Goal: Task Accomplishment & Management: Manage account settings

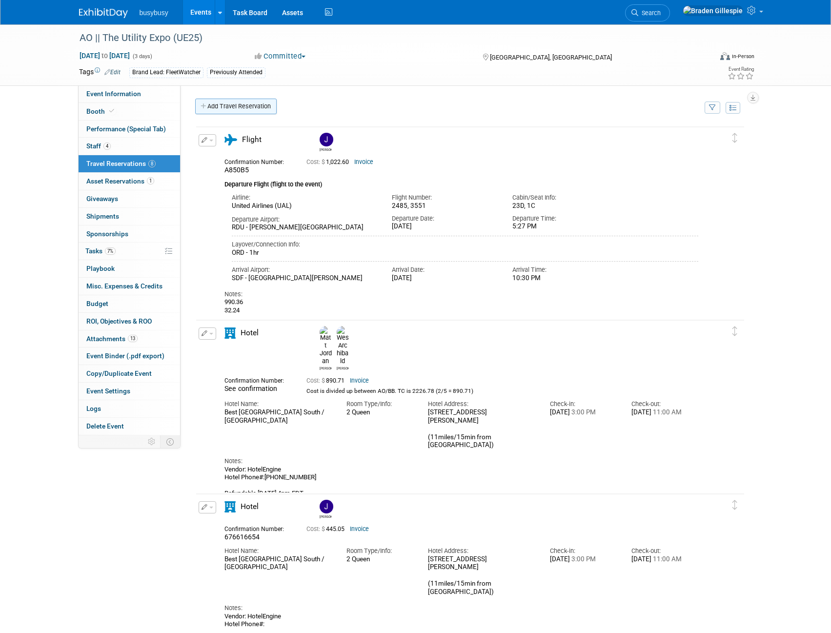
click at [242, 105] on link "Add Travel Reservation" at bounding box center [236, 107] width 82 height 16
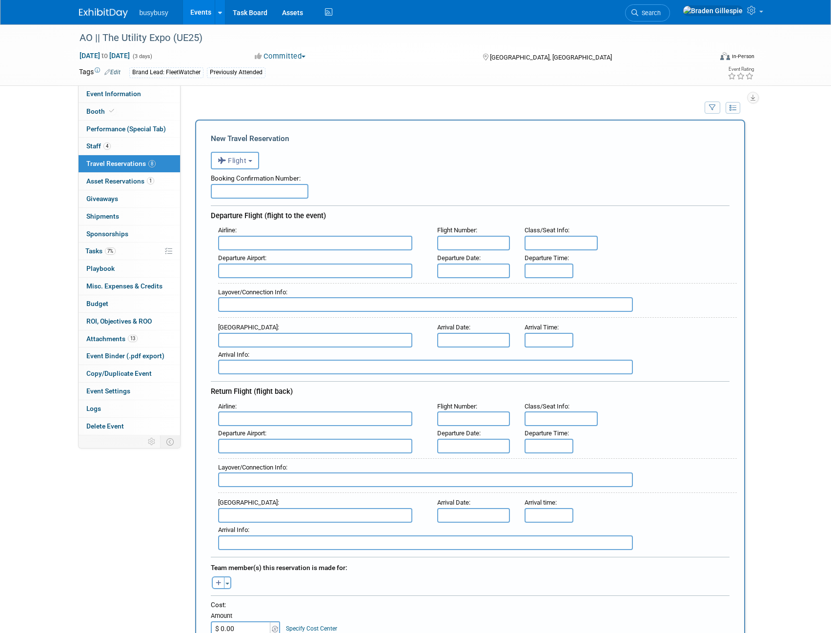
click at [251, 426] on div "Departure Airport :" at bounding box center [320, 439] width 219 height 27
click at [252, 423] on input "text" at bounding box center [315, 419] width 194 height 15
type input "b"
type input "Breeze"
click at [247, 458] on div "Layover/Connection Info :" at bounding box center [477, 475] width 519 height 35
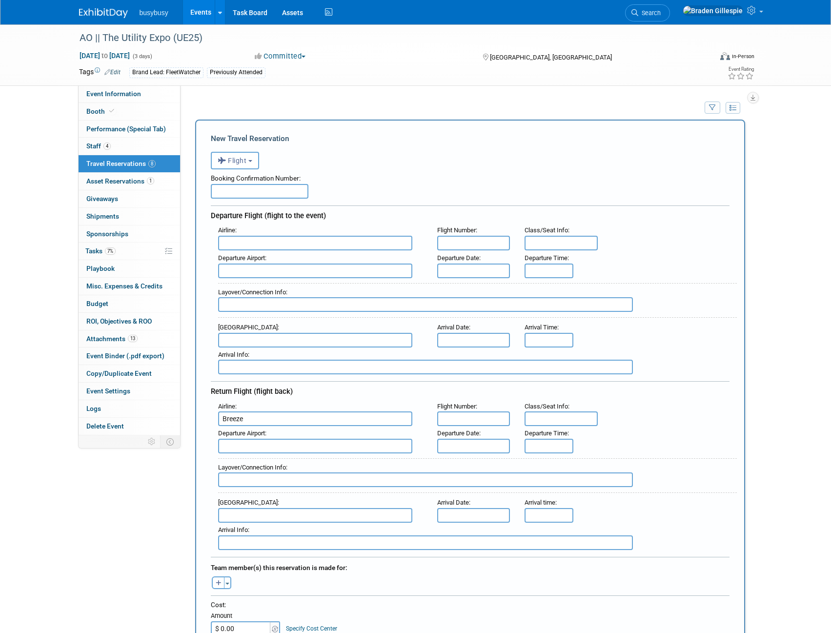
click at [244, 445] on input "text" at bounding box center [315, 446] width 194 height 15
click at [278, 458] on span "SDF - Louisville International Standiford Field" at bounding box center [320, 462] width 203 height 16
type input "SDF - Louisville International Standiford Field"
click at [250, 510] on input "text" at bounding box center [315, 515] width 194 height 15
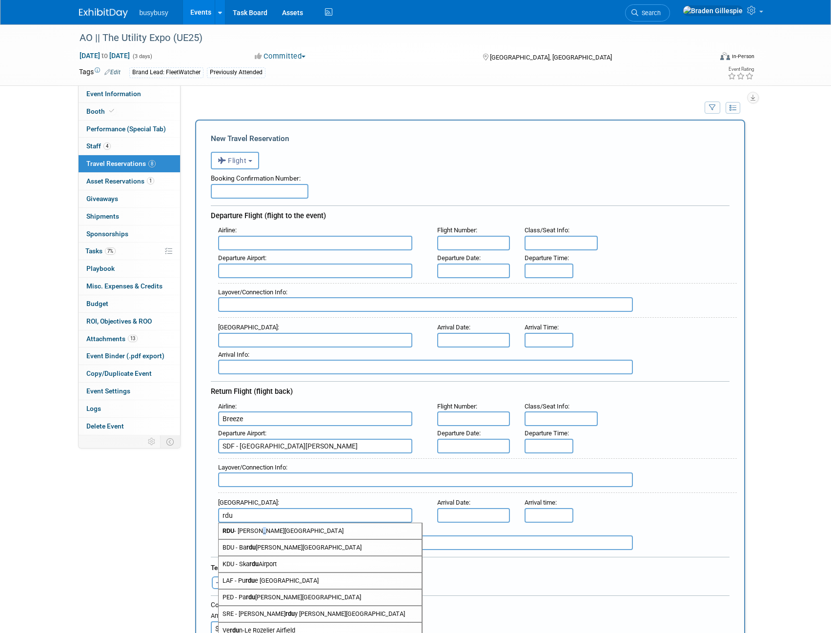
click at [258, 533] on span "RDU - Raleigh Durham International Airport" at bounding box center [320, 531] width 203 height 16
type input "RDU - Raleigh Durham International Airport"
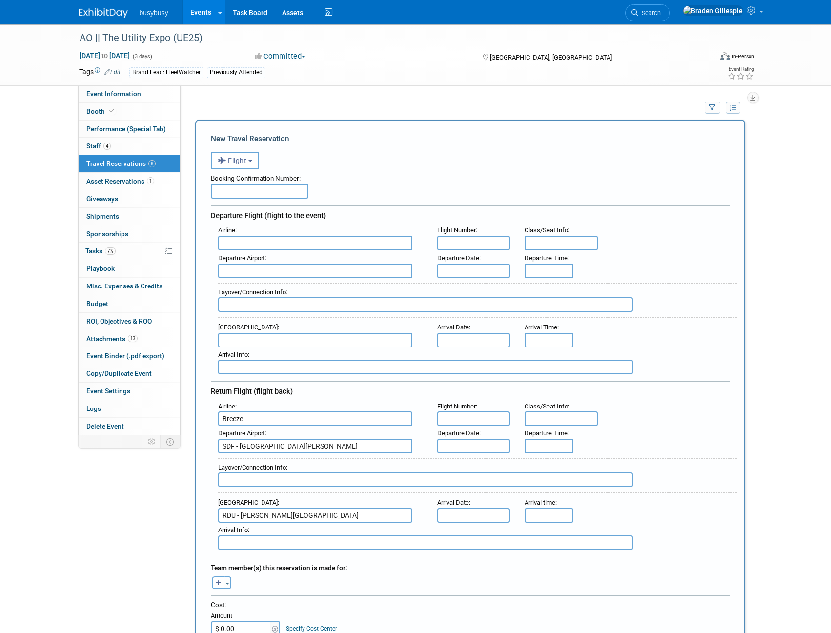
click at [275, 193] on input "text" at bounding box center [260, 191] width 98 height 15
paste input "T57VRS"
type input "T57VRS"
click at [249, 482] on input "text" at bounding box center [425, 480] width 415 height 15
type input "Nonstop 1h 28m"
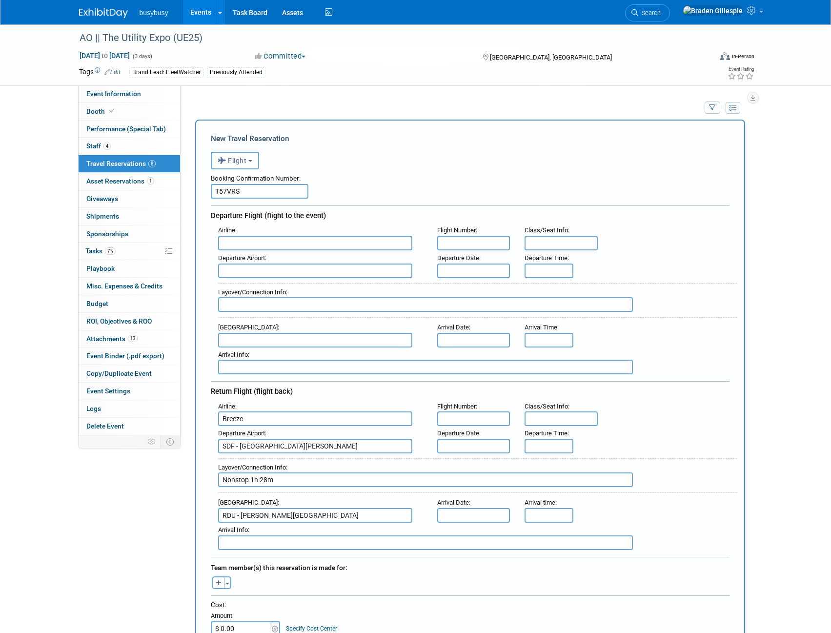
click at [465, 440] on input "text" at bounding box center [473, 446] width 73 height 15
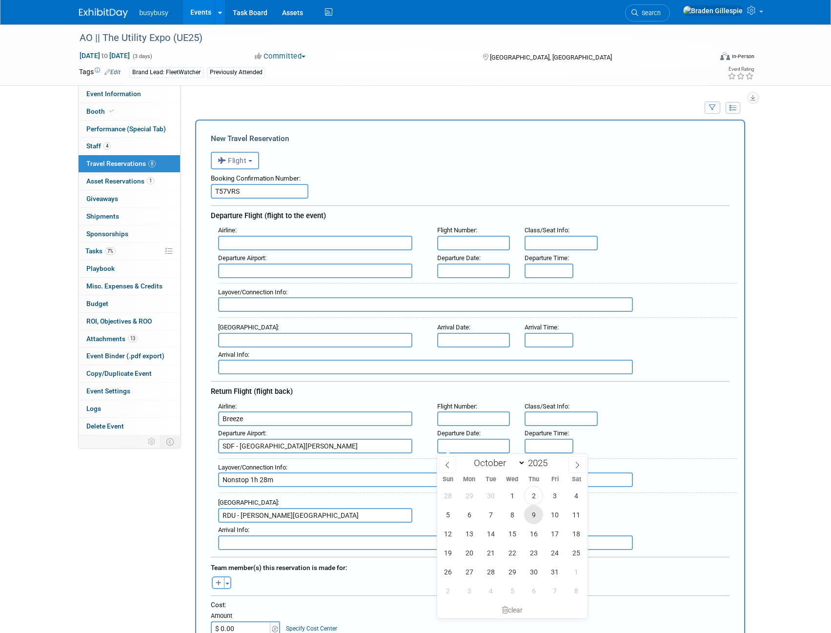
click at [532, 518] on span "9" at bounding box center [533, 514] width 19 height 19
type input "Oct 9, 2025"
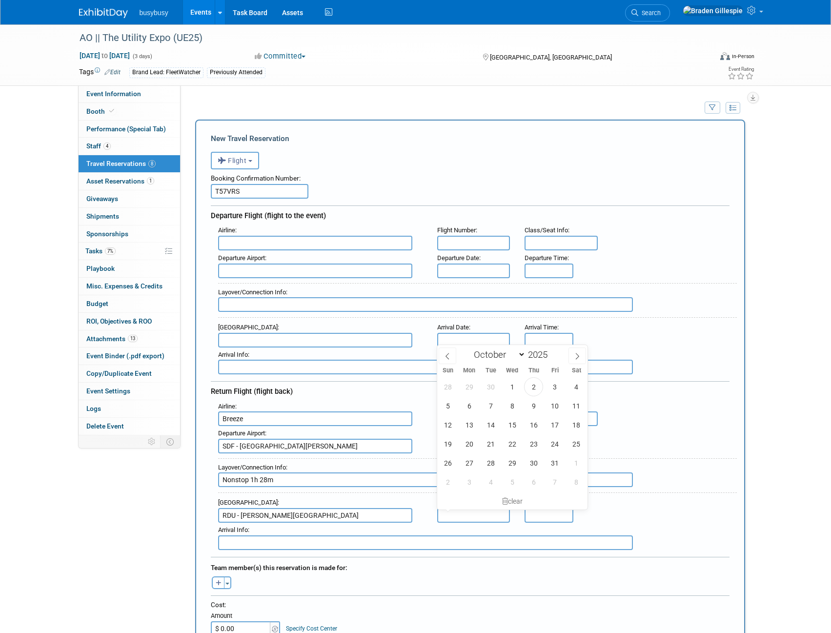
click at [484, 515] on input "text" at bounding box center [473, 515] width 73 height 15
click at [534, 405] on span "9" at bounding box center [533, 405] width 19 height 19
type input "Oct 9, 2025"
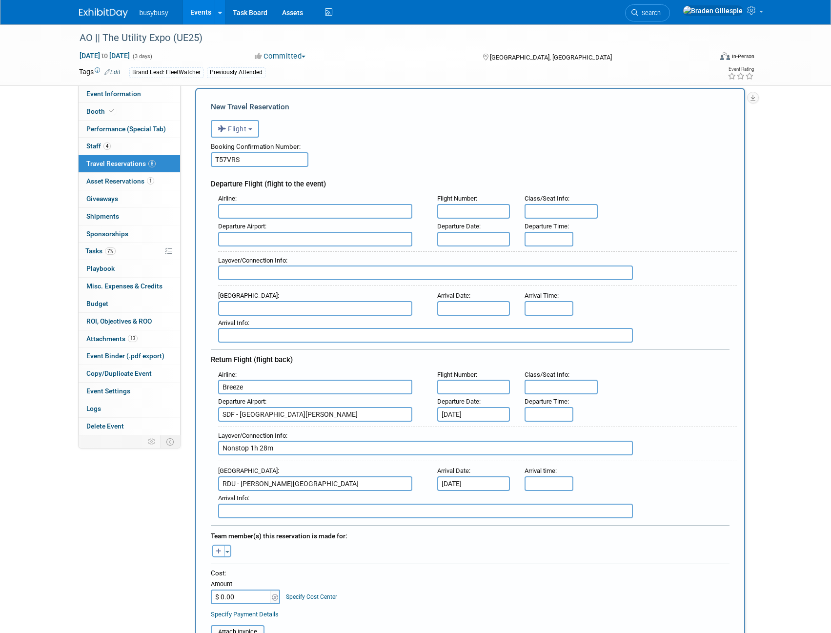
scroll to position [49, 0]
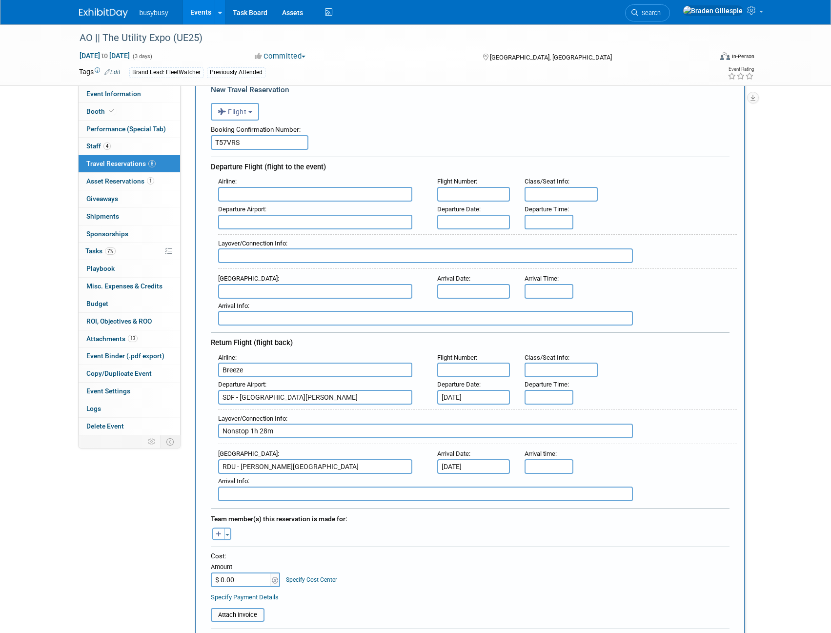
click at [490, 369] on input "text" at bounding box center [473, 370] width 73 height 15
type input "MX331"
click at [544, 369] on input "text" at bounding box center [561, 370] width 73 height 15
click at [557, 372] on input "text" at bounding box center [561, 370] width 73 height 15
type input "108"
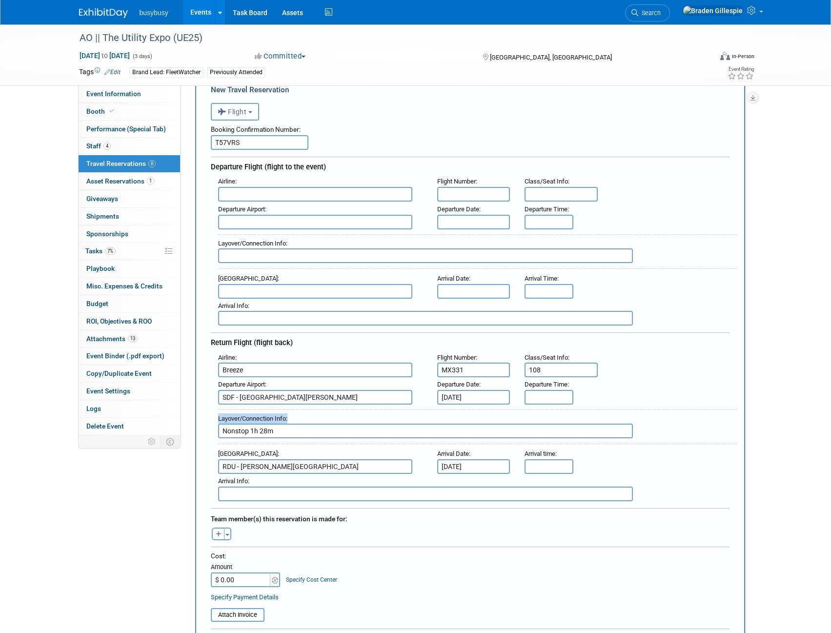
click at [551, 396] on div "Airline : Breeze Flight Number : MX331 Class/Seat Info : 108 Departure Airport …" at bounding box center [470, 426] width 519 height 151
click at [552, 397] on input "5:00 PM" at bounding box center [549, 397] width 49 height 15
drag, startPoint x: 565, startPoint y: 396, endPoint x: 497, endPoint y: 395, distance: 68.4
click at [498, 396] on div "Departure Airport : SDF - Louisville International Standiford Field Departure D…" at bounding box center [474, 390] width 526 height 27
type input "2:55 PM"
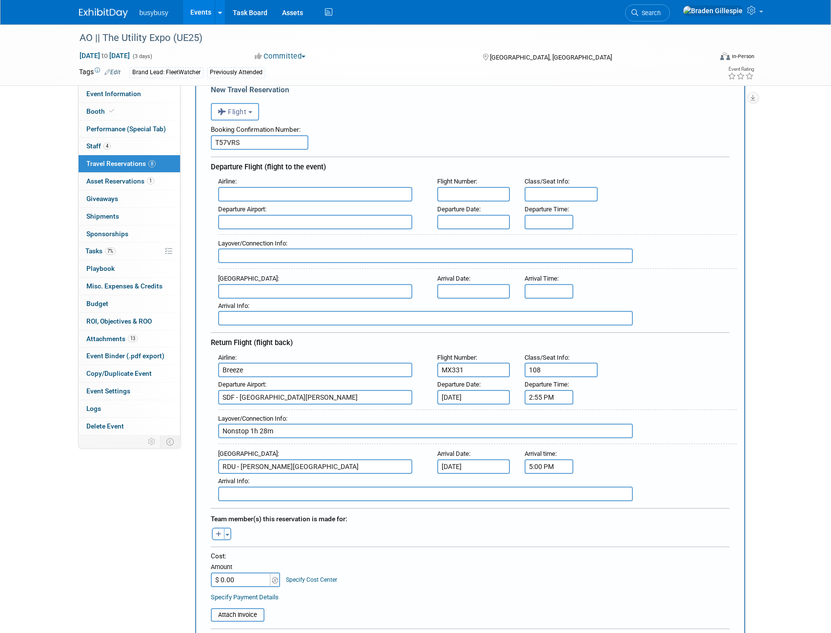
click at [569, 466] on input "5:00 PM" at bounding box center [549, 466] width 49 height 15
drag, startPoint x: 567, startPoint y: 465, endPoint x: 503, endPoint y: 467, distance: 64.5
click at [503, 467] on div "Arrival Airport : RDU - Raleigh Durham International Airport Arrival Date : Oct…" at bounding box center [474, 460] width 526 height 27
type input "4:23 PM"
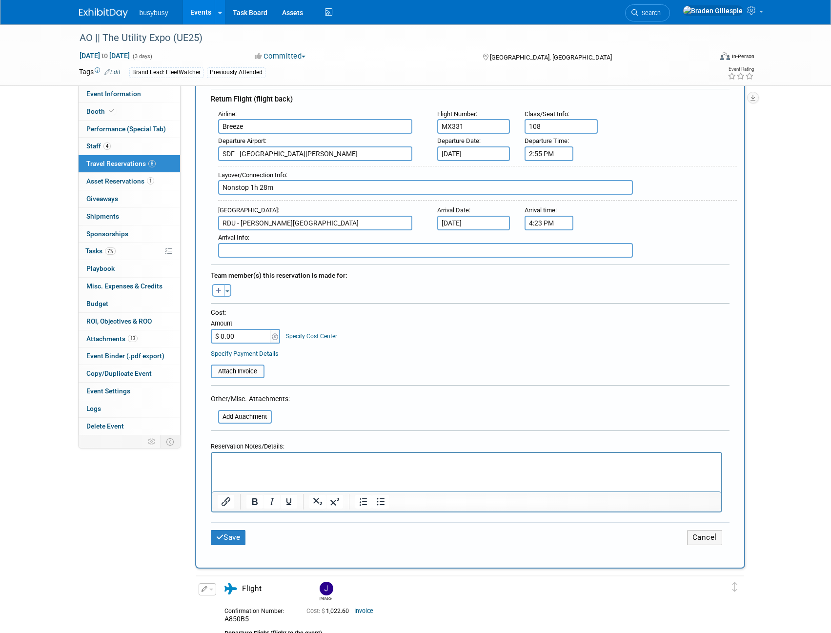
scroll to position [293, 0]
click at [230, 291] on button "Toggle Dropdown" at bounding box center [227, 290] width 7 height 13
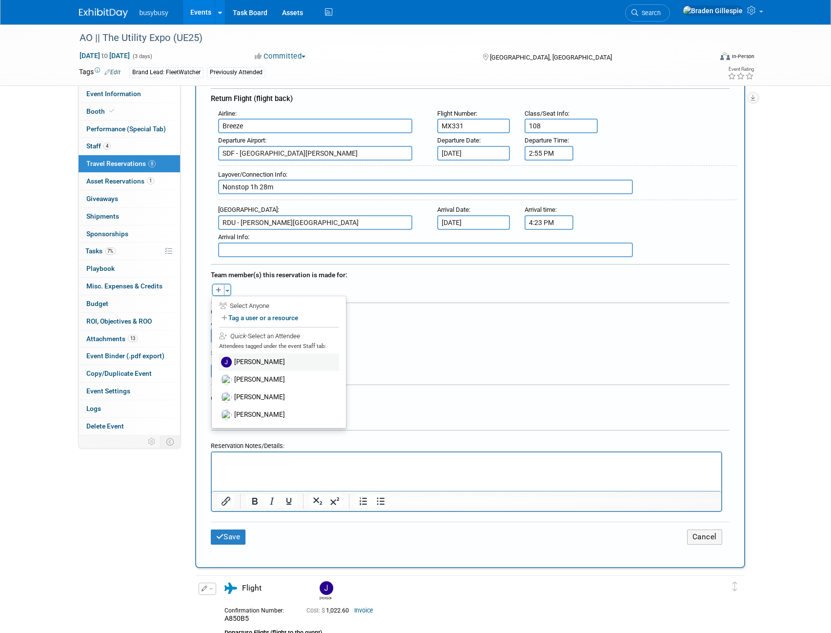
click at [255, 364] on label "Joshua Bryant" at bounding box center [279, 362] width 121 height 18
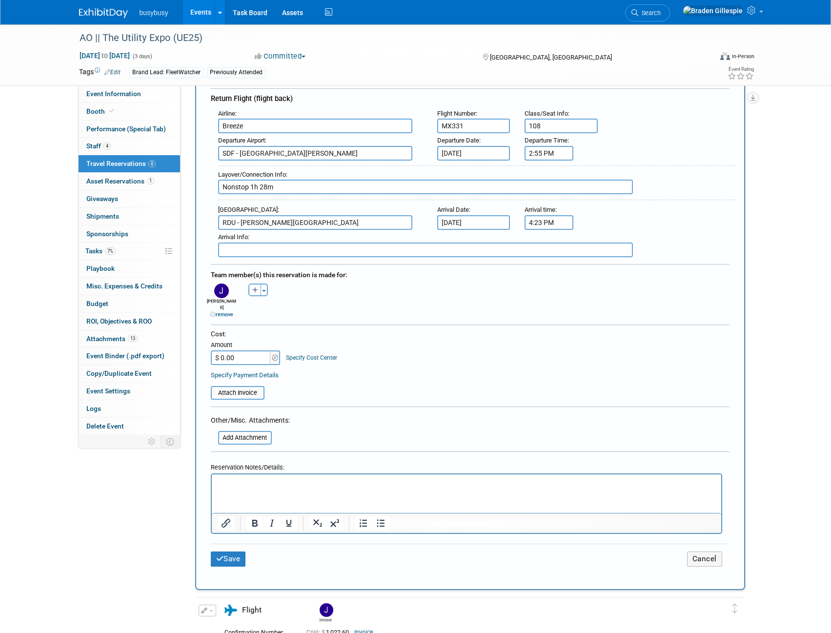
click at [239, 351] on input "$ 0.00" at bounding box center [241, 358] width 61 height 15
click at [289, 488] on html at bounding box center [466, 481] width 510 height 14
click at [266, 481] on p "1" at bounding box center [466, 483] width 498 height 10
drag, startPoint x: 560, startPoint y: 129, endPoint x: 515, endPoint y: 131, distance: 46.0
click at [515, 131] on div "Airline : Breeze Flight Number : MX331 Class/Seat Info : 108" at bounding box center [474, 119] width 526 height 27
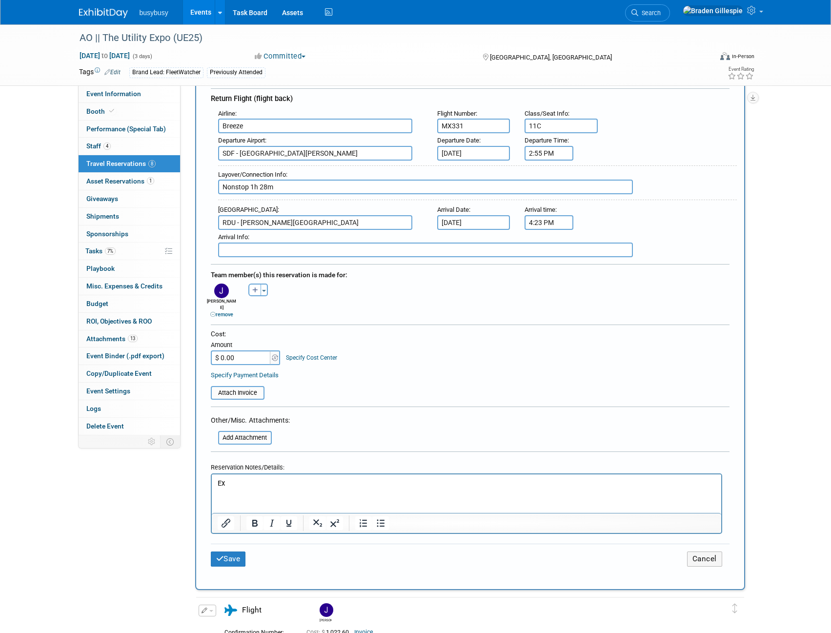
type input "11C"
click at [250, 482] on p "Ex" at bounding box center [466, 483] width 498 height 10
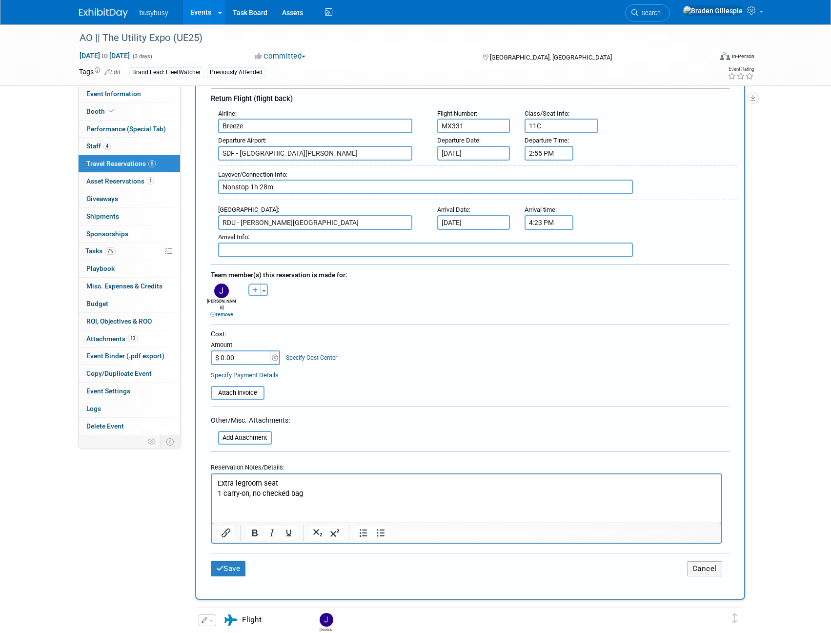
click at [239, 498] on html "Extra legroom seat 1 carry-on, no checked bag" at bounding box center [466, 486] width 510 height 24
click at [214, 482] on html "Extra legroom seat 1 carry-on, no checked bag" at bounding box center [466, 486] width 510 height 24
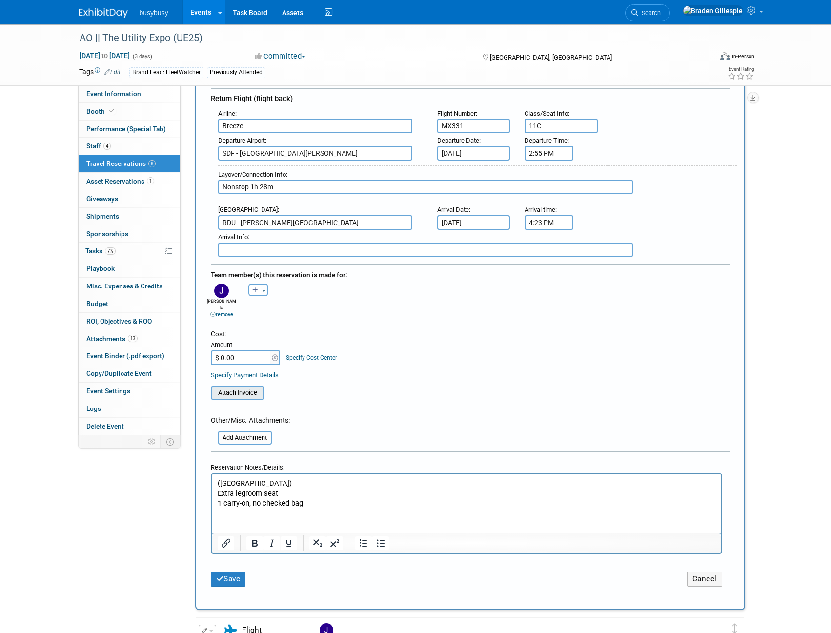
click at [252, 387] on input "file" at bounding box center [205, 393] width 116 height 12
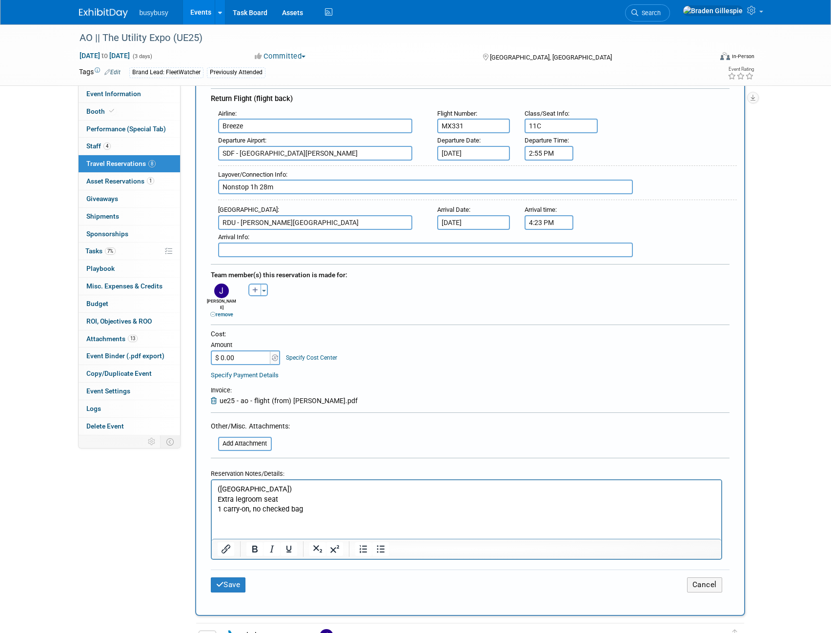
click at [242, 352] on input "$ 0.00" at bounding box center [241, 358] width 61 height 15
type input "$ 299.00"
click at [228, 578] on button "Save" at bounding box center [228, 585] width 35 height 15
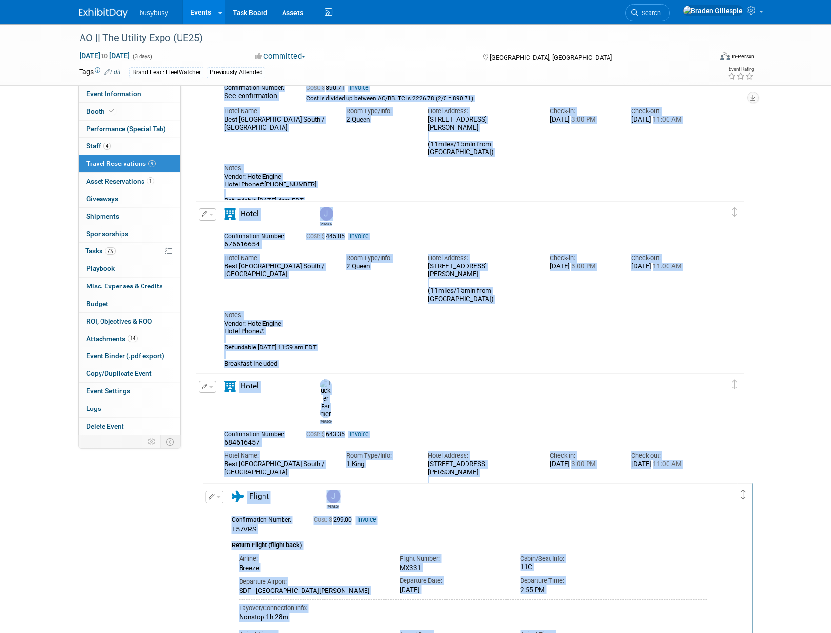
drag, startPoint x: 736, startPoint y: 140, endPoint x: 744, endPoint y: 497, distance: 356.5
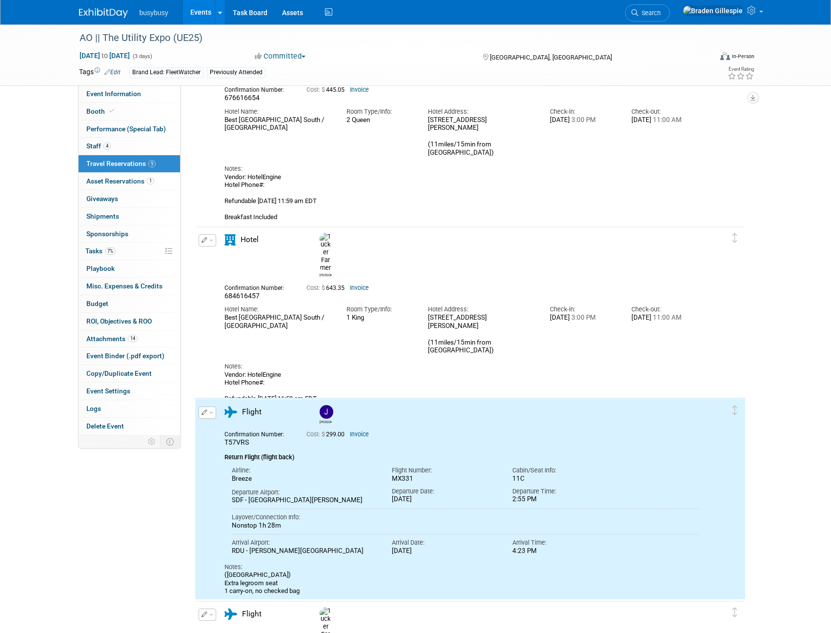
click at [774, 350] on div "AO || The Utility Expo (UE25) Oct 7, 2025 to Oct 9, 2025 (3 days) Oct 7, 2025 t…" at bounding box center [415, 438] width 831 height 1707
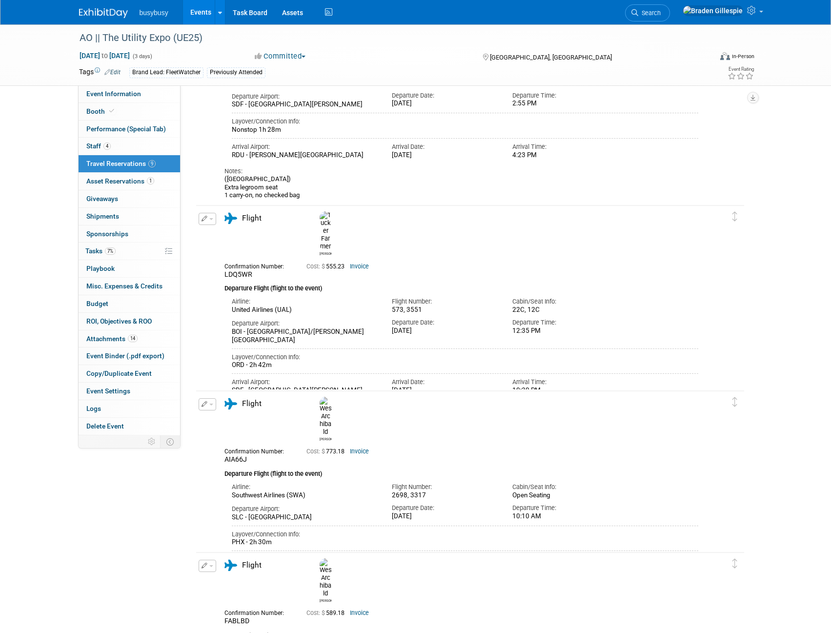
scroll to position [697, 0]
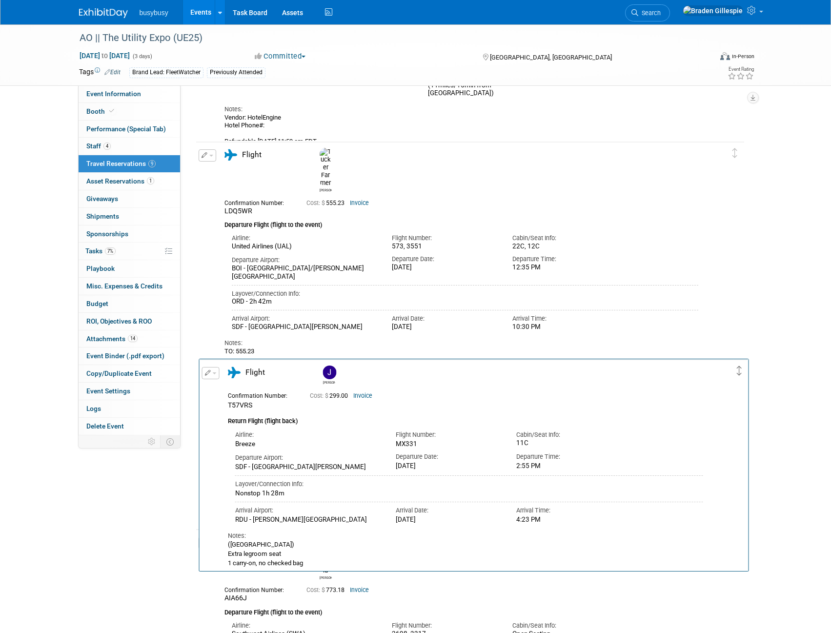
drag, startPoint x: 737, startPoint y: 154, endPoint x: 740, endPoint y: 363, distance: 208.5
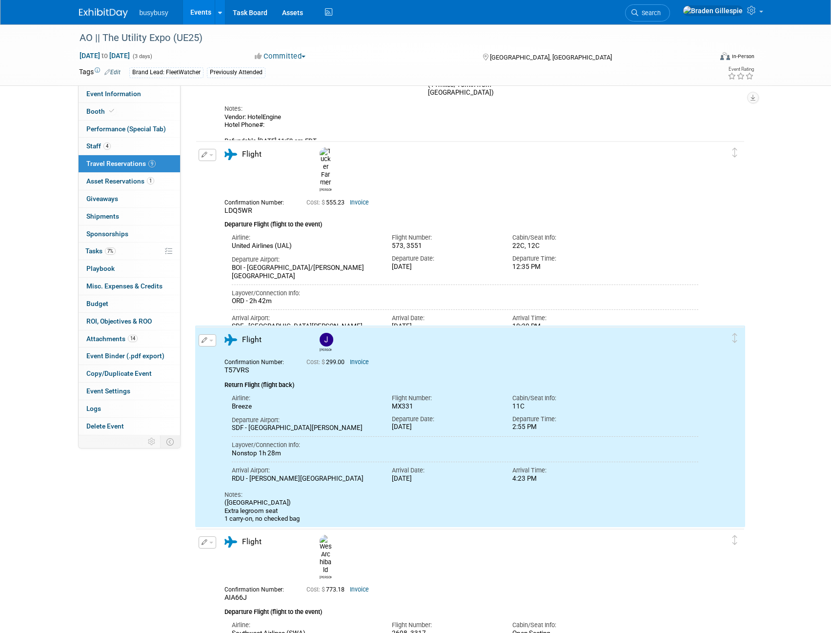
scroll to position [794, 0]
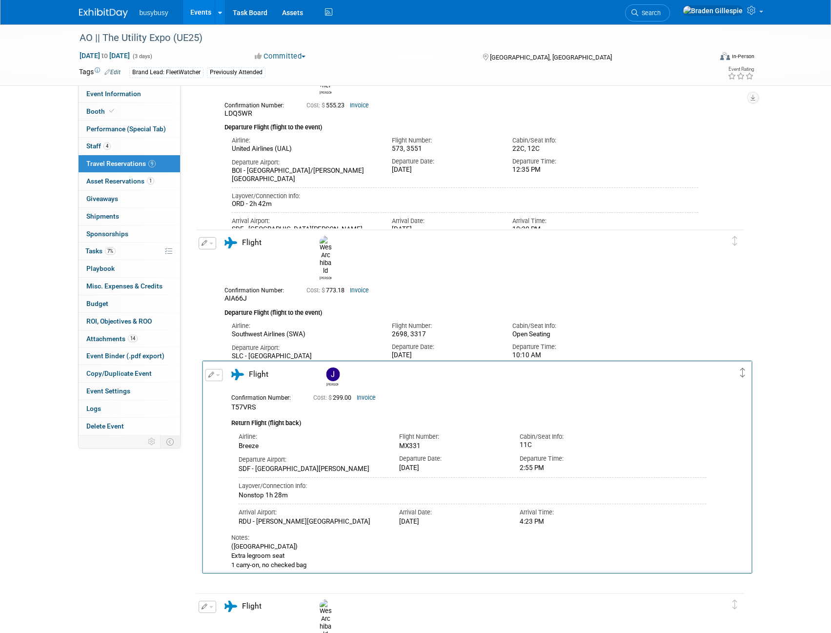
drag, startPoint x: 733, startPoint y: 244, endPoint x: 741, endPoint y: 386, distance: 142.3
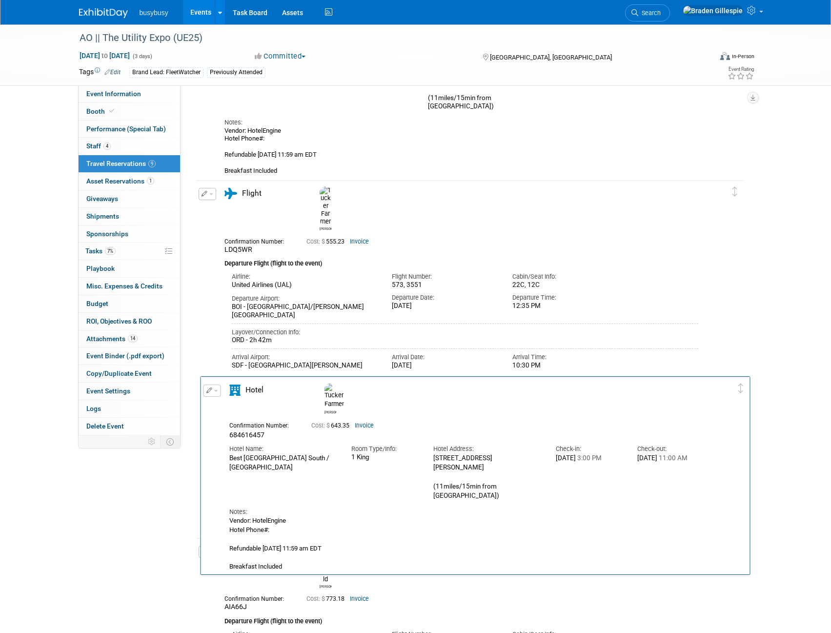
scroll to position [501, 0]
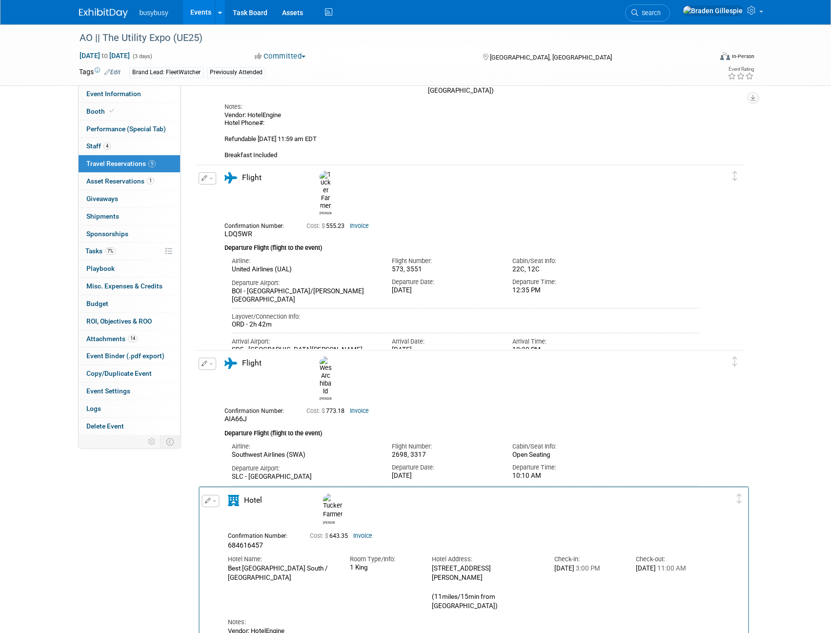
drag, startPoint x: 731, startPoint y: 275, endPoint x: 735, endPoint y: 500, distance: 224.6
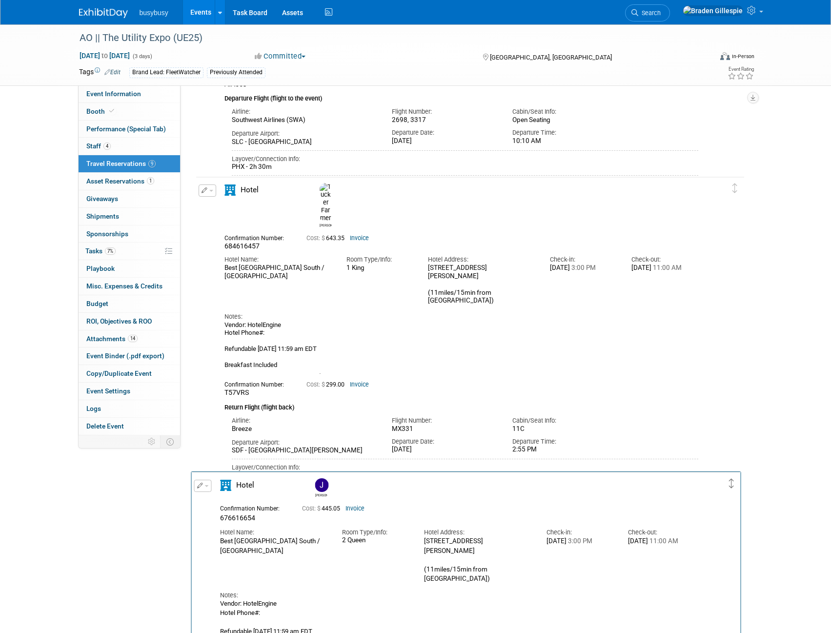
scroll to position [746, 0]
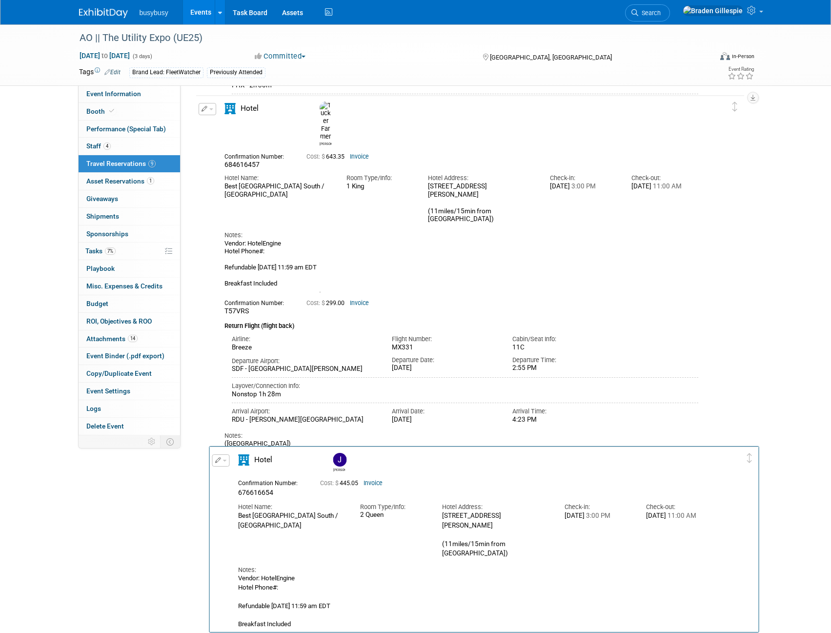
drag, startPoint x: 733, startPoint y: 253, endPoint x: 747, endPoint y: 464, distance: 211.4
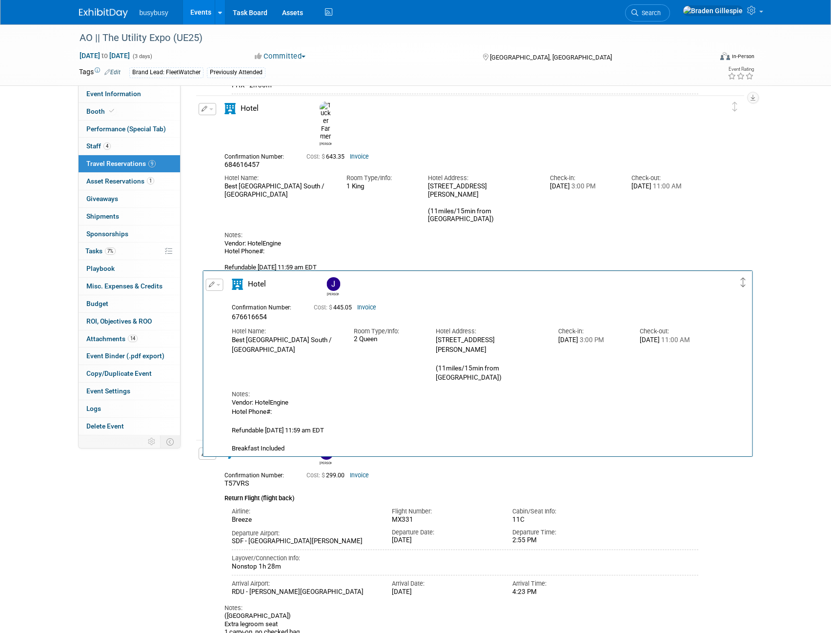
drag, startPoint x: 733, startPoint y: 485, endPoint x: 741, endPoint y: 286, distance: 199.4
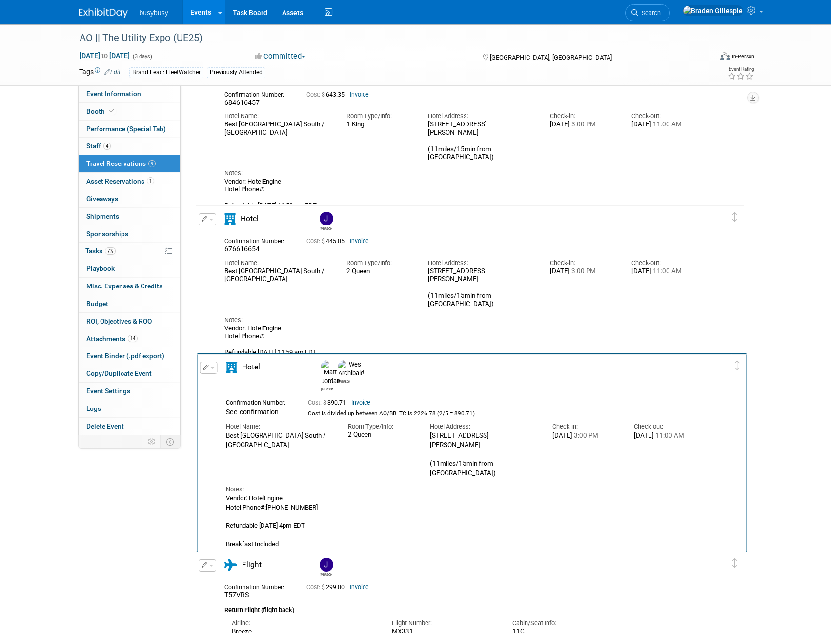
scroll to position [635, 0]
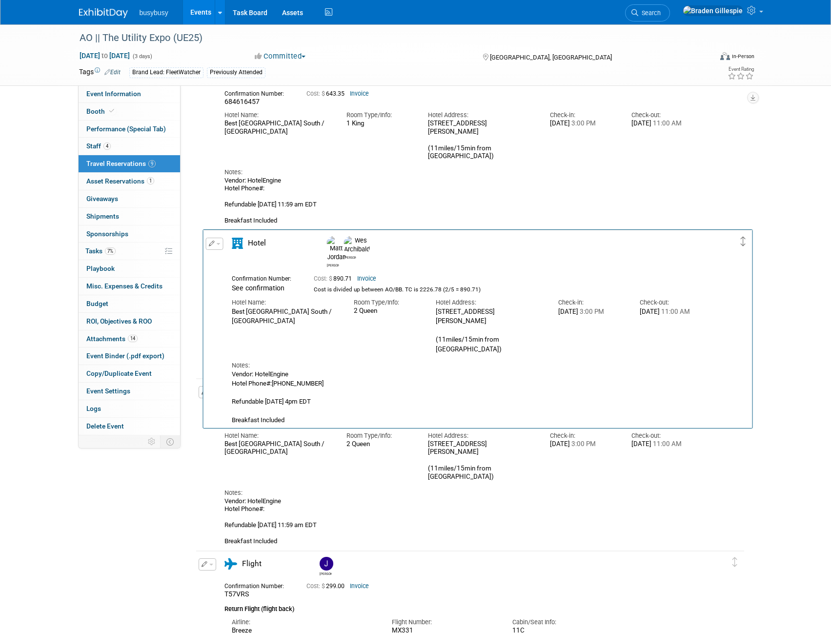
drag, startPoint x: 733, startPoint y: 334, endPoint x: 741, endPoint y: 244, distance: 90.7
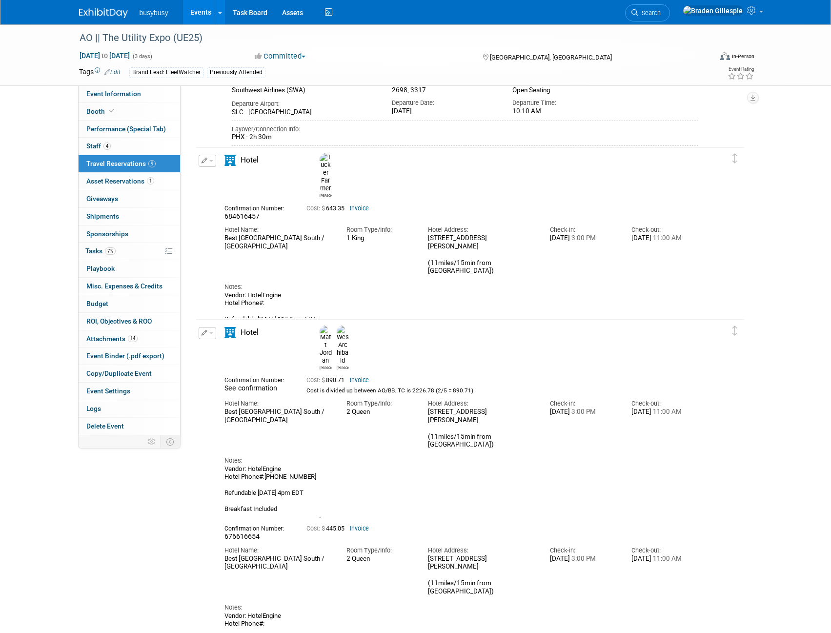
scroll to position [537, 0]
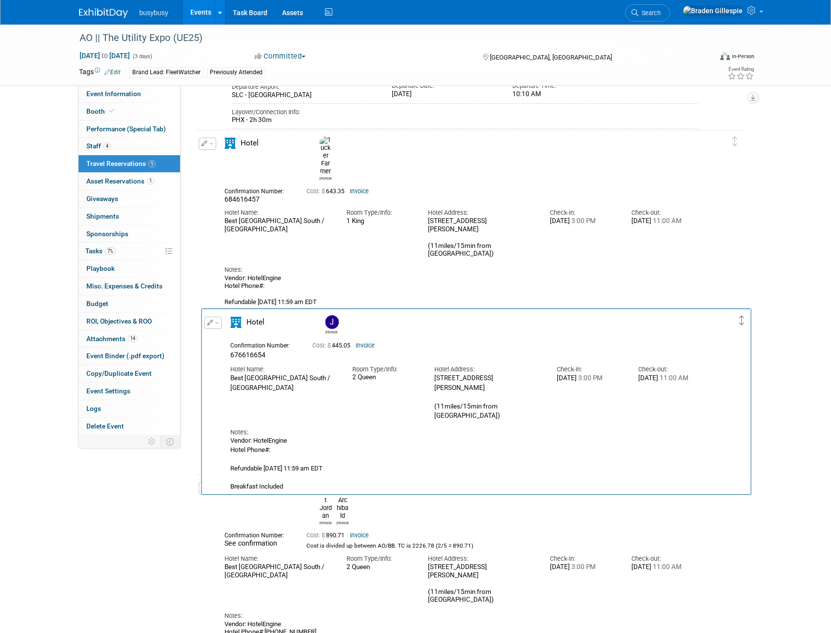
drag, startPoint x: 733, startPoint y: 492, endPoint x: 740, endPoint y: 324, distance: 167.6
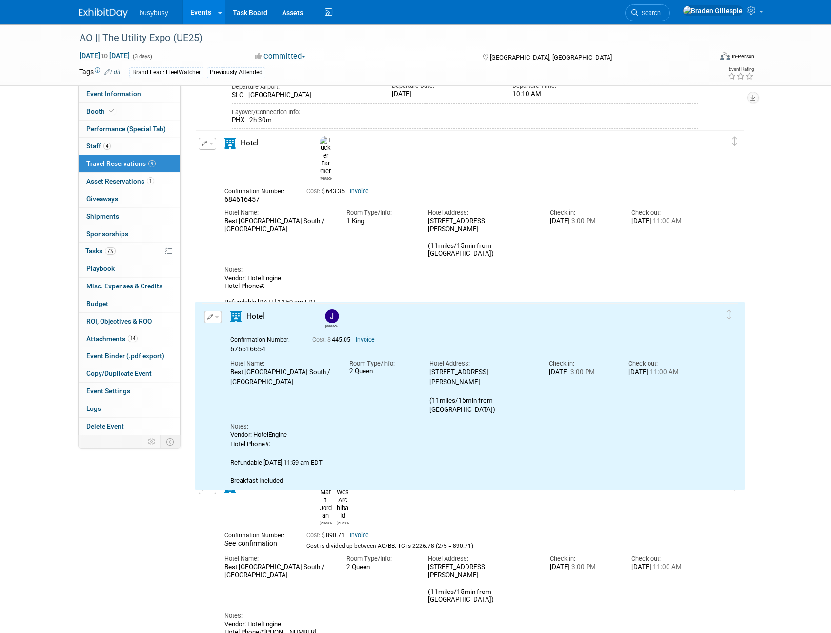
click at [789, 316] on div "AO || The Utility Expo (UE25) Oct 7, 2025 to Oct 9, 2025 (3 days) Oct 7, 2025 t…" at bounding box center [415, 340] width 831 height 1707
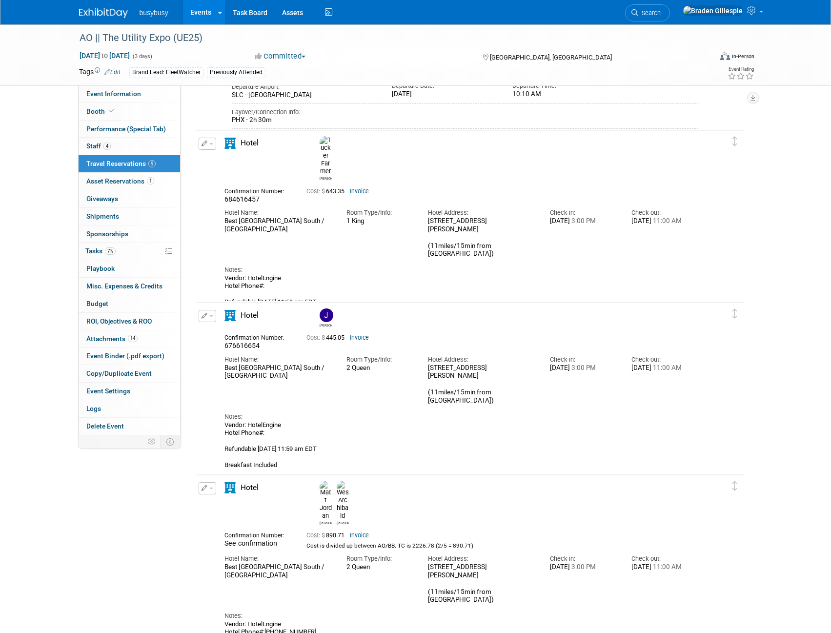
click at [119, 11] on img at bounding box center [103, 13] width 49 height 10
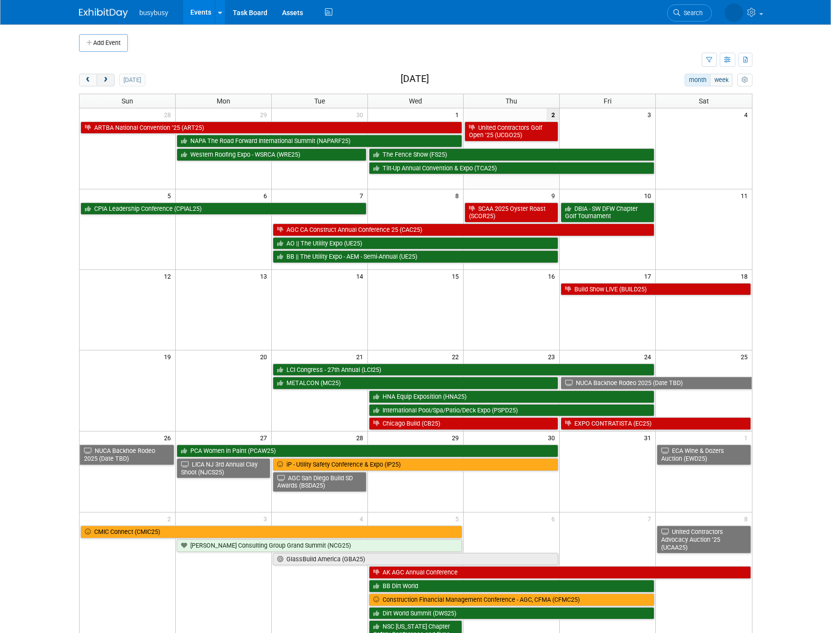
click at [105, 81] on span "next" at bounding box center [105, 80] width 7 height 6
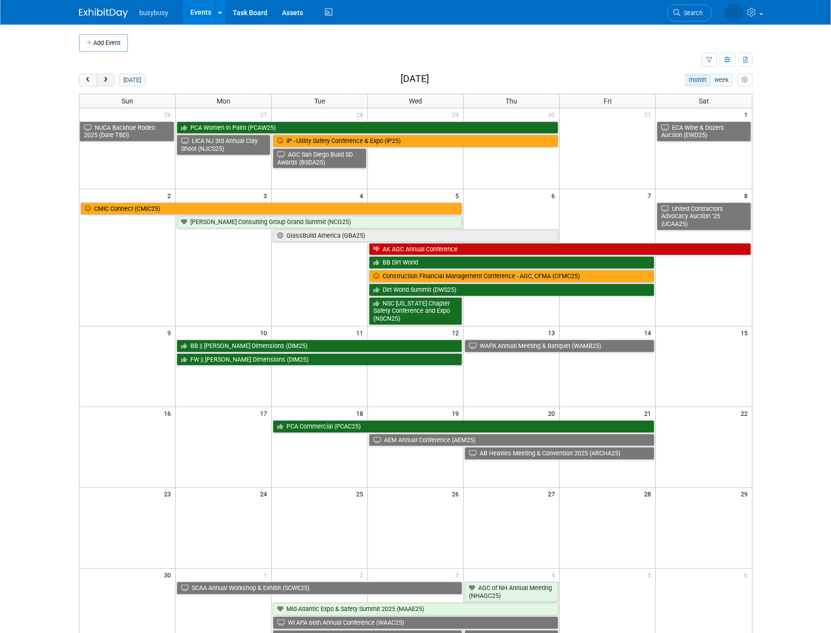
click at [105, 81] on span "next" at bounding box center [105, 80] width 7 height 6
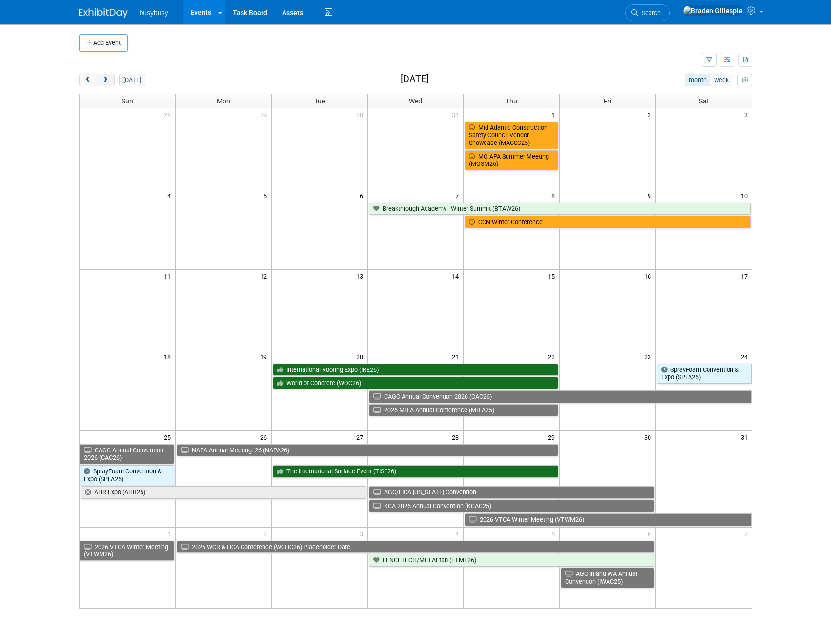
click at [105, 81] on span "next" at bounding box center [105, 80] width 7 height 6
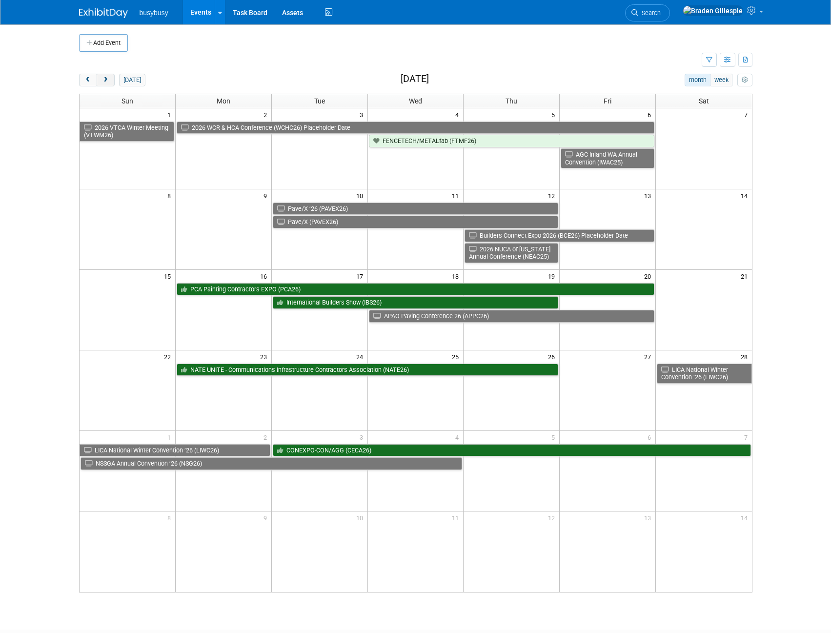
click at [105, 81] on span "next" at bounding box center [105, 80] width 7 height 6
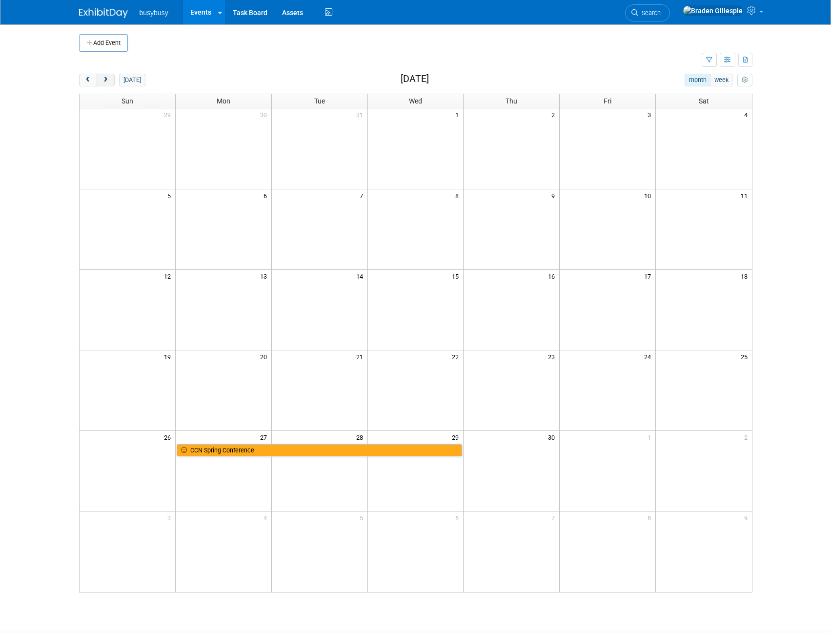
click at [105, 81] on span "next" at bounding box center [105, 80] width 7 height 6
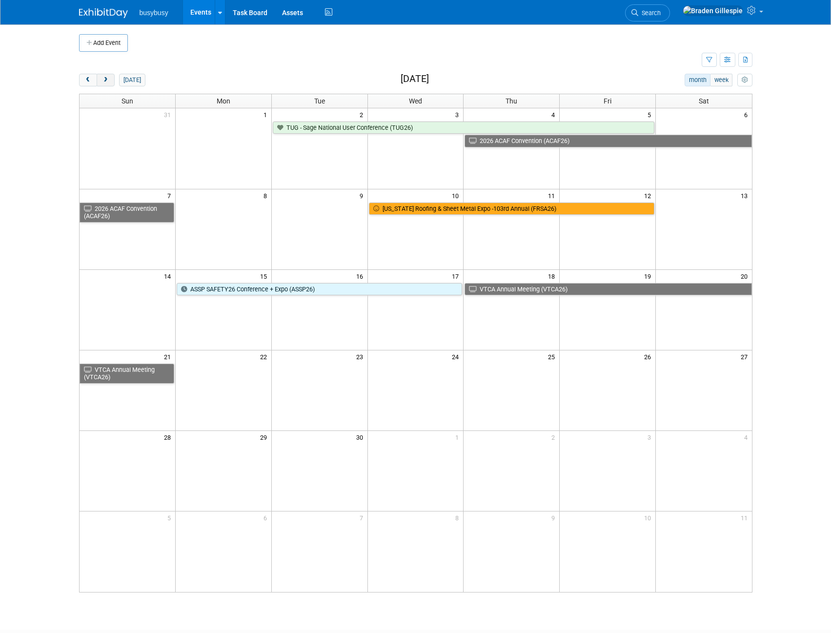
click at [105, 81] on span "next" at bounding box center [105, 80] width 7 height 6
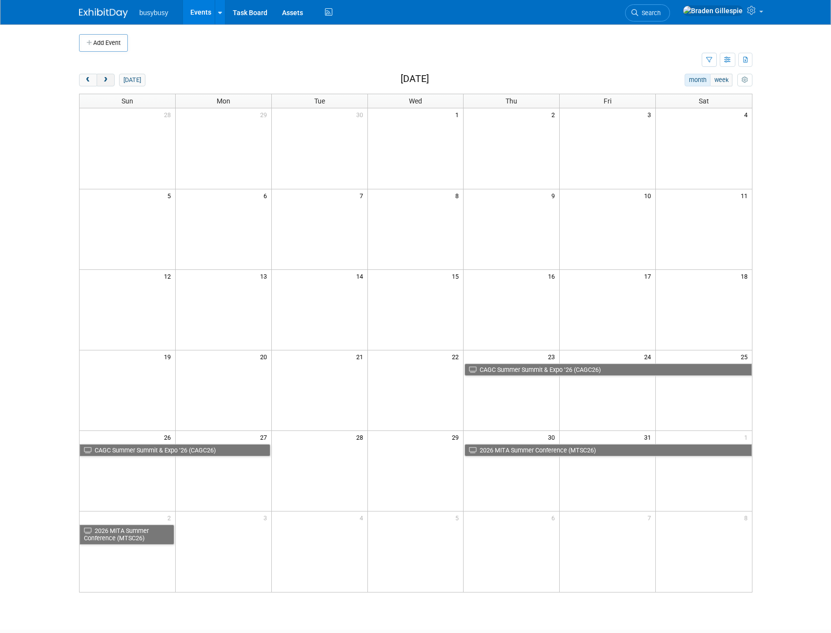
click at [105, 81] on span "next" at bounding box center [105, 80] width 7 height 6
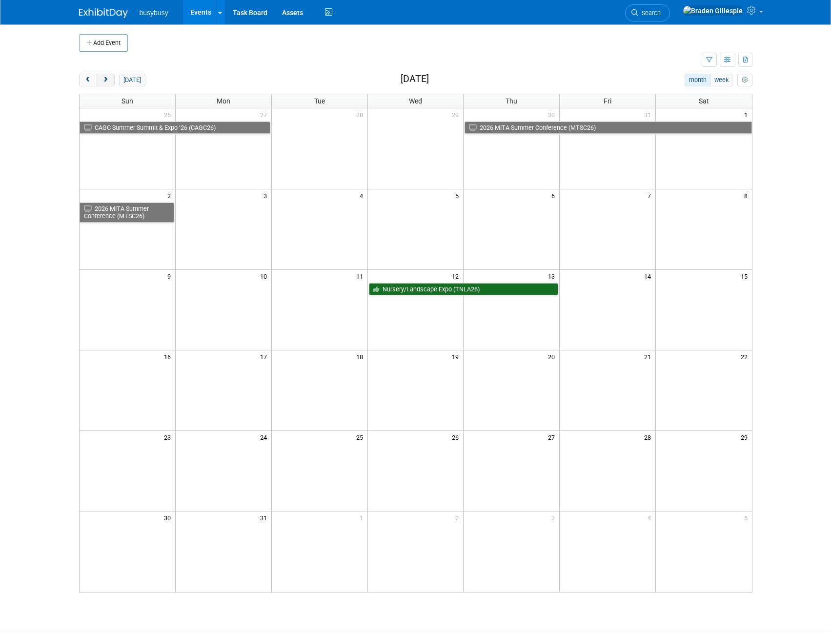
click at [105, 81] on span "next" at bounding box center [105, 80] width 7 height 6
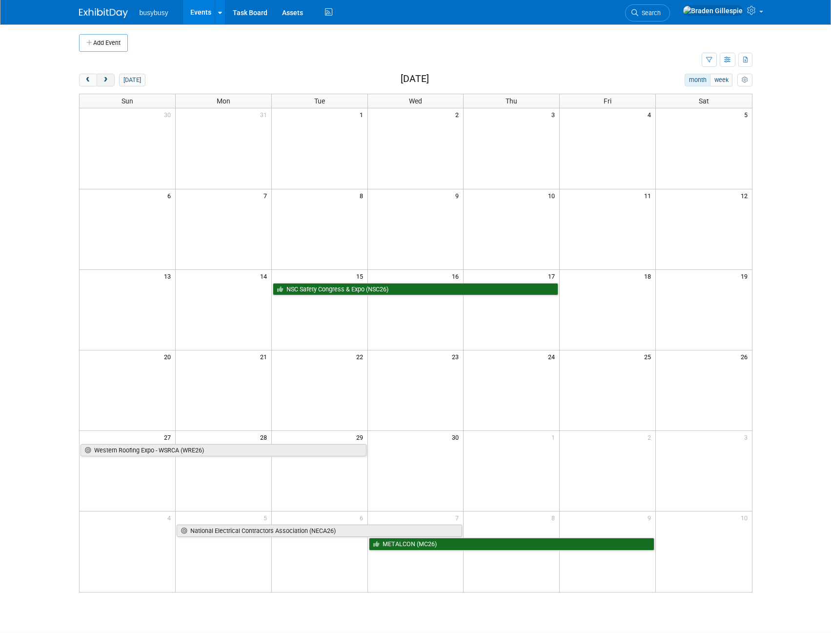
click at [105, 81] on span "next" at bounding box center [105, 80] width 7 height 6
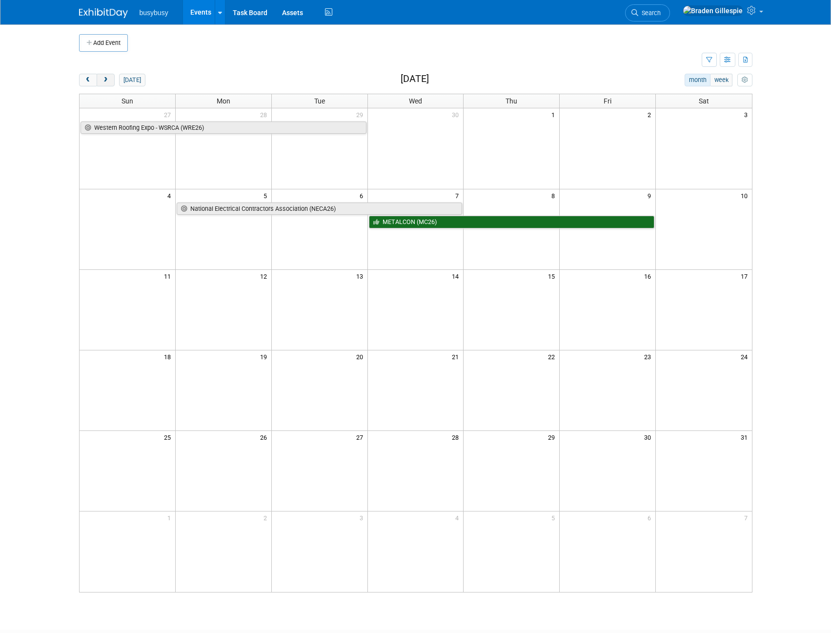
click at [105, 81] on span "next" at bounding box center [105, 80] width 7 height 6
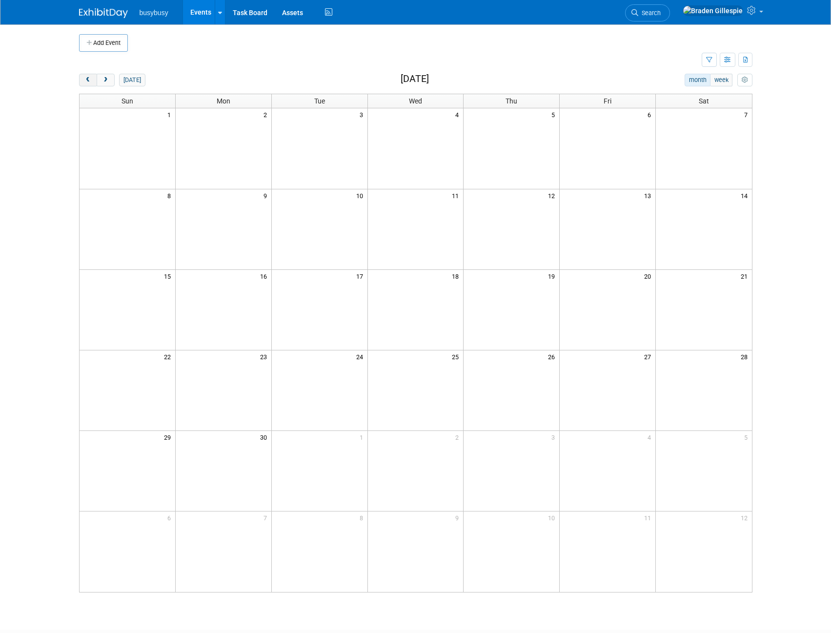
click at [93, 81] on button "prev" at bounding box center [88, 80] width 18 height 13
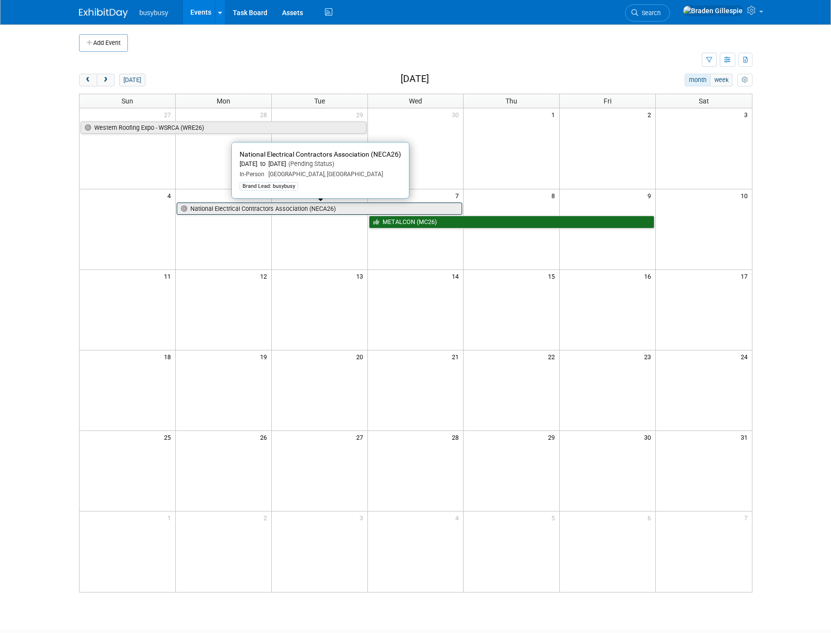
click at [268, 205] on link "National Electrical Contractors Association (NECA26)" at bounding box center [320, 209] width 286 height 13
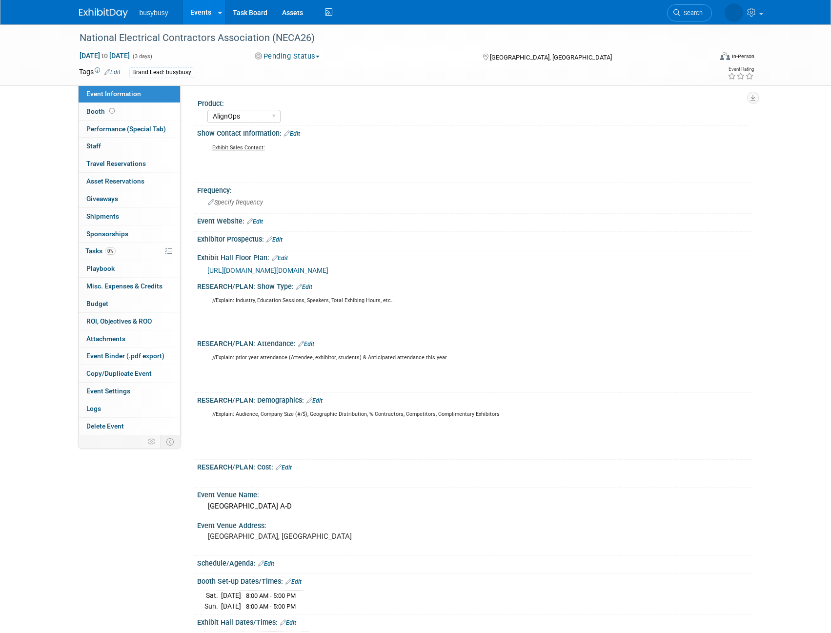
select select "AlignOps"
click at [145, 111] on link "Booth" at bounding box center [130, 111] width 102 height 17
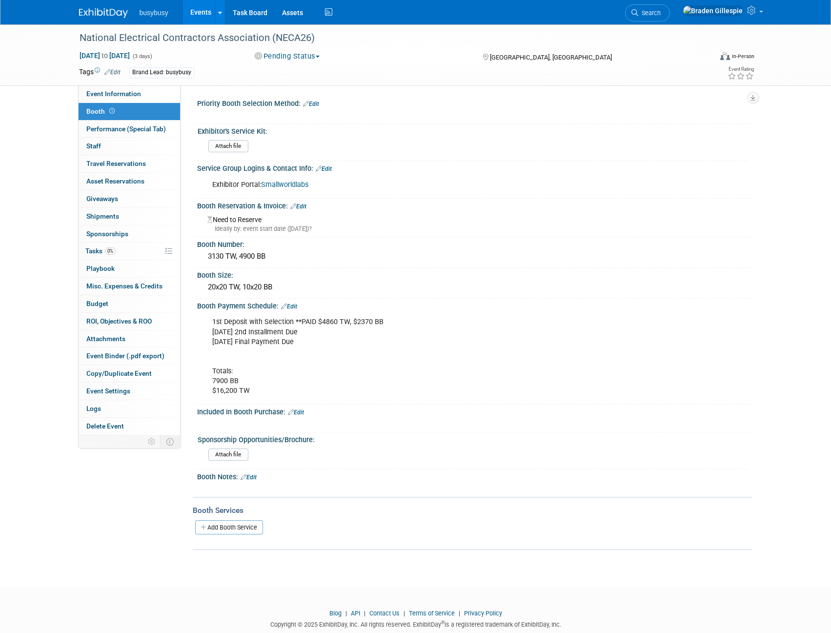
click at [281, 57] on button "Pending Status" at bounding box center [287, 56] width 72 height 10
click at [295, 76] on link "Committed" at bounding box center [299, 72] width 95 height 14
click at [116, 15] on img at bounding box center [103, 13] width 49 height 10
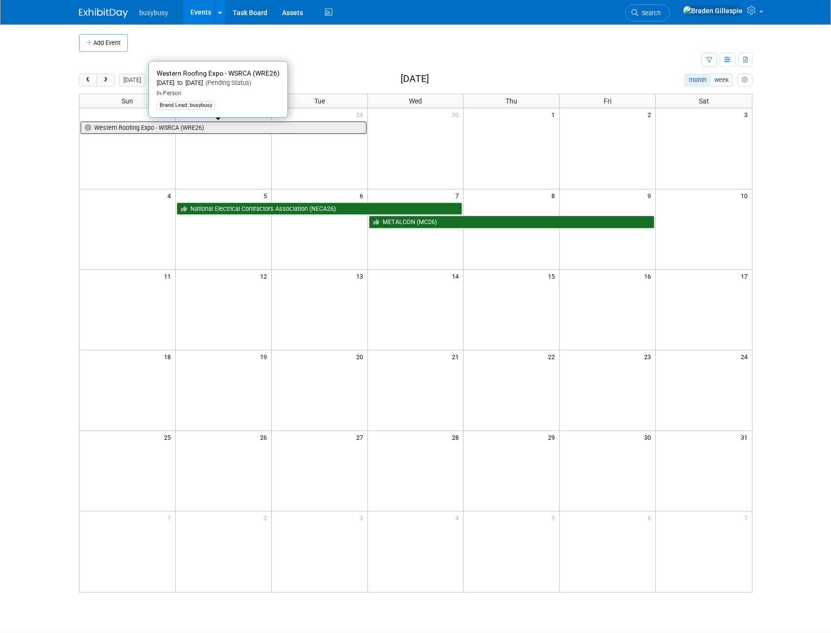
click at [157, 129] on link "Western Roofing Expo - WSRCA (WRE26)" at bounding box center [224, 128] width 286 height 13
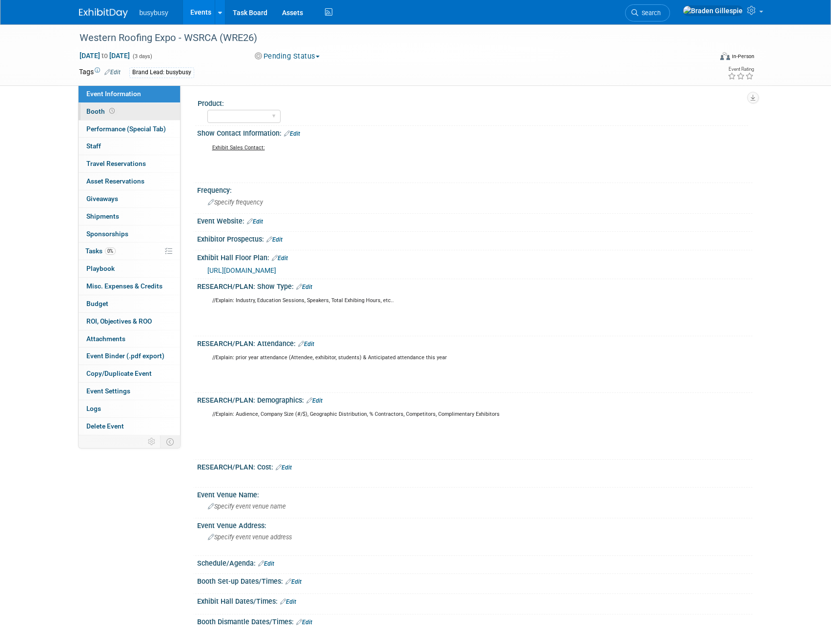
click at [128, 116] on link "Booth" at bounding box center [130, 111] width 102 height 17
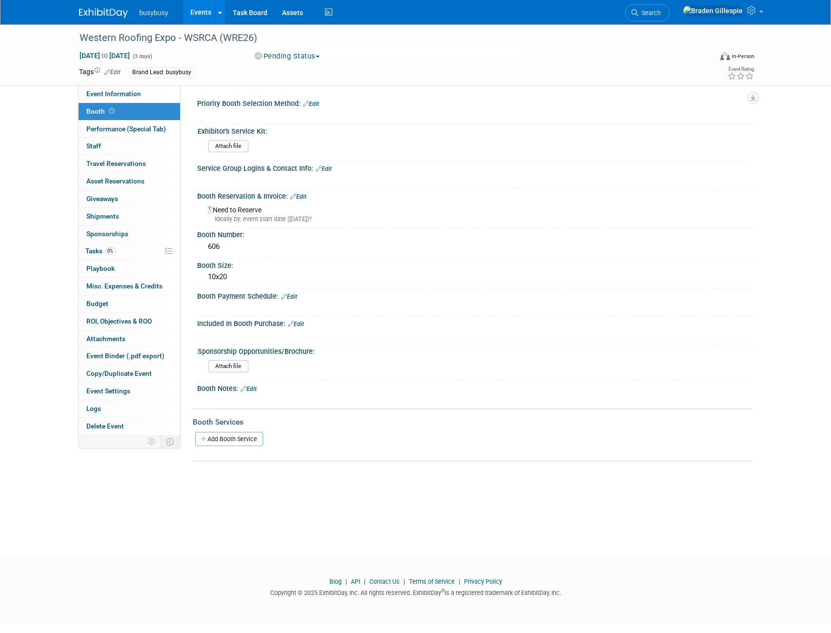
click at [297, 53] on button "Pending Status" at bounding box center [287, 56] width 72 height 10
click at [300, 72] on link "Committed" at bounding box center [299, 72] width 95 height 14
click at [111, 16] on img at bounding box center [103, 13] width 49 height 10
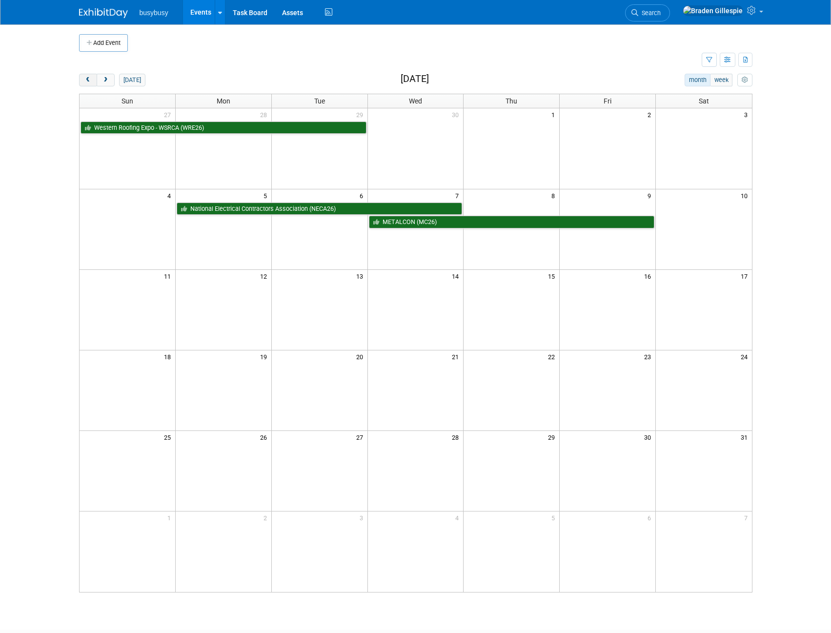
click at [90, 83] on span "prev" at bounding box center [87, 80] width 7 height 6
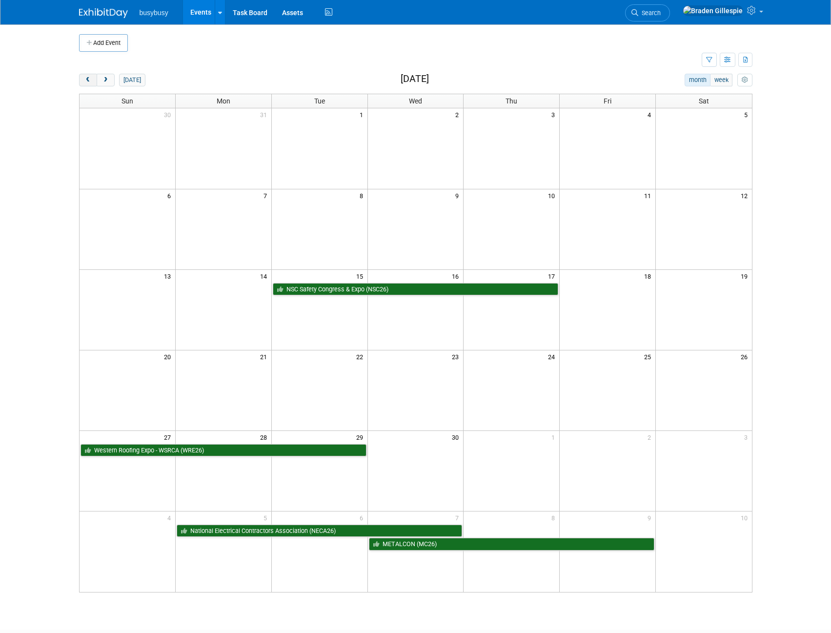
click at [90, 83] on span "prev" at bounding box center [87, 80] width 7 height 6
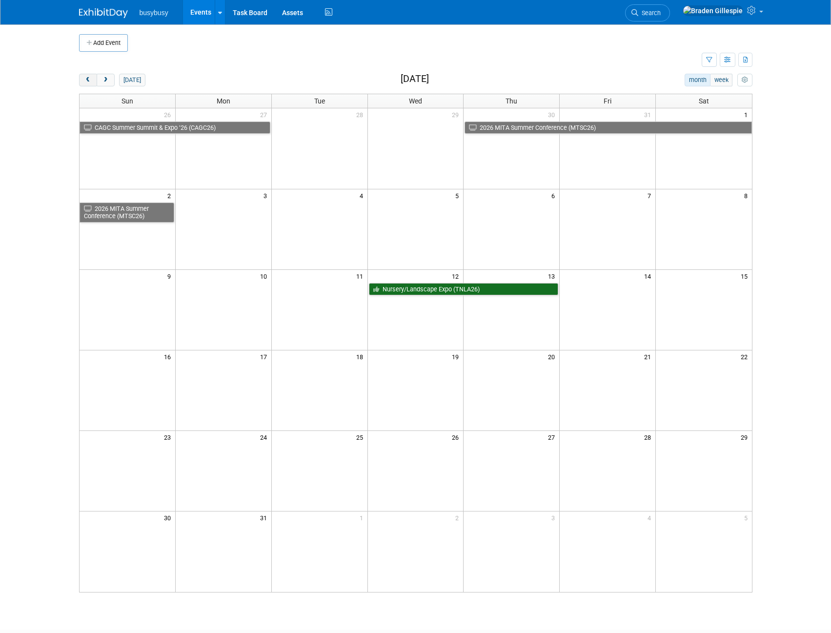
click at [90, 83] on span "prev" at bounding box center [87, 80] width 7 height 6
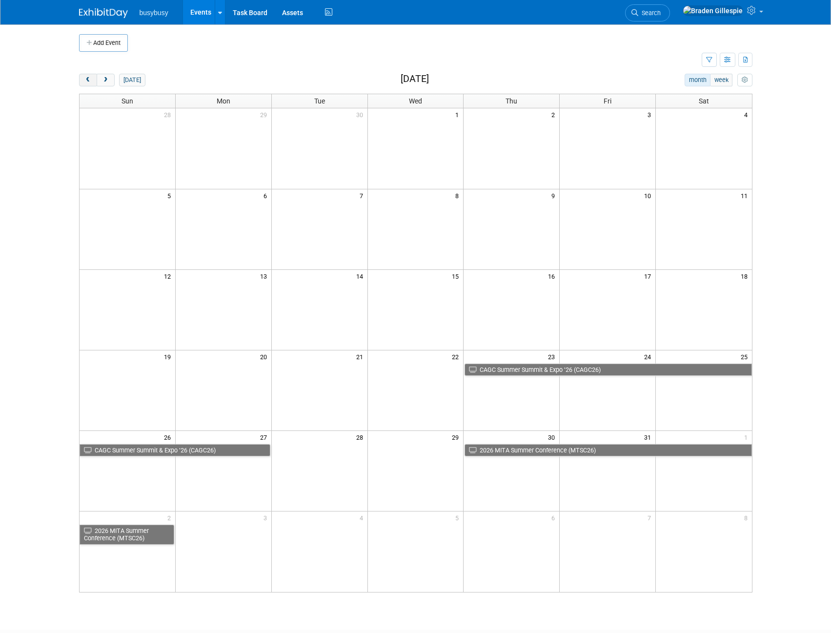
click at [90, 83] on span "prev" at bounding box center [87, 80] width 7 height 6
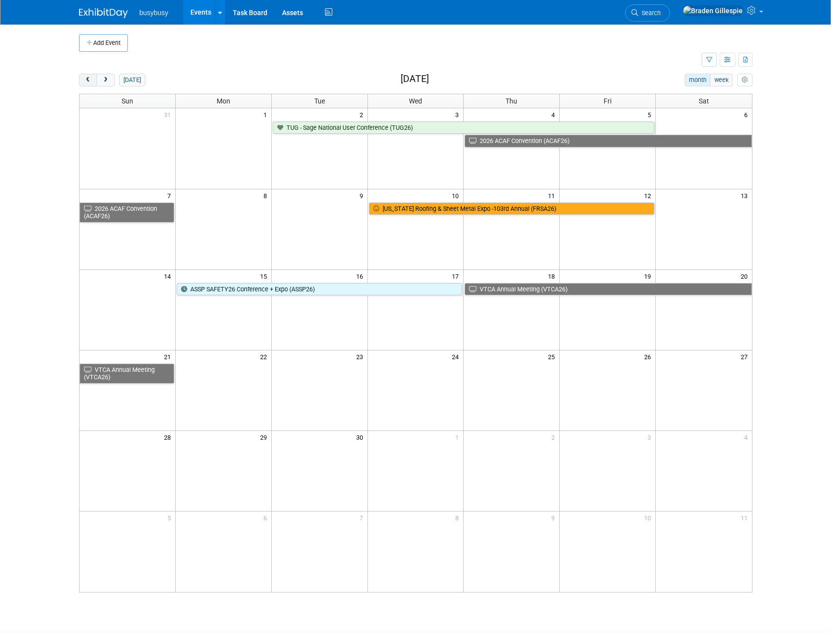
click at [90, 83] on span "prev" at bounding box center [87, 80] width 7 height 6
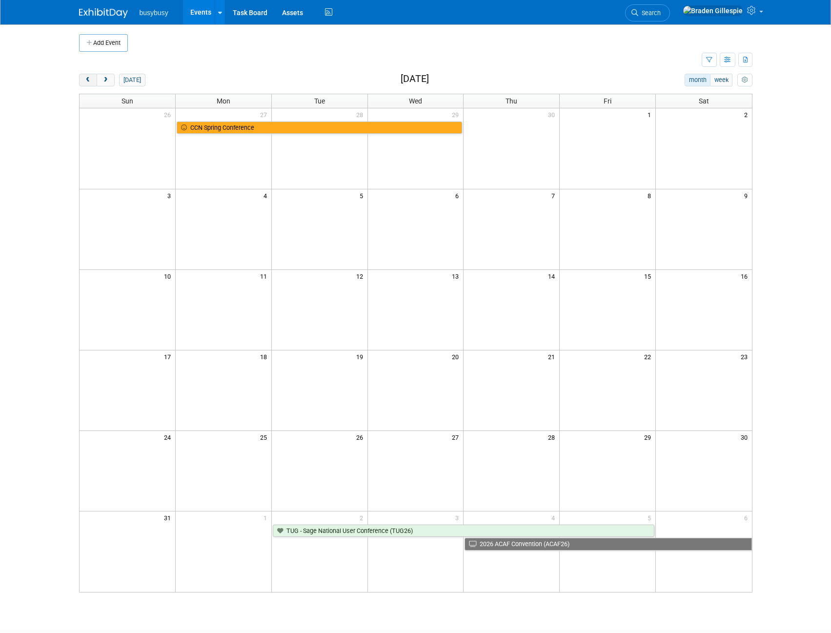
click at [90, 83] on span "prev" at bounding box center [87, 80] width 7 height 6
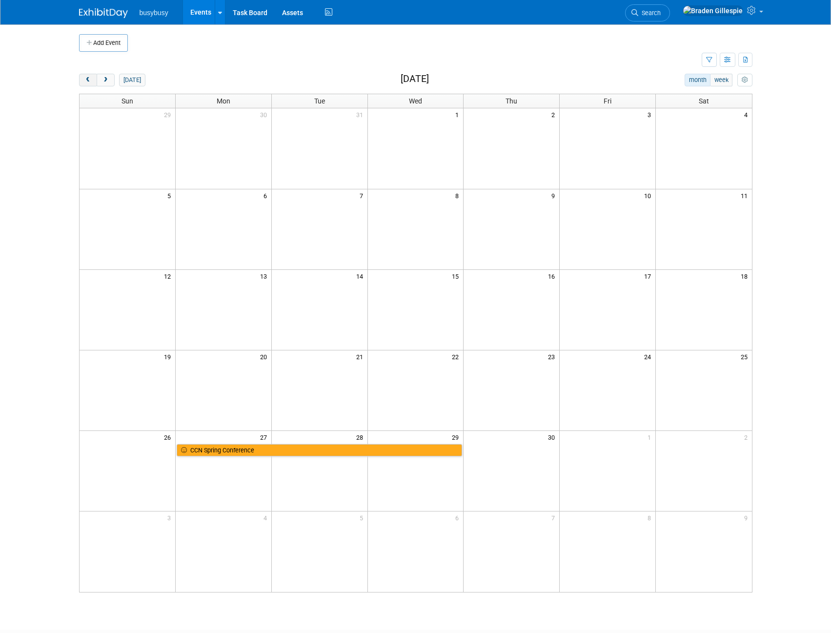
click at [90, 83] on span "prev" at bounding box center [87, 80] width 7 height 6
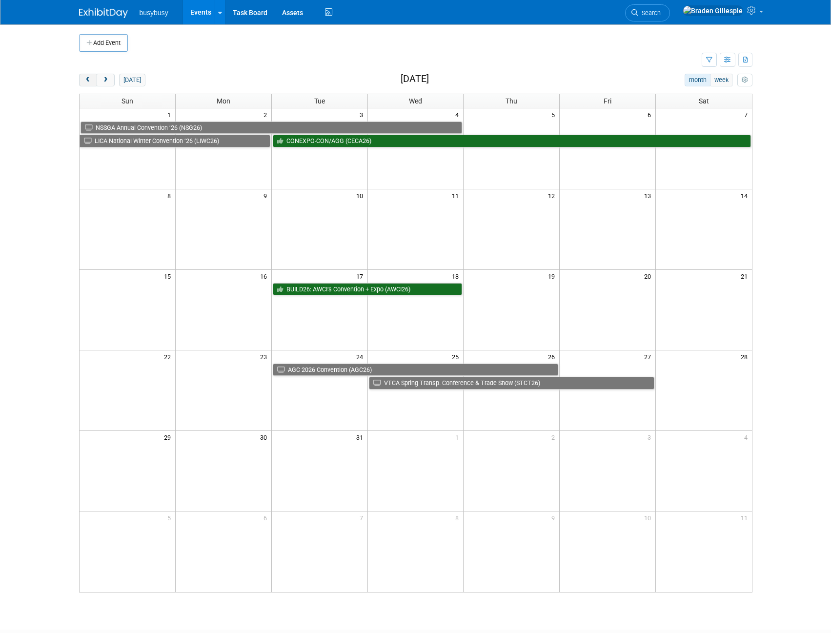
click at [90, 83] on span "prev" at bounding box center [87, 80] width 7 height 6
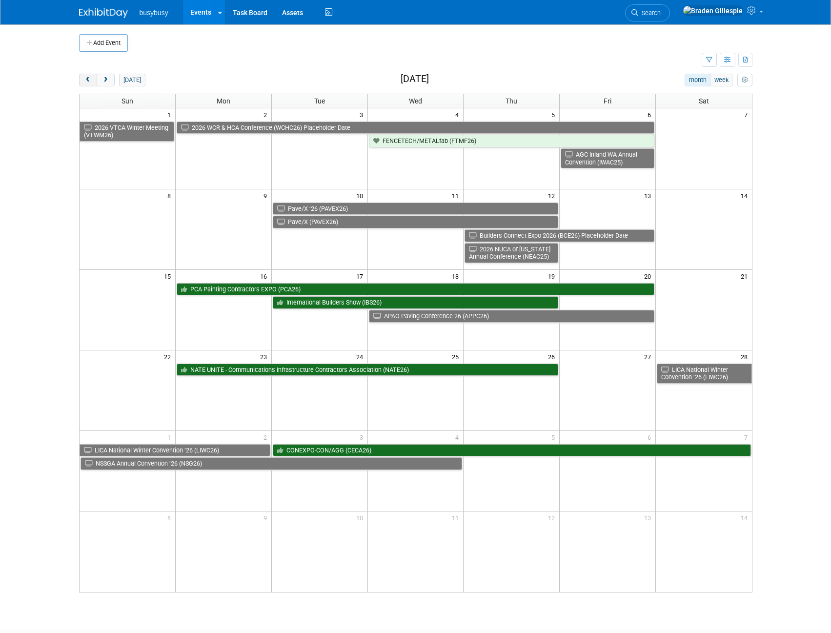
click at [90, 83] on span "prev" at bounding box center [87, 80] width 7 height 6
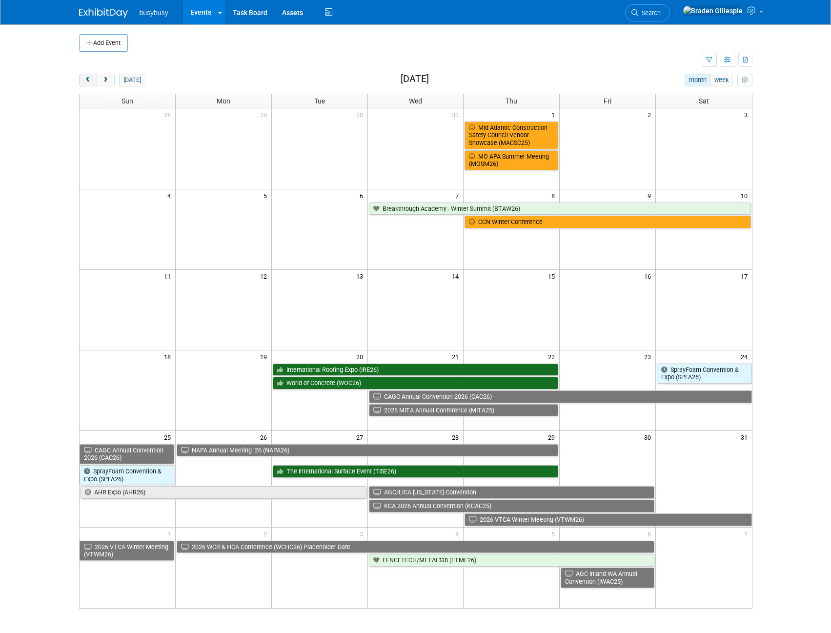
click at [90, 83] on span "prev" at bounding box center [87, 80] width 7 height 6
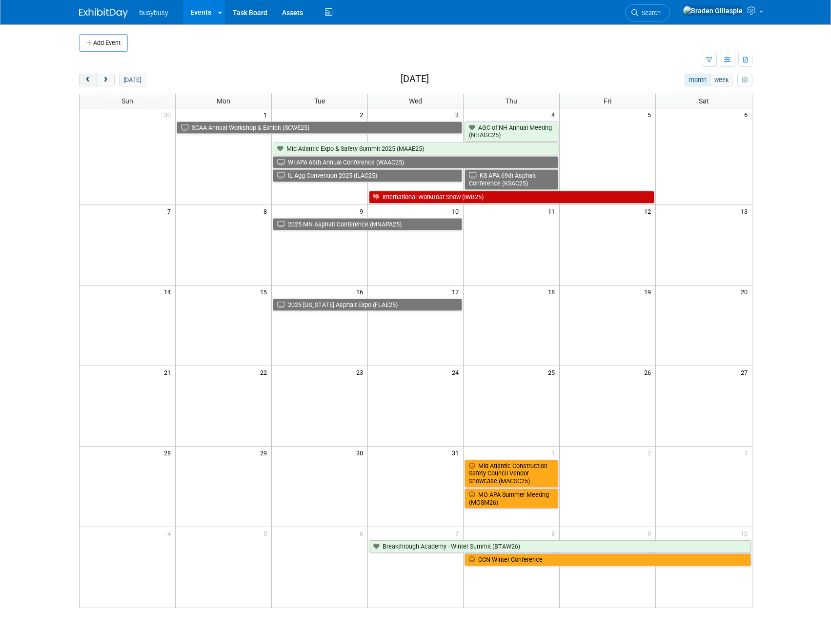
click at [90, 83] on span "prev" at bounding box center [87, 80] width 7 height 6
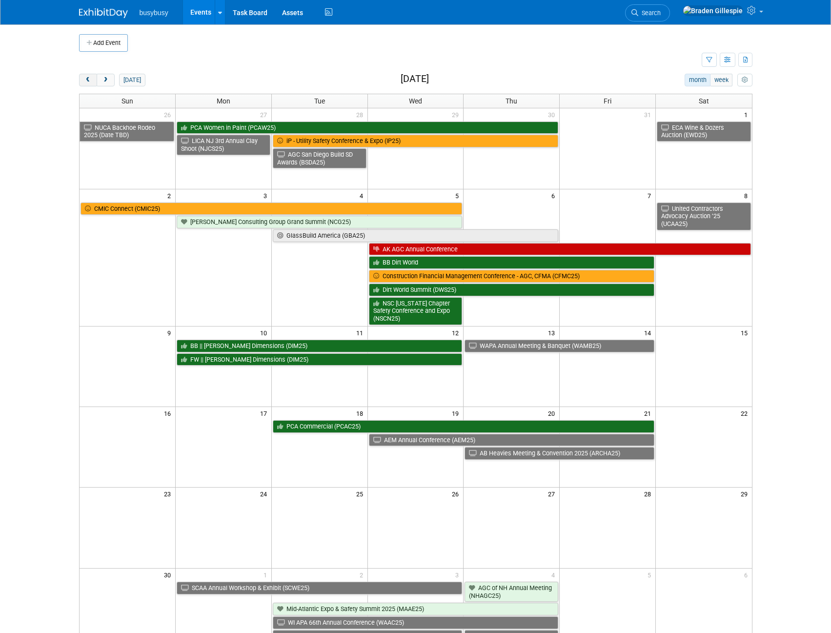
click at [90, 83] on span "prev" at bounding box center [87, 80] width 7 height 6
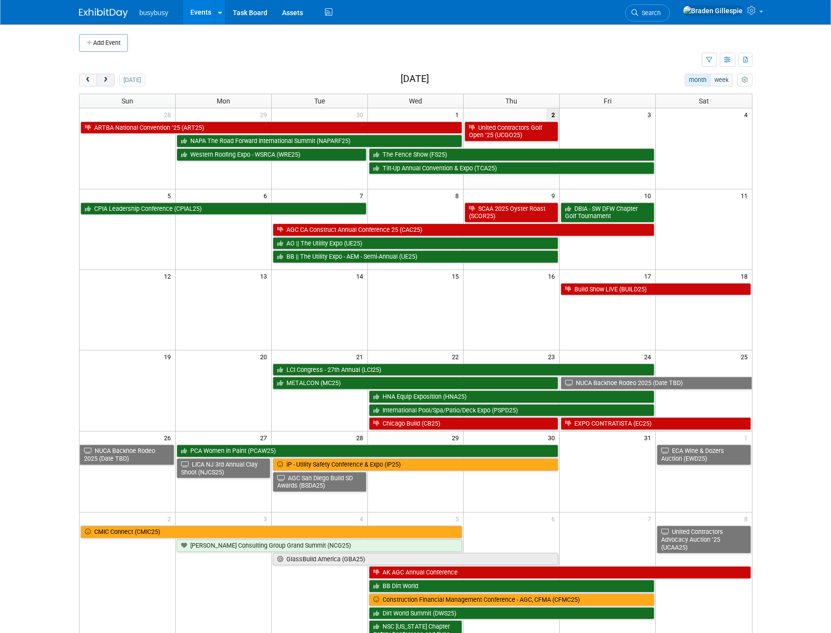
click at [111, 82] on button "next" at bounding box center [106, 80] width 18 height 13
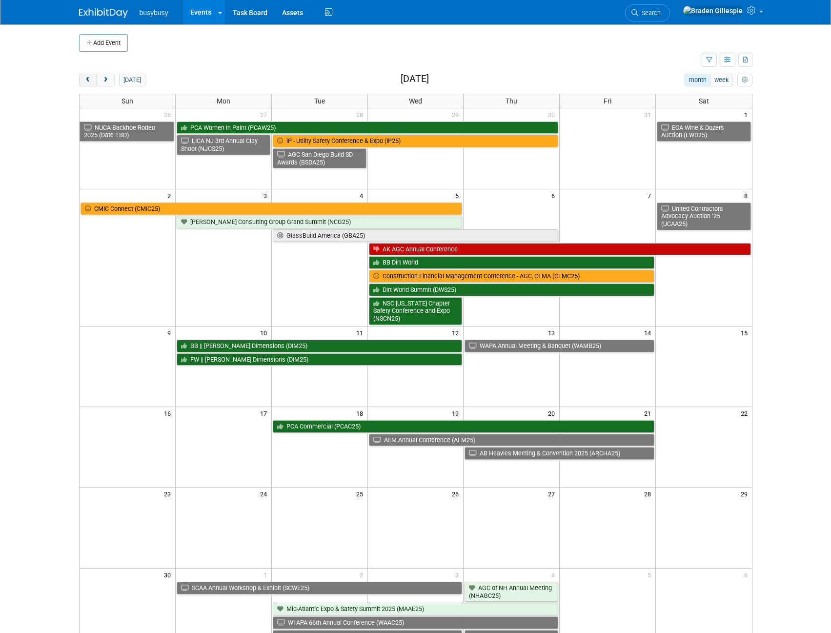
click at [92, 80] on button "prev" at bounding box center [88, 80] width 18 height 13
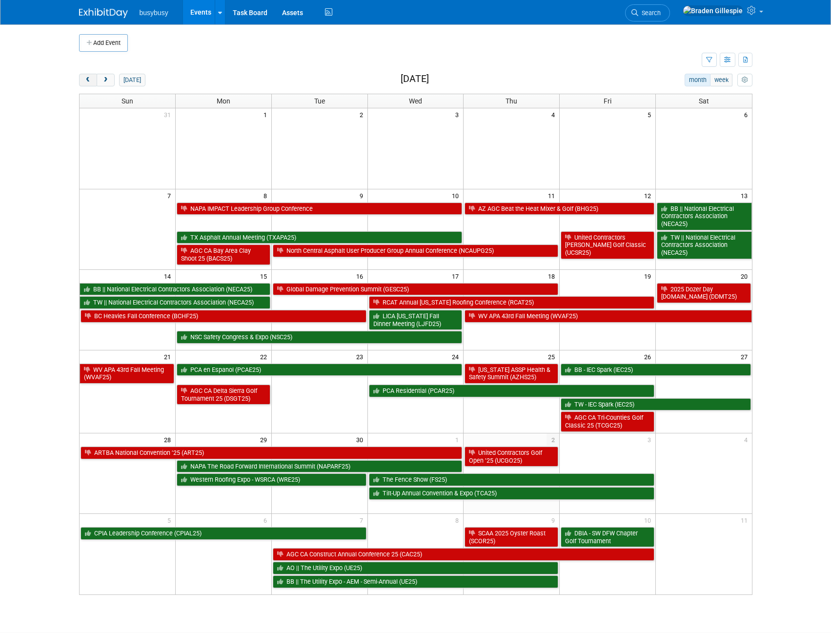
click at [92, 80] on button "prev" at bounding box center [88, 80] width 18 height 13
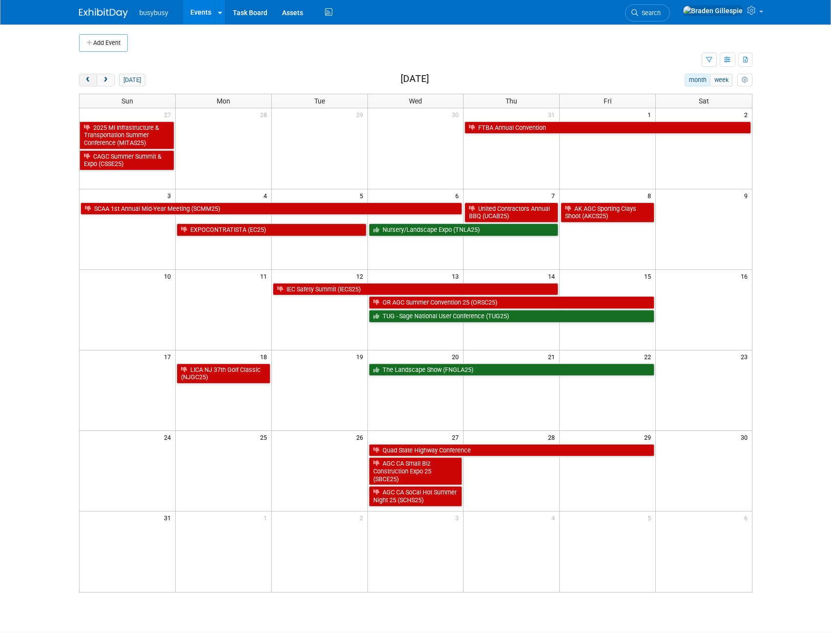
click at [92, 80] on button "prev" at bounding box center [88, 80] width 18 height 13
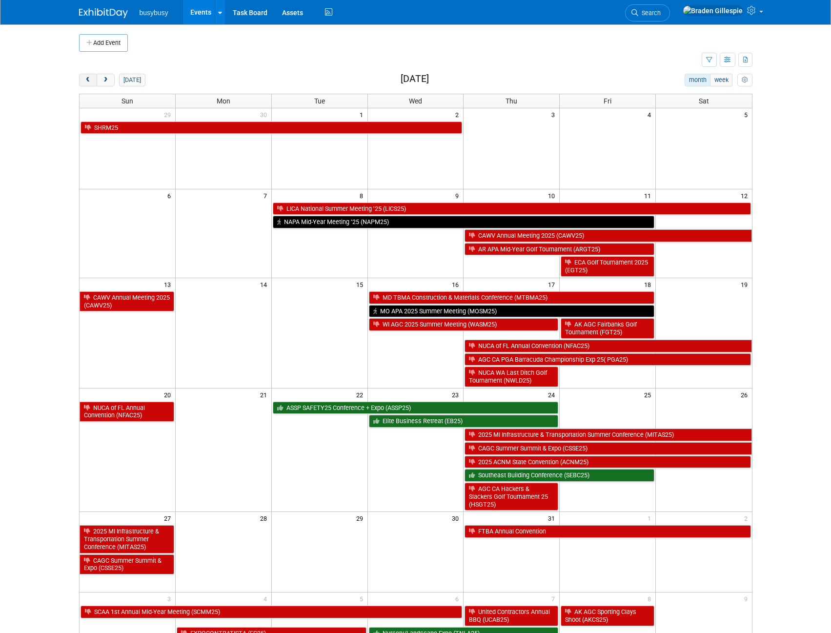
click at [92, 80] on button "prev" at bounding box center [88, 80] width 18 height 13
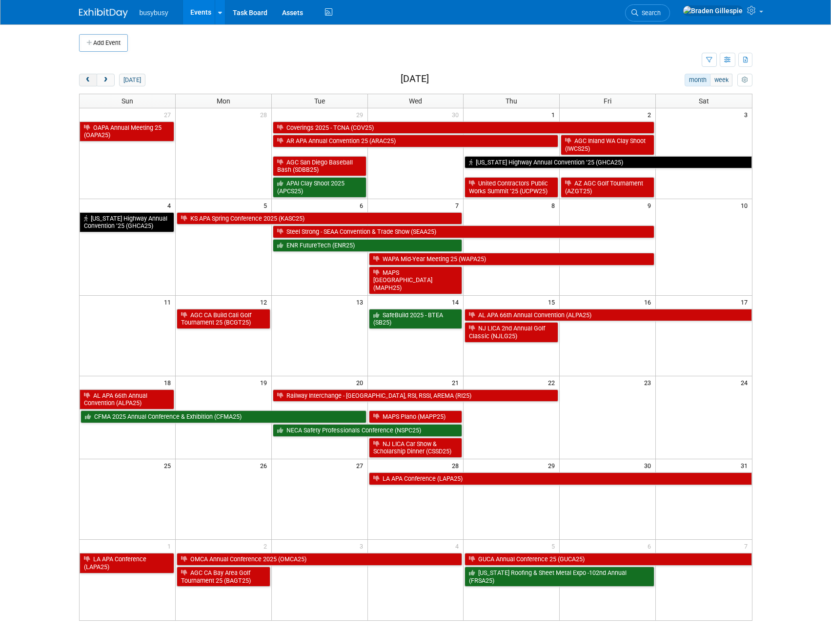
click at [92, 80] on button "prev" at bounding box center [88, 80] width 18 height 13
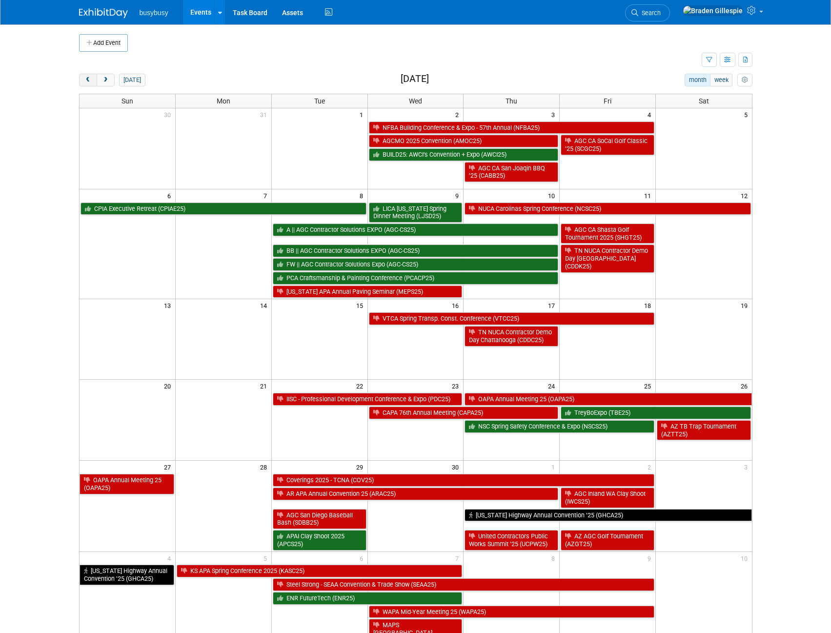
click at [92, 80] on button "prev" at bounding box center [88, 80] width 18 height 13
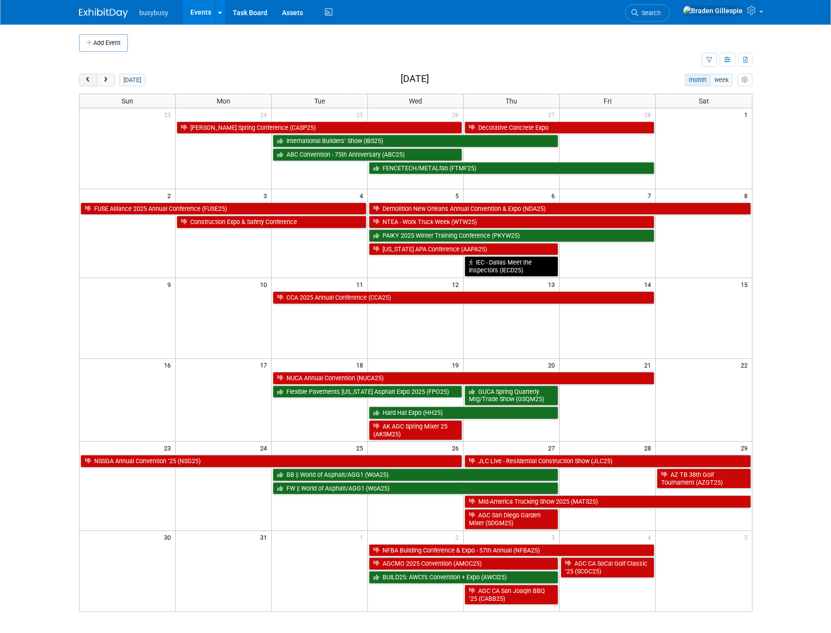
click at [92, 80] on button "prev" at bounding box center [88, 80] width 18 height 13
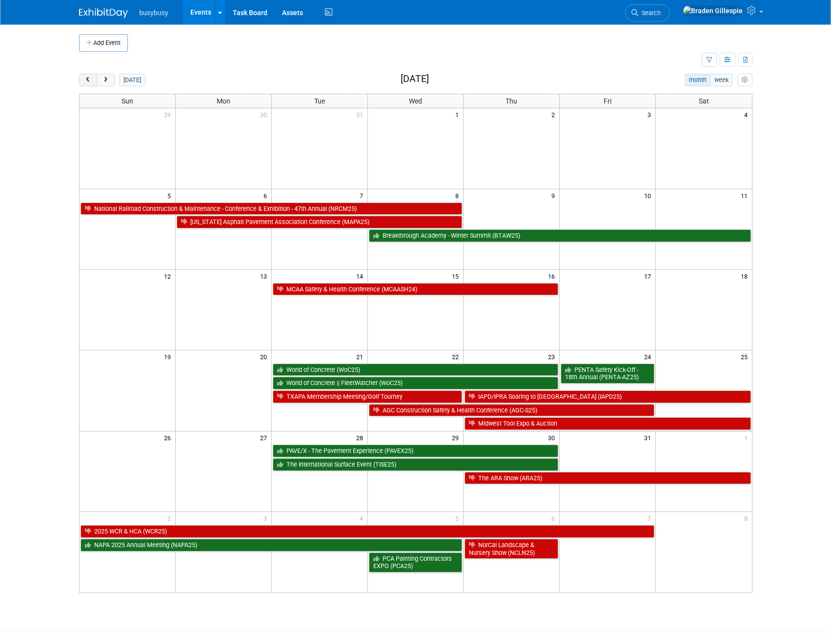
click at [92, 80] on button "prev" at bounding box center [88, 80] width 18 height 13
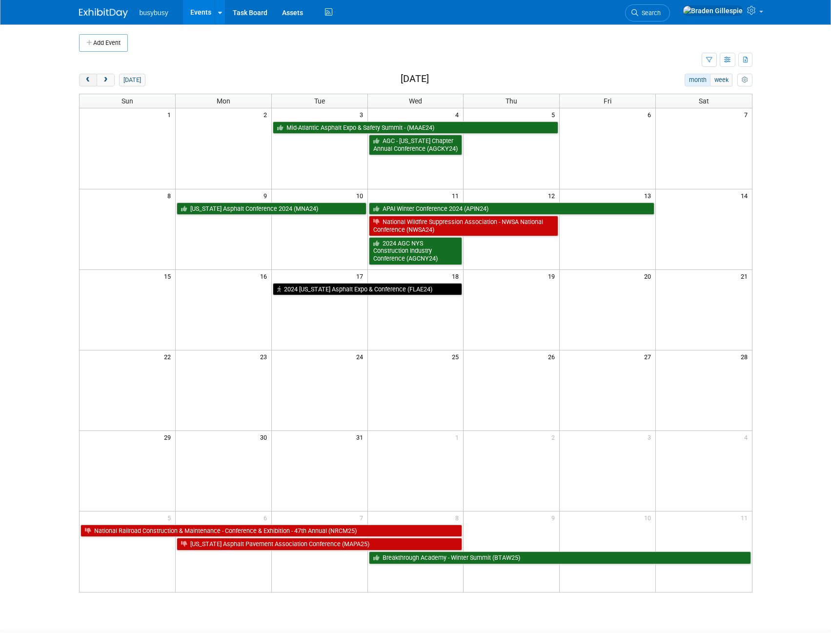
click at [92, 80] on button "prev" at bounding box center [88, 80] width 18 height 13
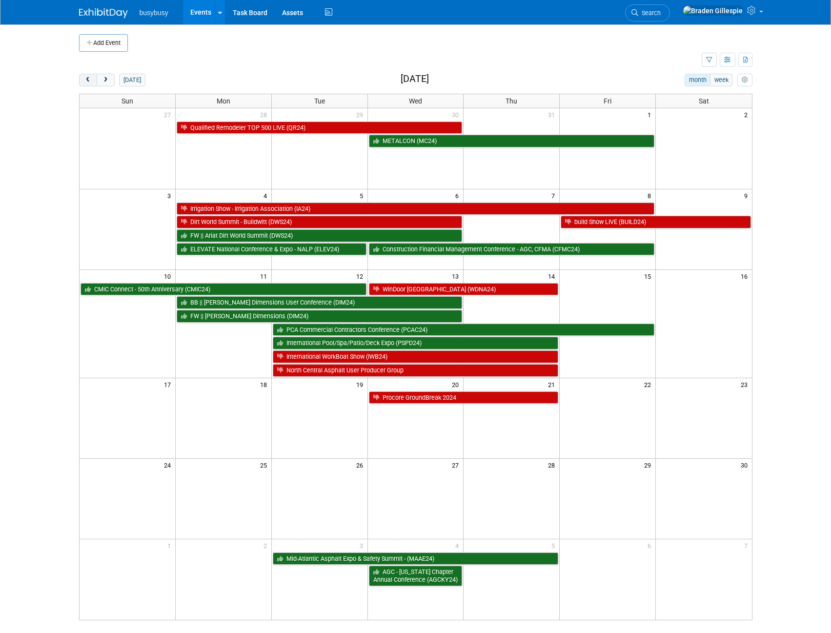
click at [92, 80] on button "prev" at bounding box center [88, 80] width 18 height 13
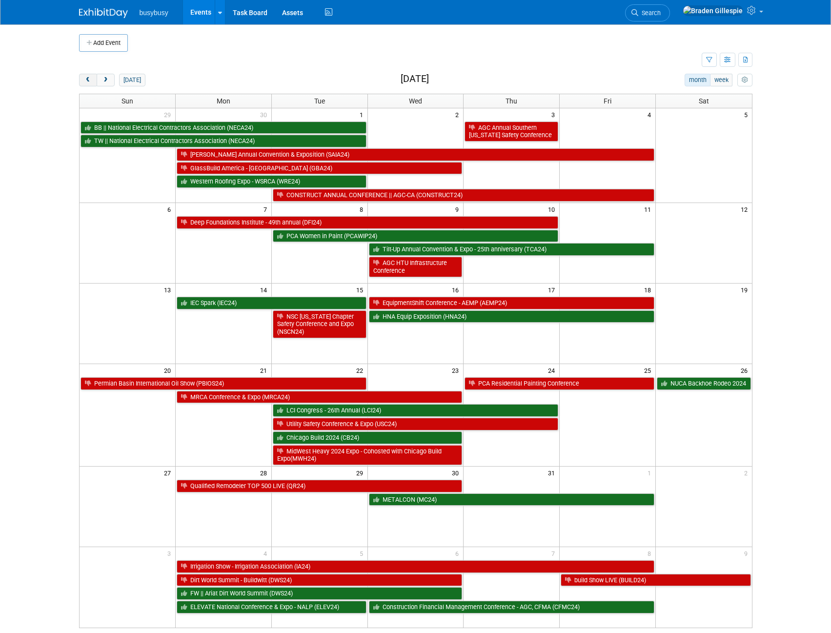
click at [92, 80] on button "prev" at bounding box center [88, 80] width 18 height 13
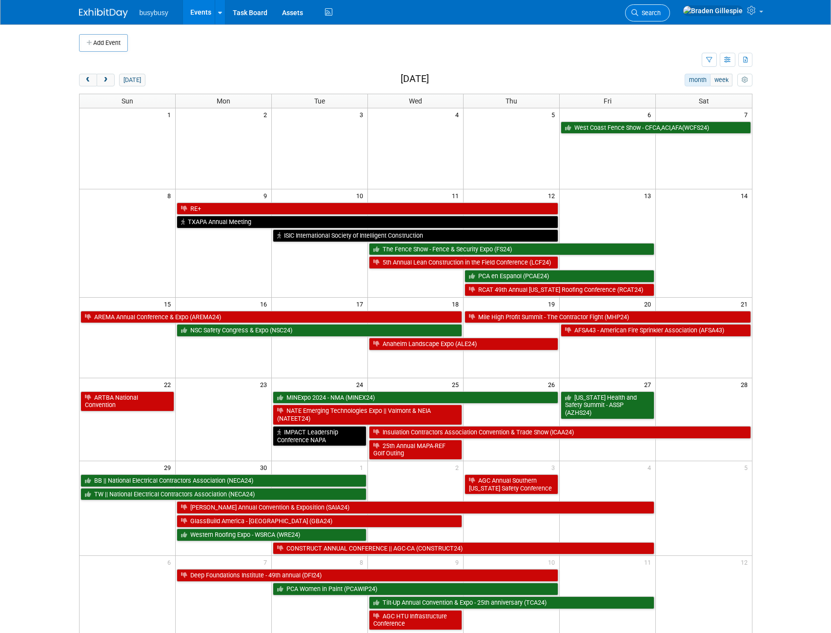
click at [661, 14] on span "Search" at bounding box center [650, 12] width 22 height 7
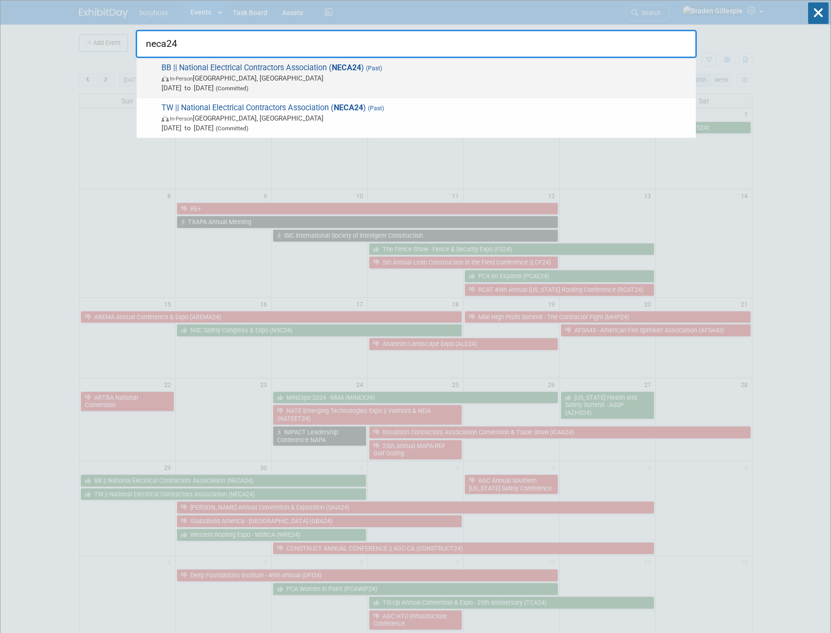
type input "neca24"
click at [383, 84] on span "Sep 29, 2024 to Oct 1, 2024 (Committed)" at bounding box center [427, 88] width 530 height 10
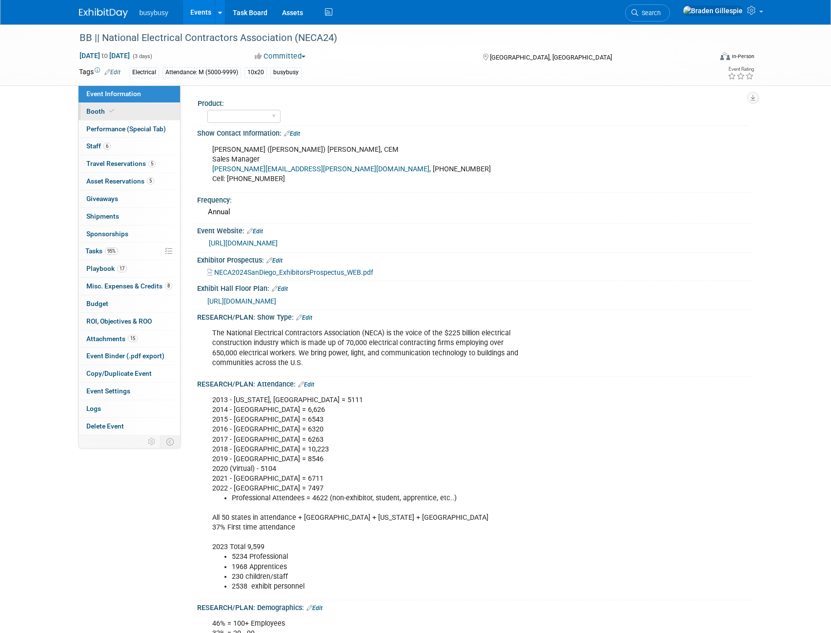
click at [107, 116] on link "Booth" at bounding box center [130, 111] width 102 height 17
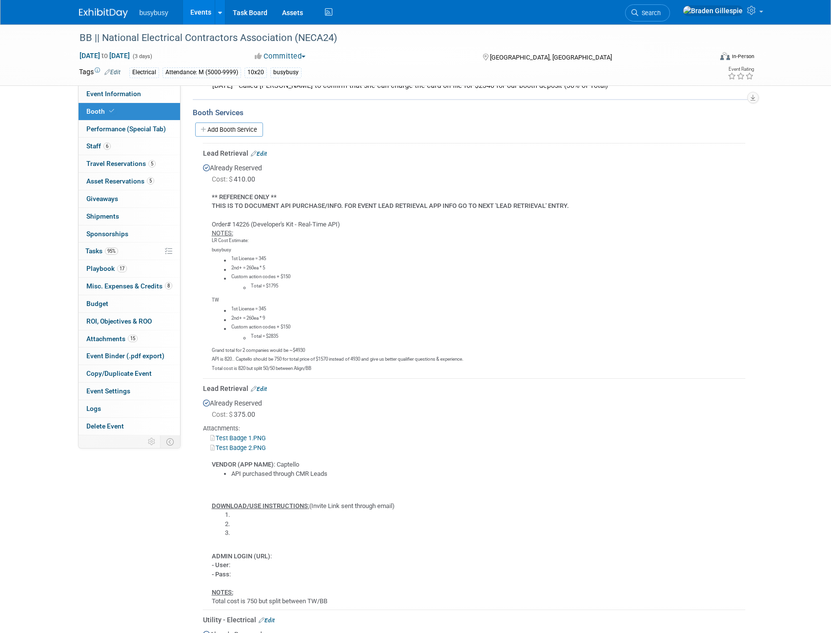
scroll to position [410, 0]
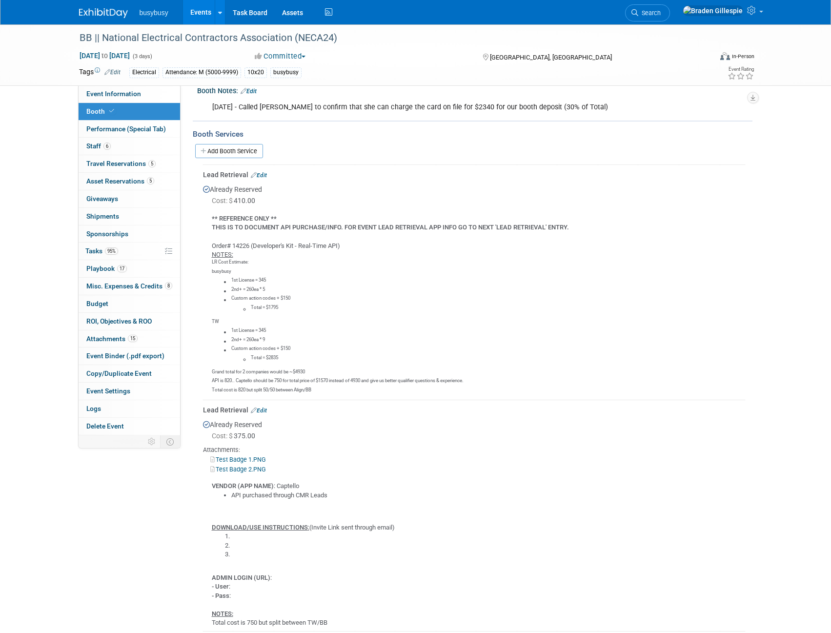
click at [105, 14] on img at bounding box center [103, 13] width 49 height 10
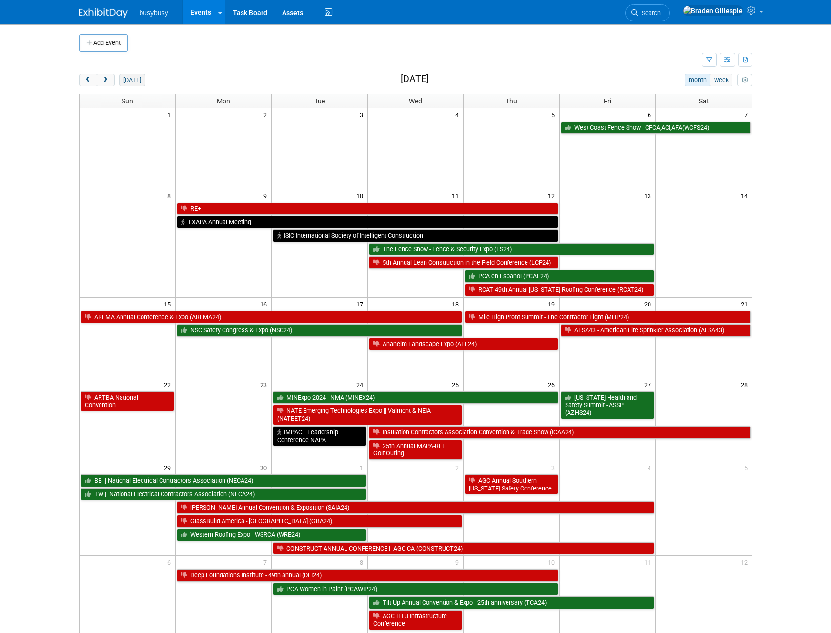
click at [137, 79] on button "[DATE]" at bounding box center [132, 80] width 26 height 13
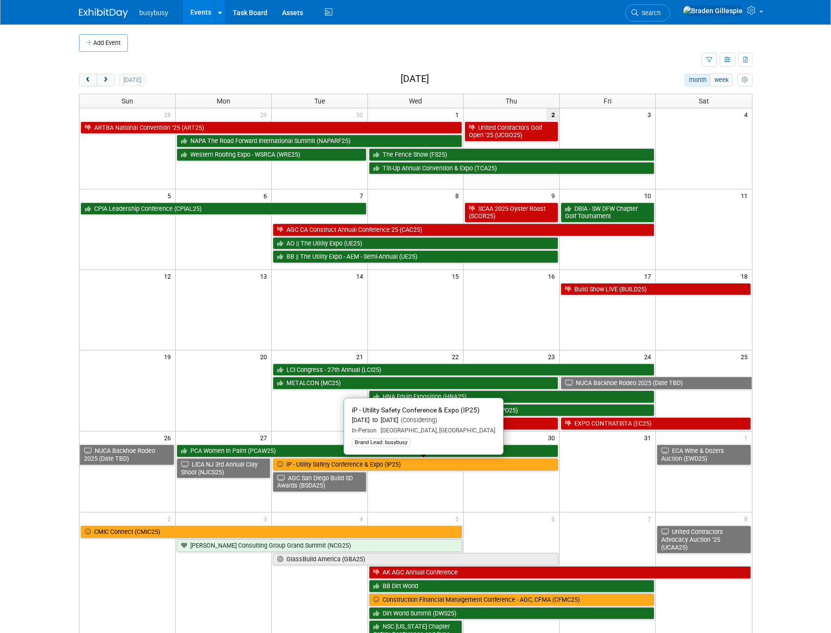
scroll to position [49, 0]
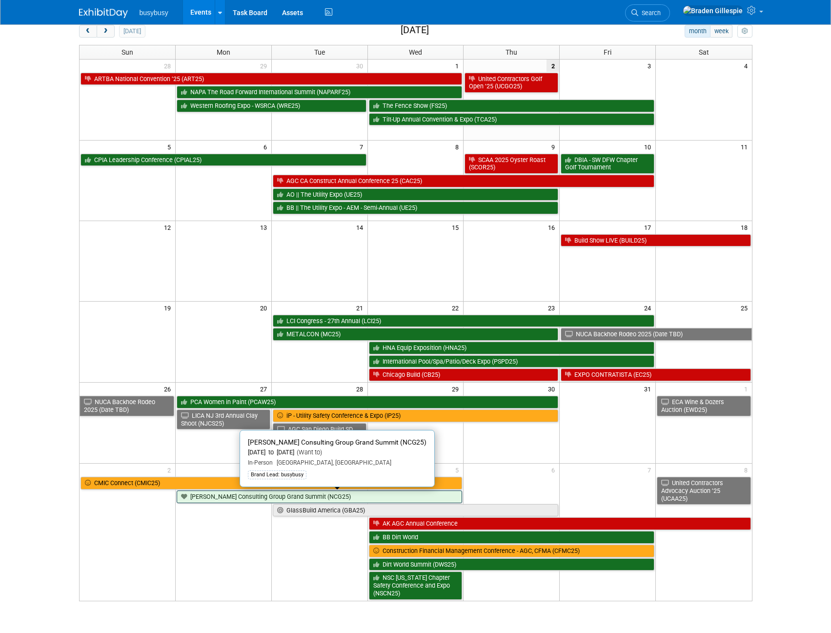
click at [373, 498] on link "[PERSON_NAME] Consulting Group Grand Summit (NCG25)" at bounding box center [320, 497] width 286 height 13
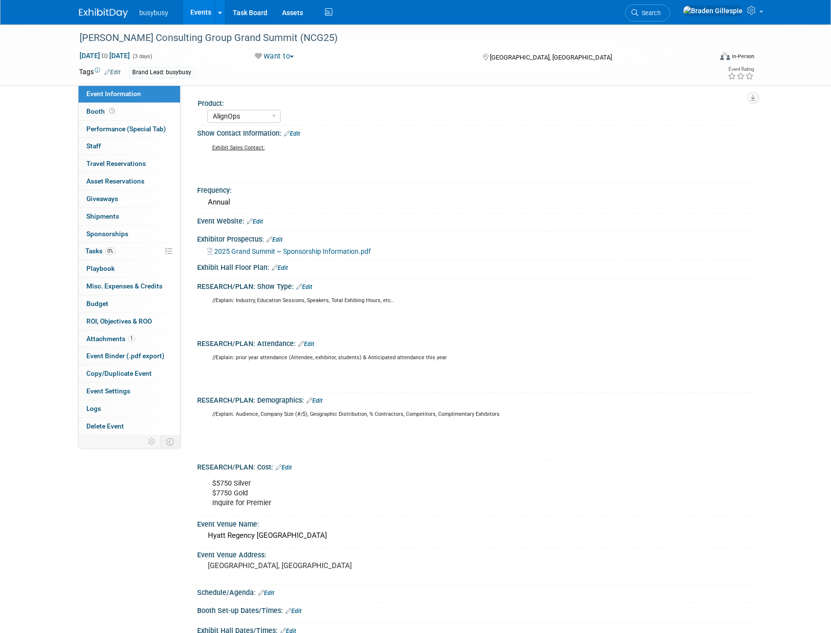
select select "AlignOps"
click at [95, 14] on img at bounding box center [103, 13] width 49 height 10
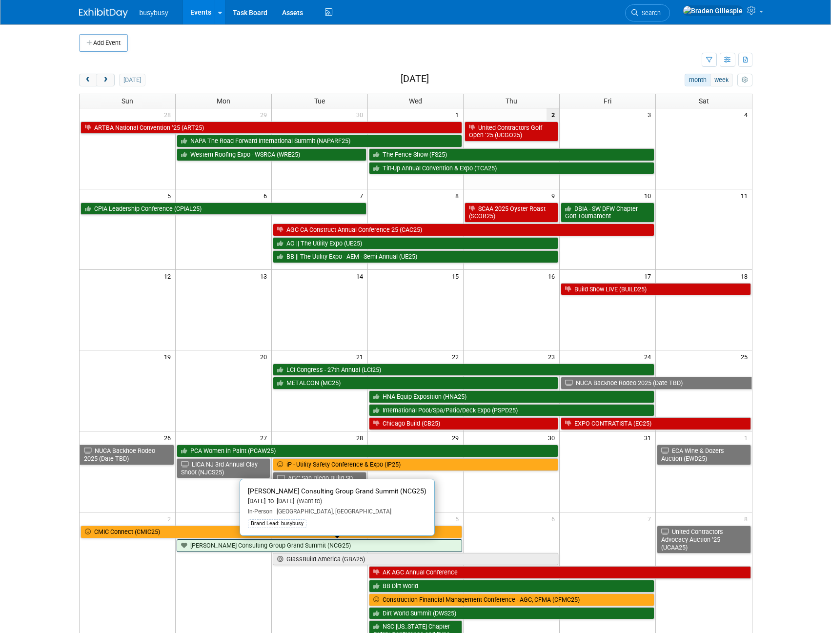
click at [319, 547] on link "[PERSON_NAME] Consulting Group Grand Summit (NCG25)" at bounding box center [320, 546] width 286 height 13
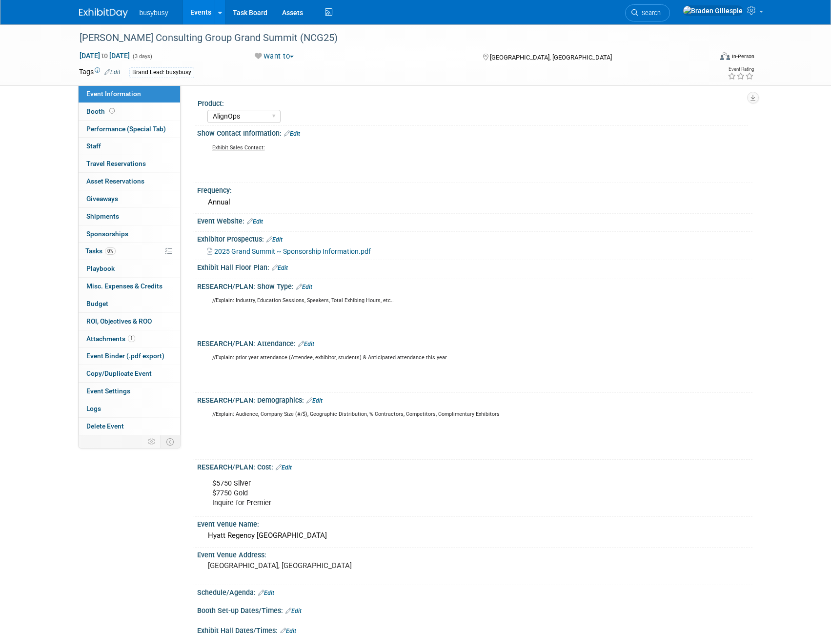
select select "AlignOps"
click at [123, 112] on link "Booth" at bounding box center [130, 111] width 102 height 17
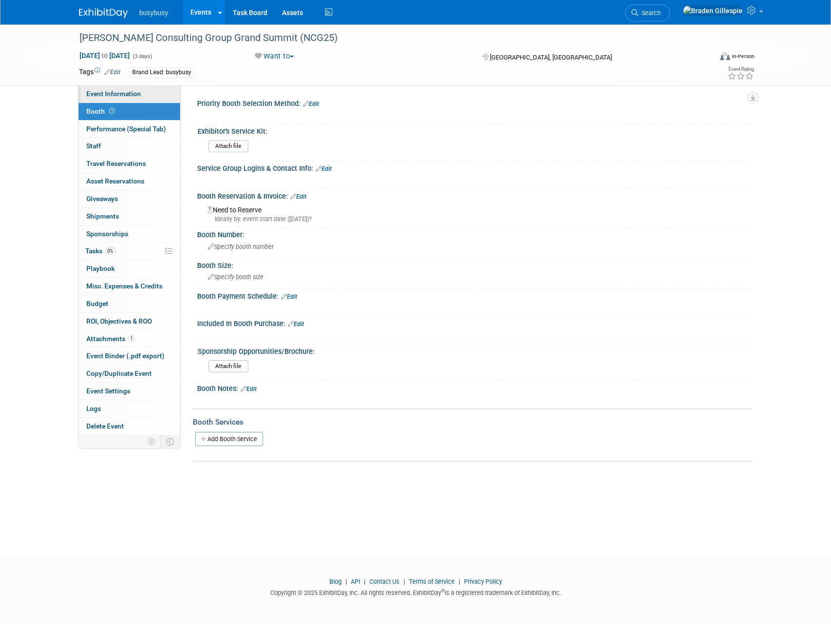
click at [138, 97] on span "Event Information" at bounding box center [113, 94] width 55 height 8
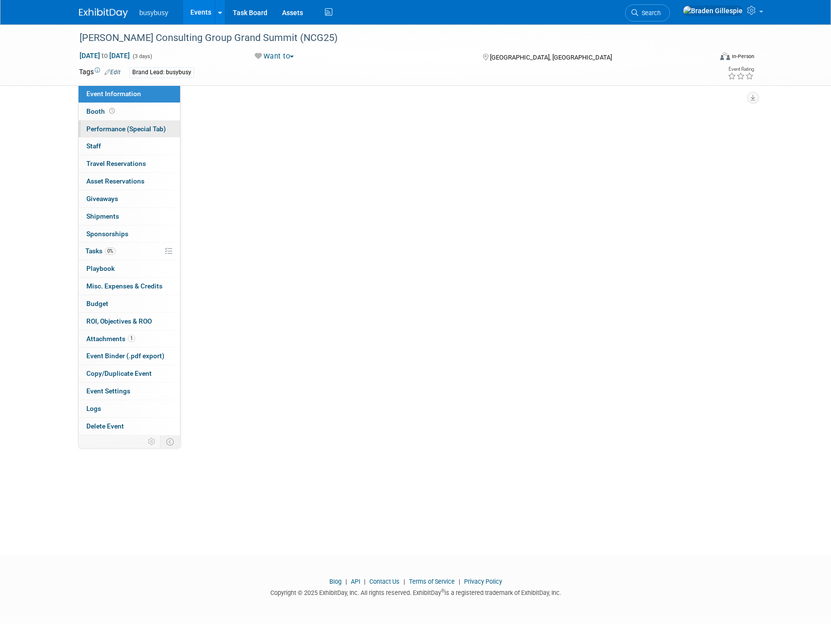
select select "AlignOps"
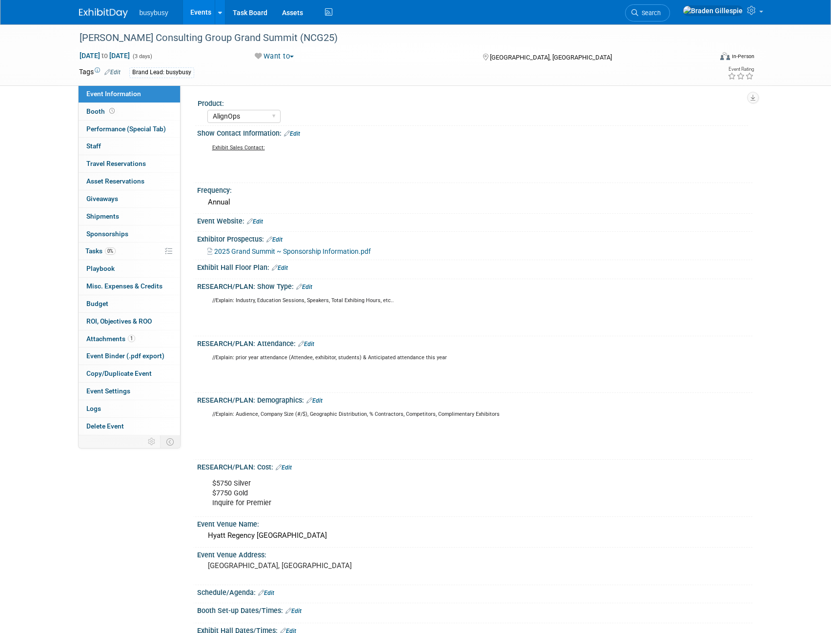
click at [102, 18] on img at bounding box center [103, 13] width 49 height 10
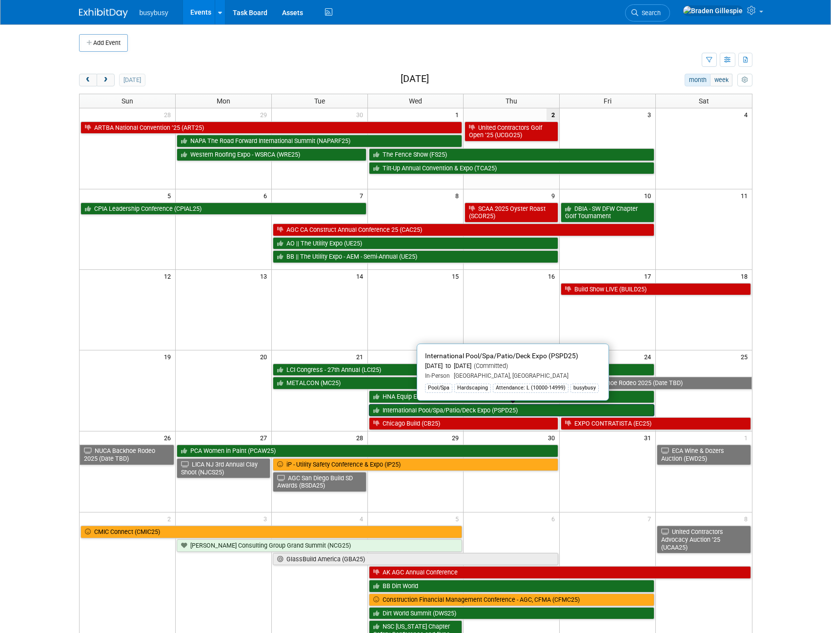
click at [447, 410] on link "International Pool/Spa/Patio/Deck Expo (PSPD25)" at bounding box center [512, 410] width 286 height 13
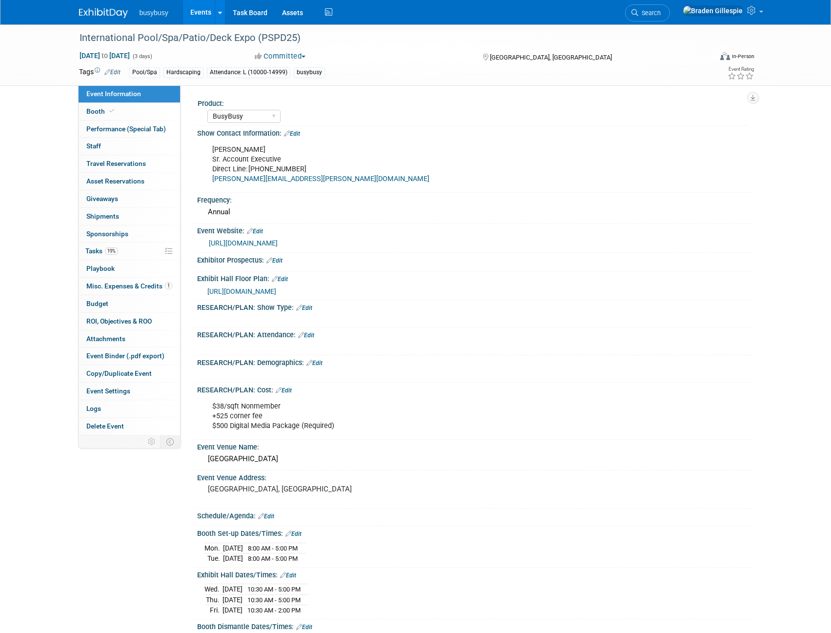
select select "BusyBusy"
click at [132, 107] on link "Booth" at bounding box center [130, 111] width 102 height 17
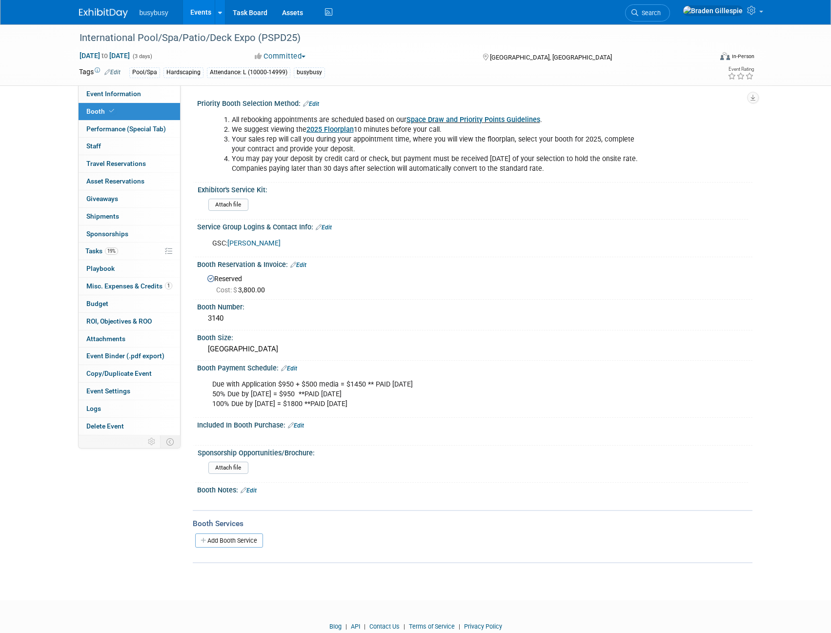
click at [249, 246] on link "[PERSON_NAME]" at bounding box center [254, 243] width 53 height 8
click at [234, 540] on link "Add Booth Service" at bounding box center [229, 541] width 68 height 14
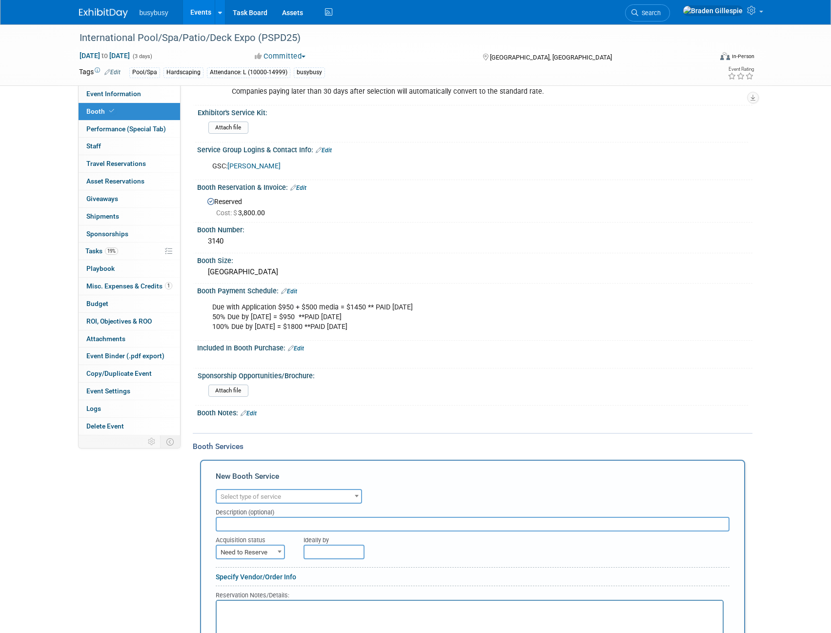
scroll to position [146, 0]
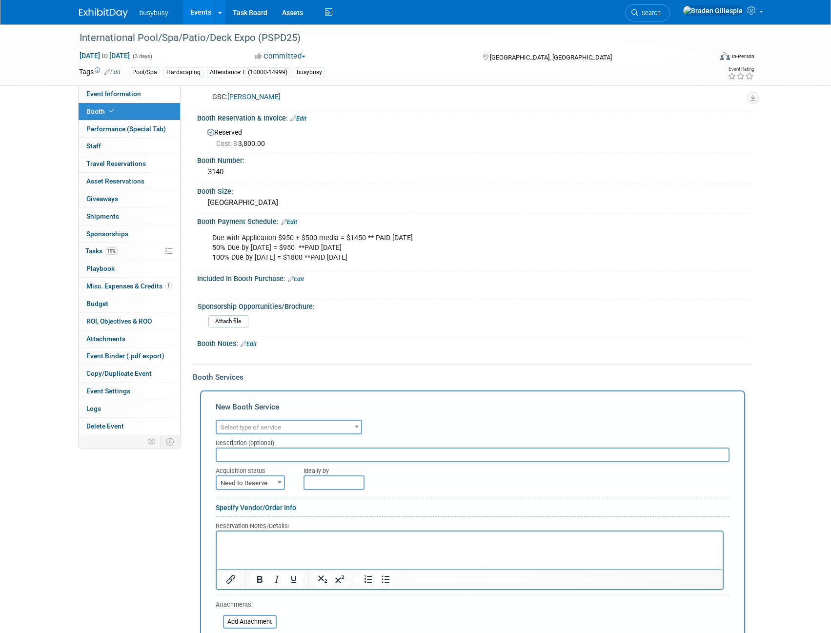
click at [276, 431] on span "Select type of service" at bounding box center [251, 427] width 61 height 7
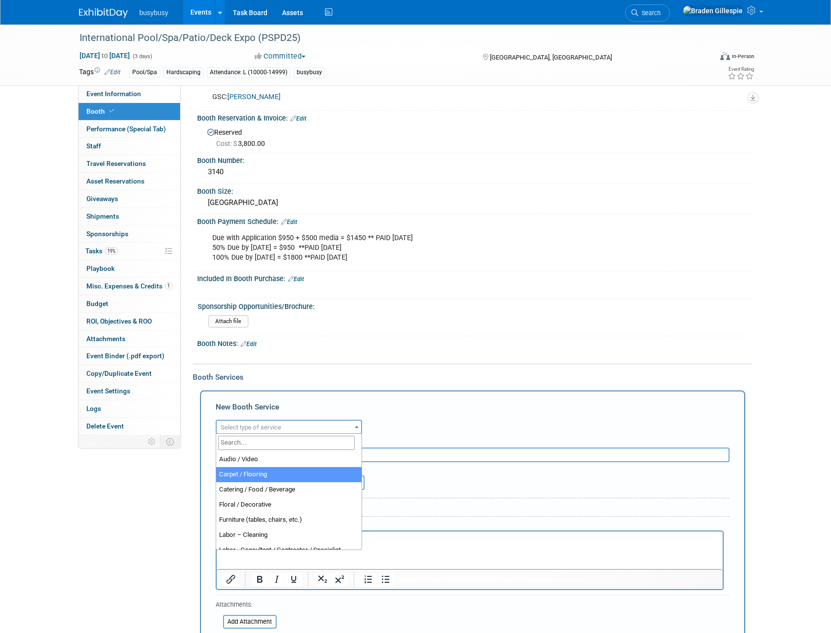
select select "4"
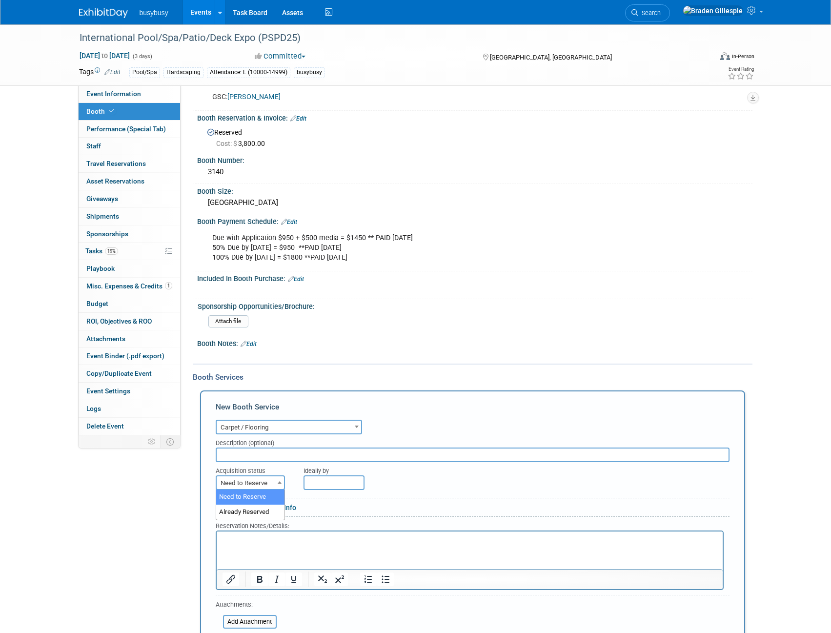
click at [258, 482] on span "Need to Reserve" at bounding box center [250, 484] width 67 height 14
select select "2"
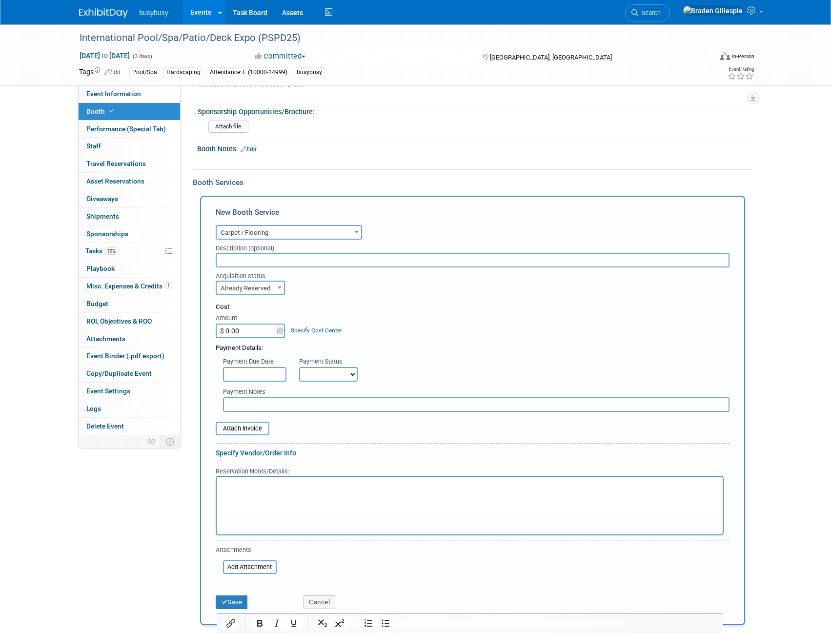
scroll to position [342, 0]
click at [292, 489] on html at bounding box center [469, 482] width 506 height 13
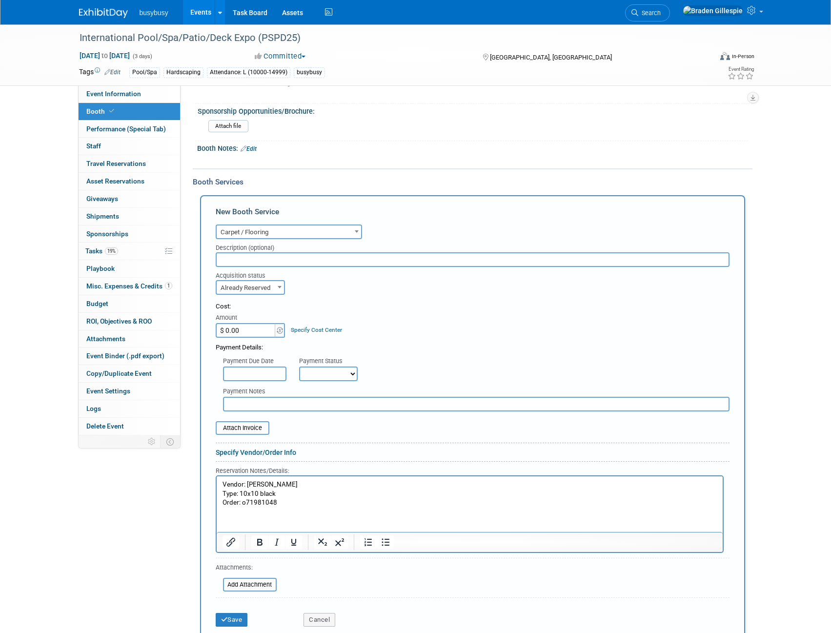
click at [296, 503] on p "Order: o71981048" at bounding box center [469, 502] width 495 height 9
click at [263, 330] on input "$ 0.00" at bounding box center [246, 330] width 61 height 15
type input "$ 613.54"
click at [246, 432] on input "file" at bounding box center [210, 428] width 116 height 12
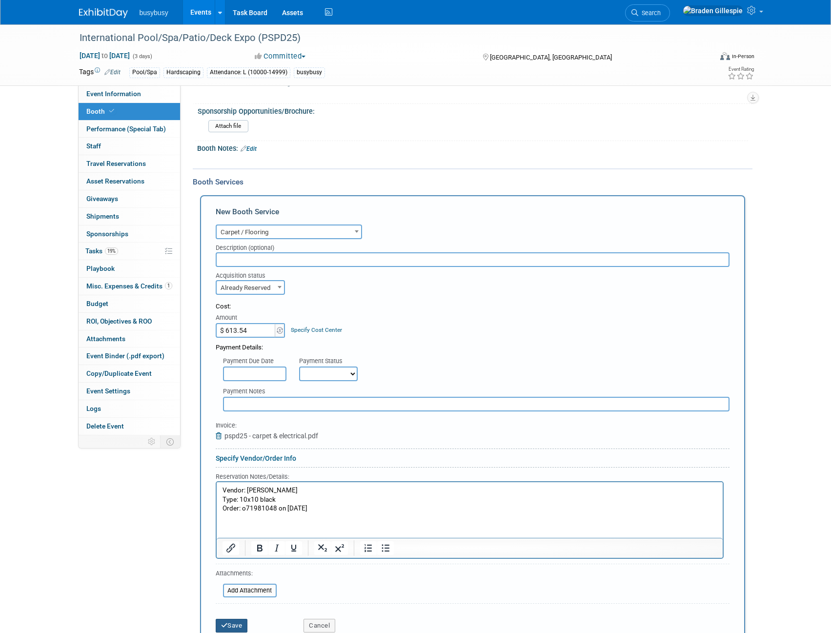
click at [231, 623] on button "Save" at bounding box center [232, 626] width 32 height 14
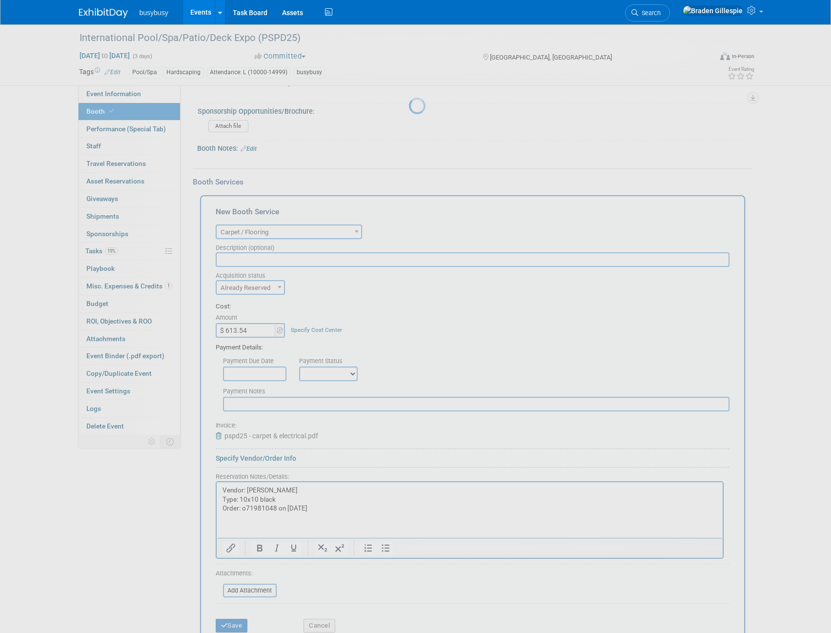
scroll to position [116, 0]
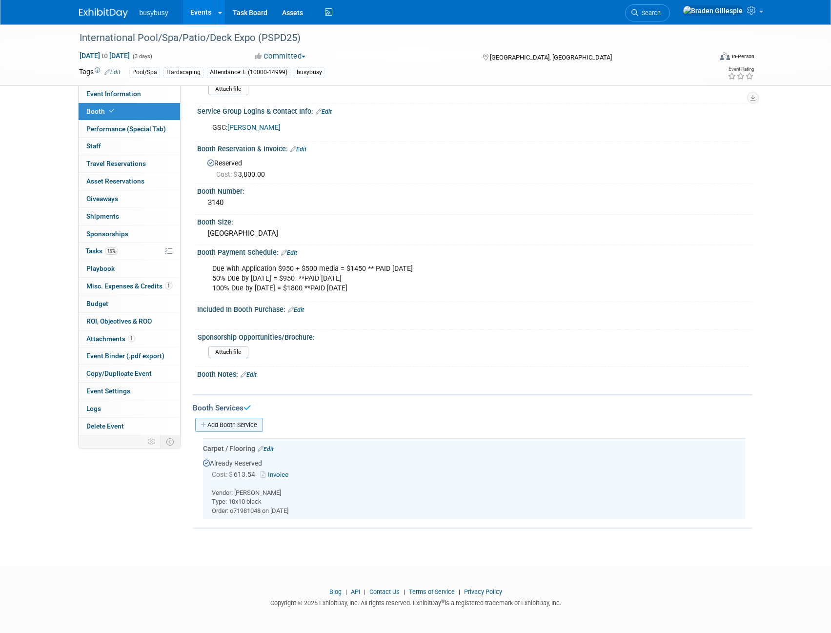
click at [251, 423] on link "Add Booth Service" at bounding box center [229, 425] width 68 height 14
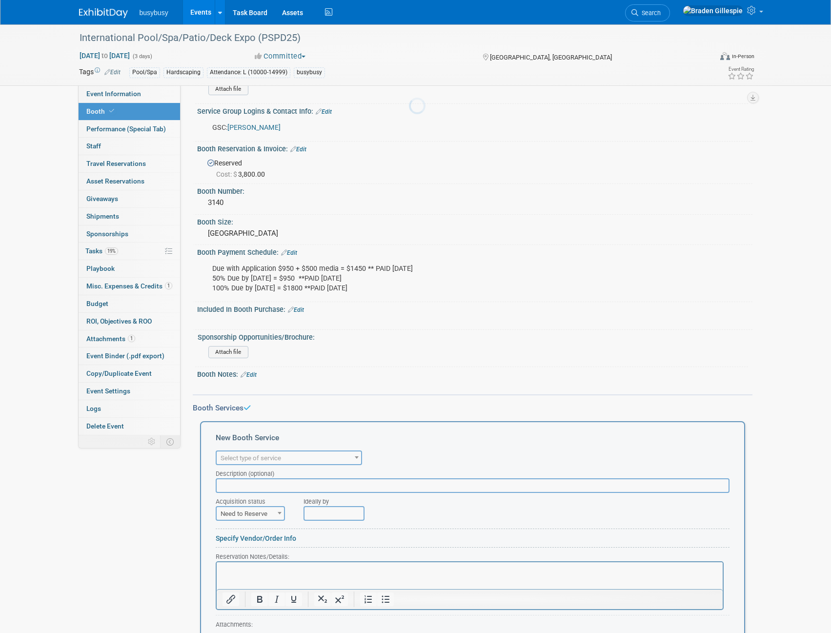
scroll to position [0, 0]
click at [323, 461] on span "Select type of service" at bounding box center [289, 459] width 145 height 14
type input "electrical"
select select "8"
click at [247, 513] on span "Need to Reserve" at bounding box center [250, 514] width 67 height 14
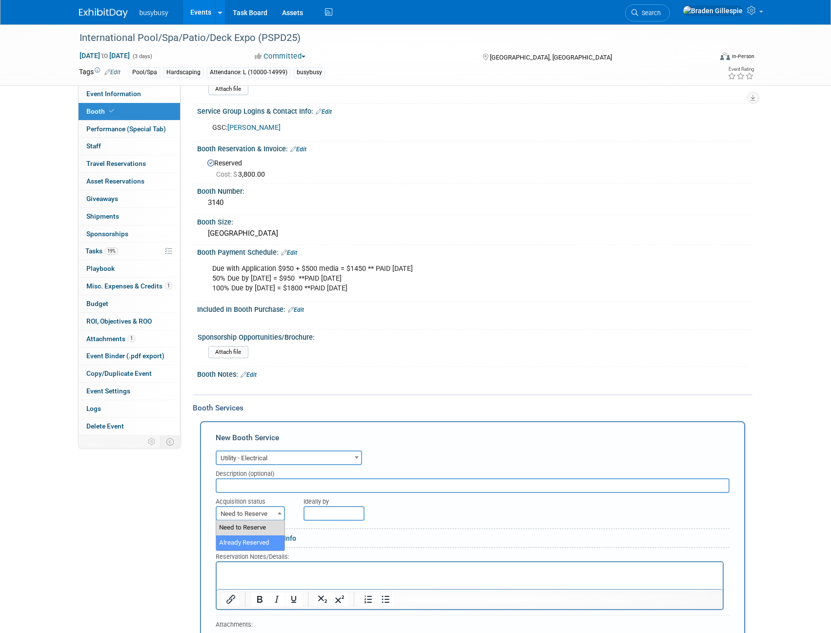
select select "2"
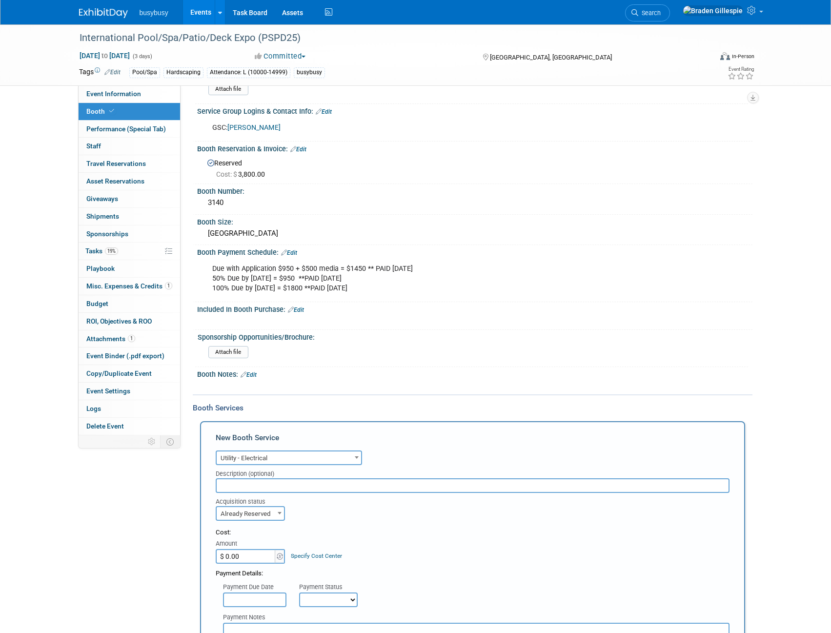
click at [254, 557] on input "$ 0.00" at bounding box center [246, 556] width 61 height 15
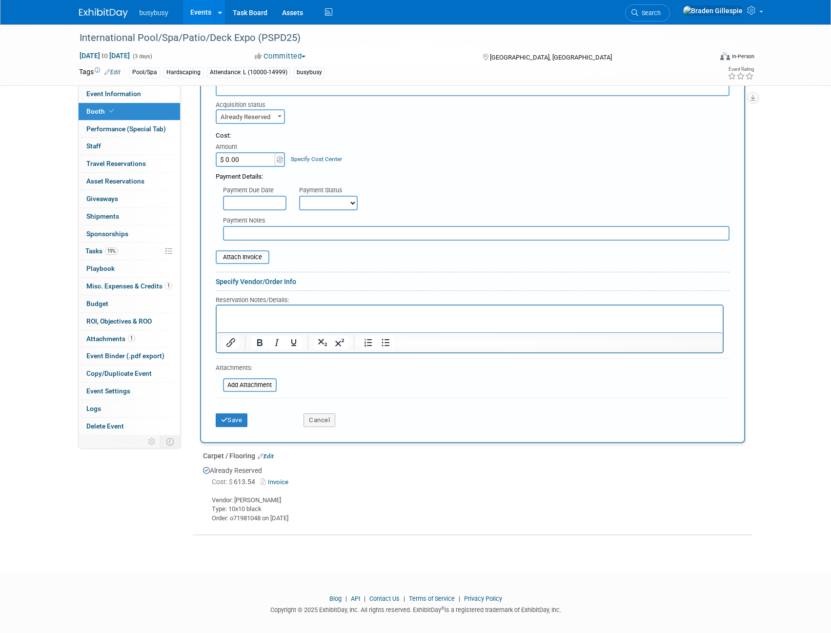
scroll to position [520, 0]
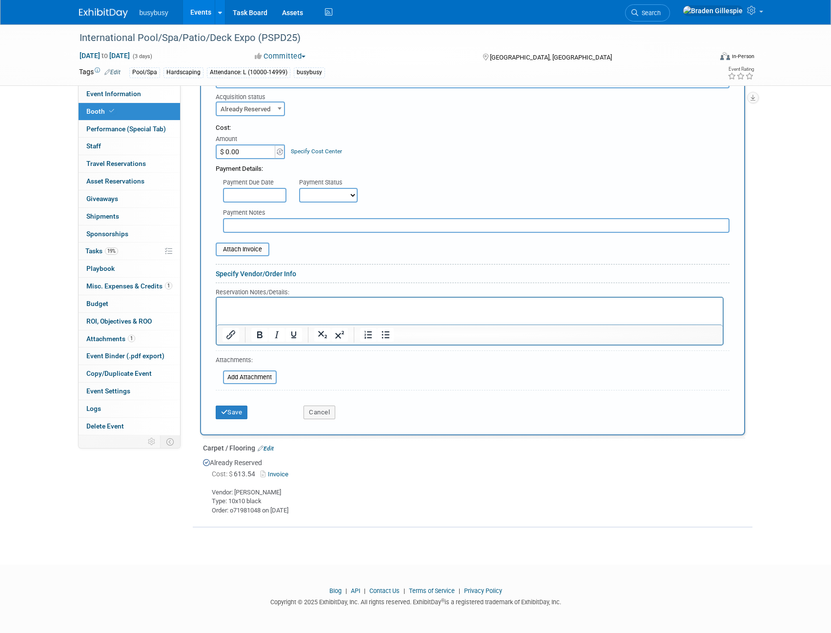
click at [257, 150] on input "$ 0.00" at bounding box center [246, 152] width 61 height 15
type input "$ 305.32"
click at [276, 311] on html at bounding box center [469, 303] width 506 height 13
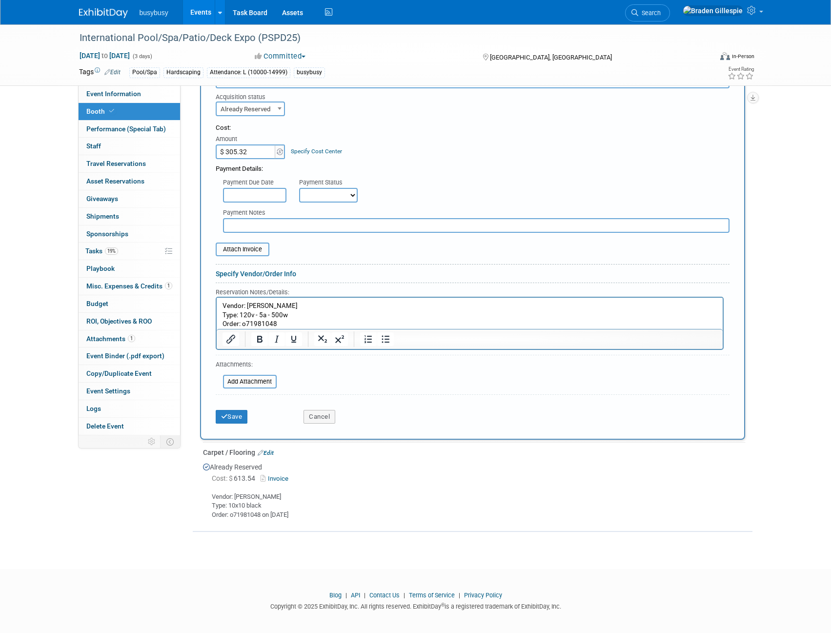
click at [293, 320] on p "Order: o71981048" at bounding box center [469, 323] width 495 height 9
click at [252, 251] on input "file" at bounding box center [210, 250] width 116 height 12
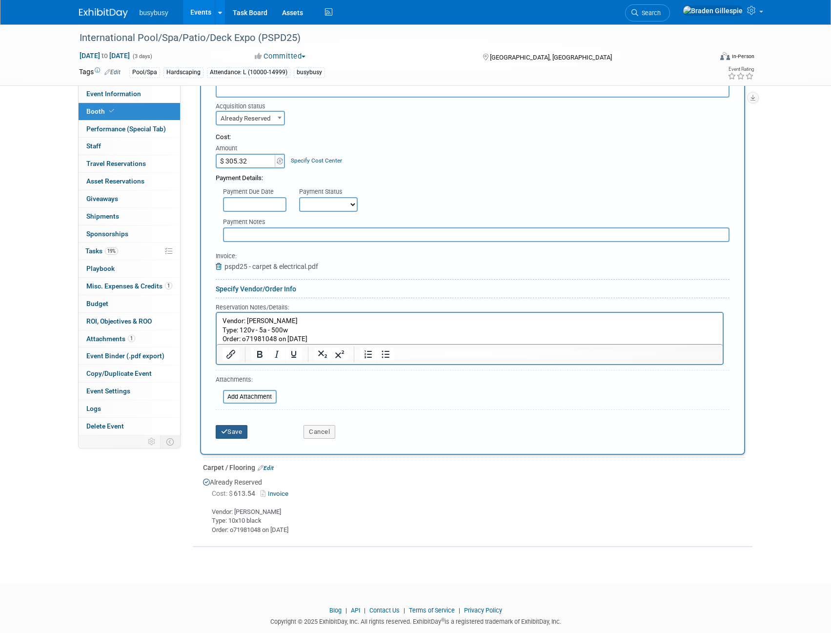
click at [241, 434] on button "Save" at bounding box center [232, 432] width 32 height 14
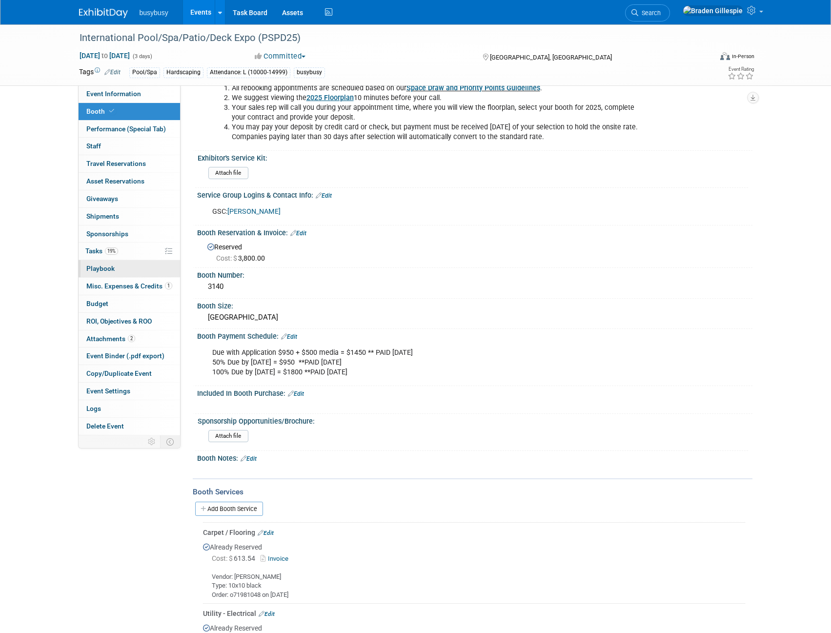
scroll to position [49, 0]
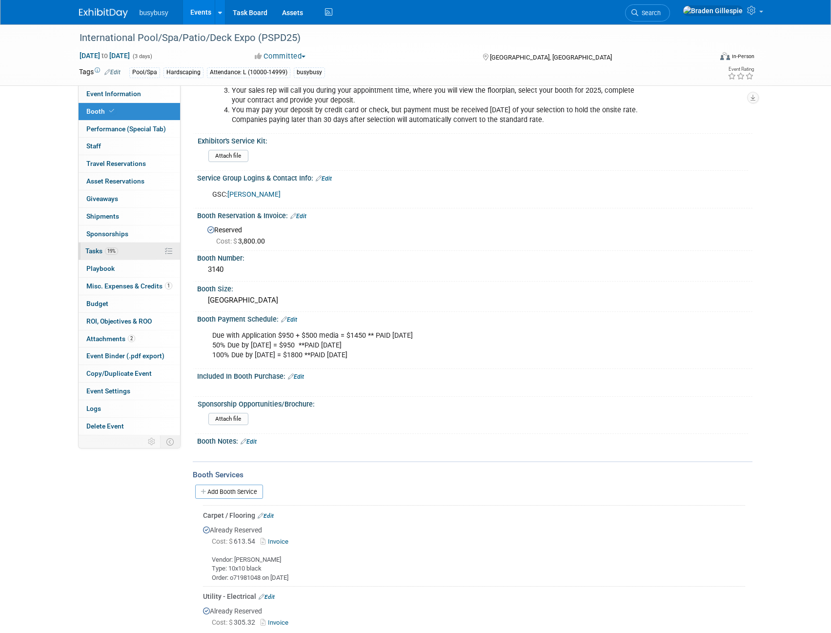
click at [121, 254] on link "19% Tasks 19%" at bounding box center [130, 251] width 102 height 17
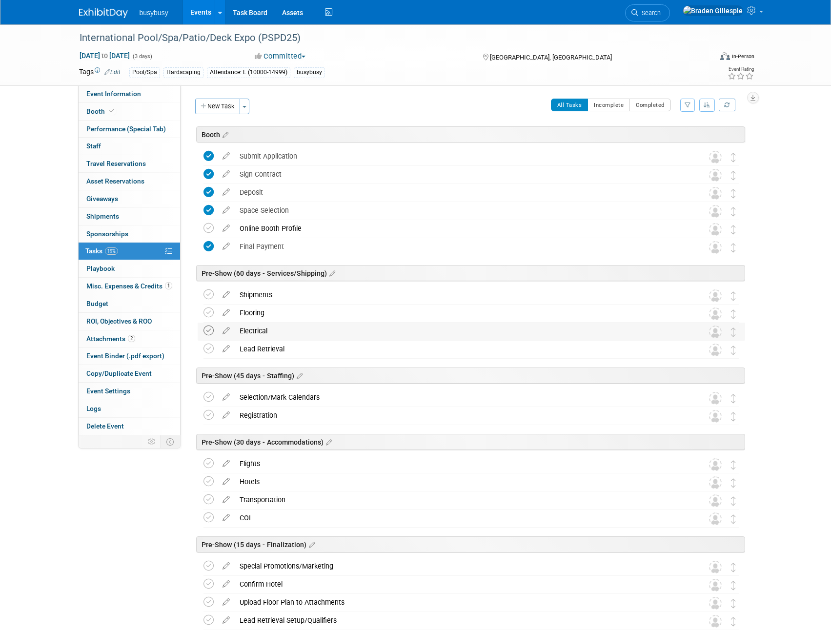
drag, startPoint x: 207, startPoint y: 313, endPoint x: 206, endPoint y: 328, distance: 14.7
click at [207, 313] on icon at bounding box center [209, 313] width 10 height 10
click at [206, 331] on icon at bounding box center [209, 331] width 10 height 10
click at [124, 92] on span "Event Information" at bounding box center [113, 94] width 55 height 8
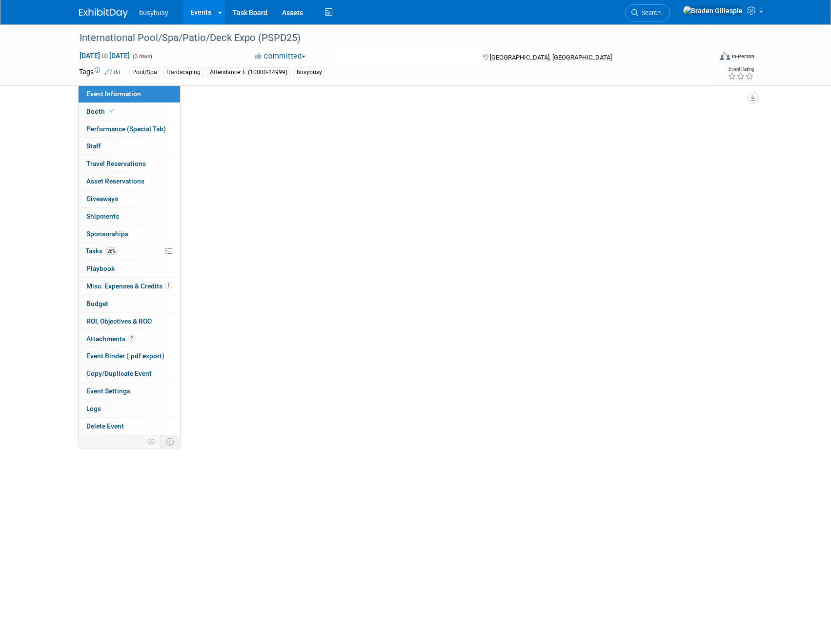
select select "BusyBusy"
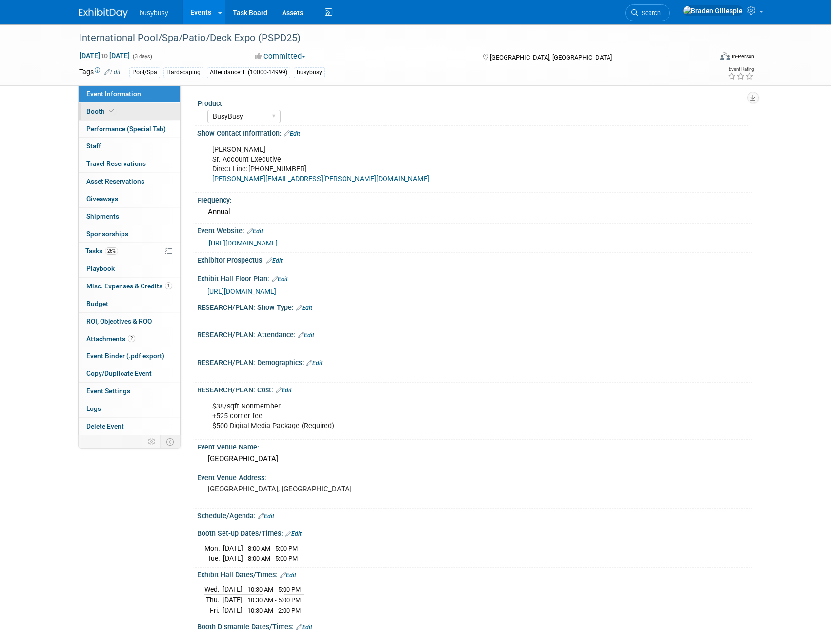
drag, startPoint x: 108, startPoint y: 112, endPoint x: 122, endPoint y: 109, distance: 14.0
click at [109, 112] on icon at bounding box center [111, 110] width 5 height 5
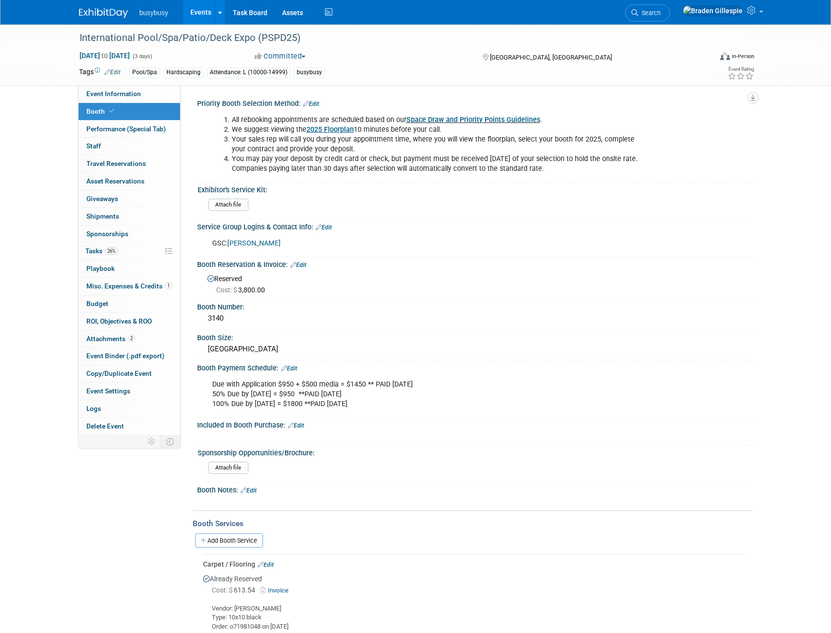
click at [661, 11] on span "Search" at bounding box center [650, 12] width 22 height 7
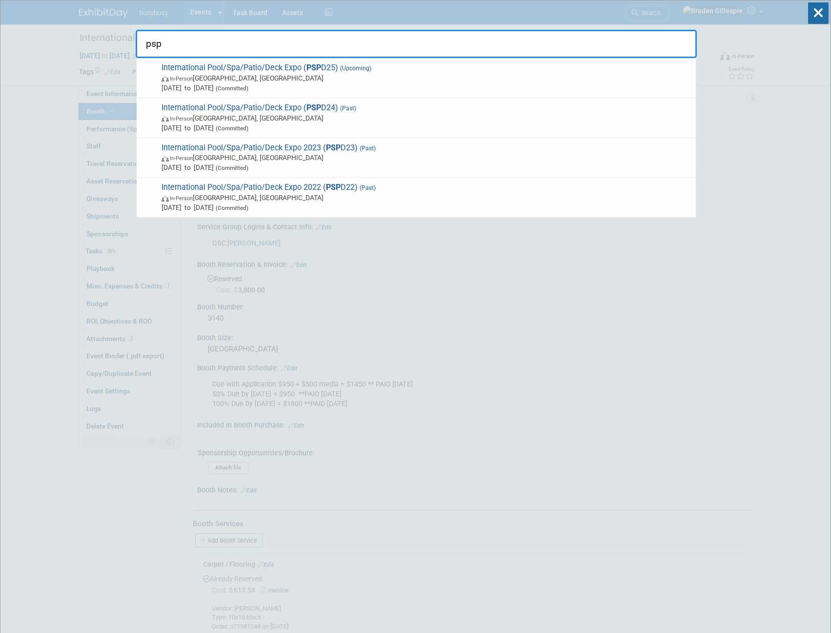
type input "psp"
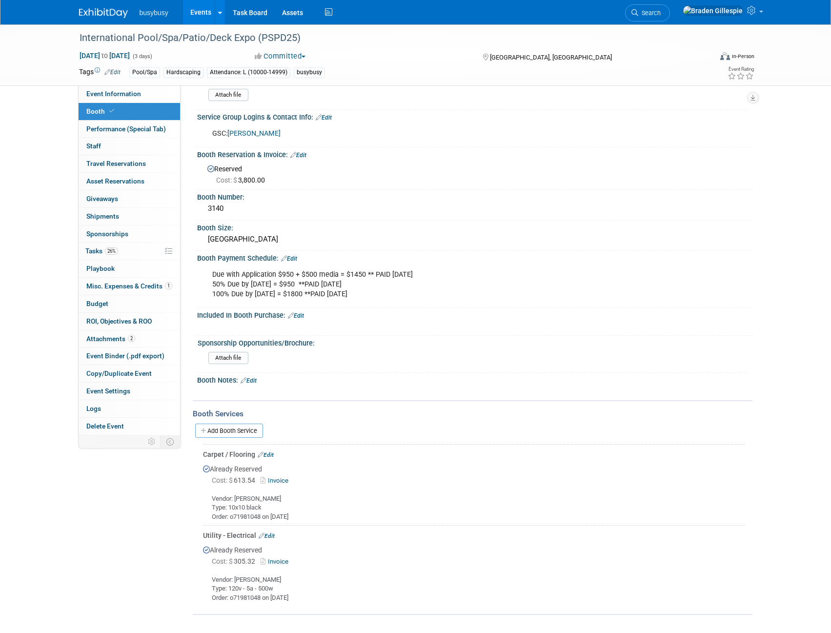
scroll to position [110, 0]
click at [328, 117] on link "Edit" at bounding box center [324, 117] width 16 height 7
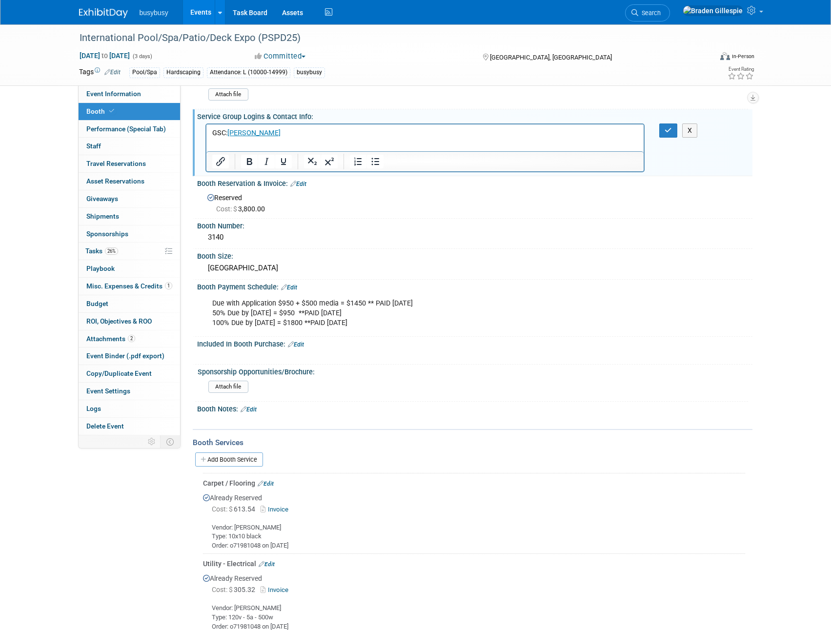
scroll to position [0, 0]
click at [266, 138] on html "GSC: Freeman" at bounding box center [425, 131] width 438 height 14
click at [286, 133] on p "GSC: Freeman﻿" at bounding box center [425, 133] width 427 height 10
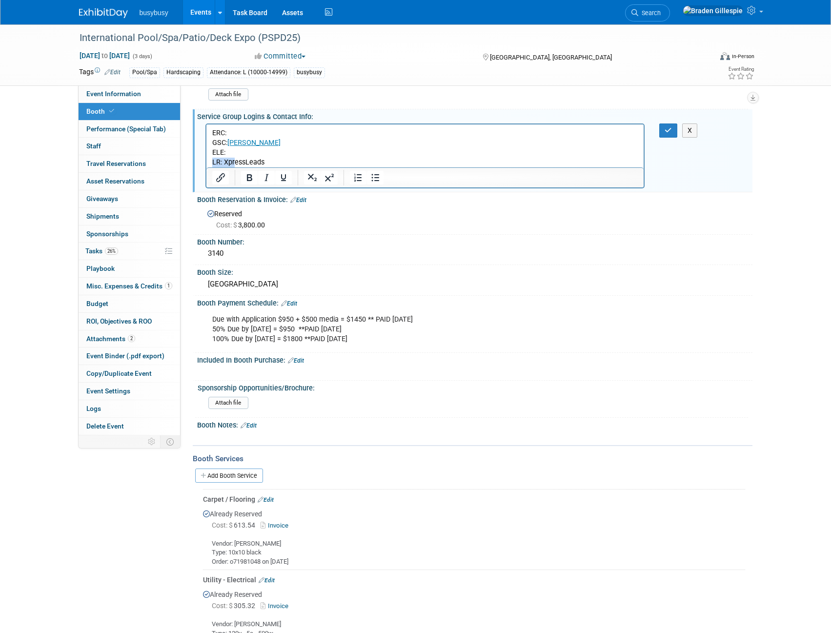
drag, startPoint x: 286, startPoint y: 156, endPoint x: 244, endPoint y: 161, distance: 42.8
click at [237, 160] on body "ERC: GSC: Freeman ELE: LR: XpressLeads" at bounding box center [425, 147] width 428 height 39
click at [252, 163] on p "LR: XpressLeads" at bounding box center [425, 162] width 427 height 10
drag, startPoint x: 270, startPoint y: 162, endPoint x: 222, endPoint y: 163, distance: 47.4
click at [222, 163] on p "LR: XpressLeads" at bounding box center [425, 162] width 427 height 10
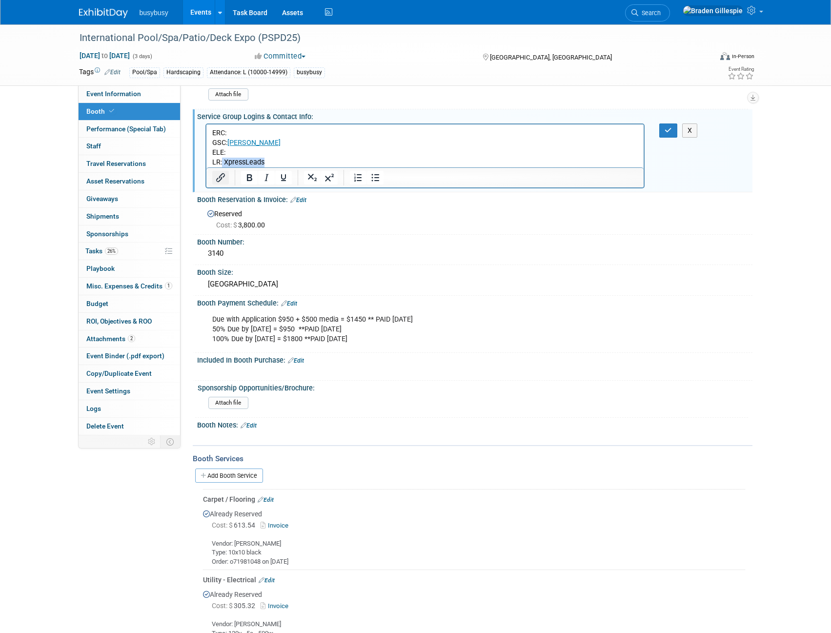
click at [222, 180] on icon "Insert/edit link" at bounding box center [221, 178] width 12 height 12
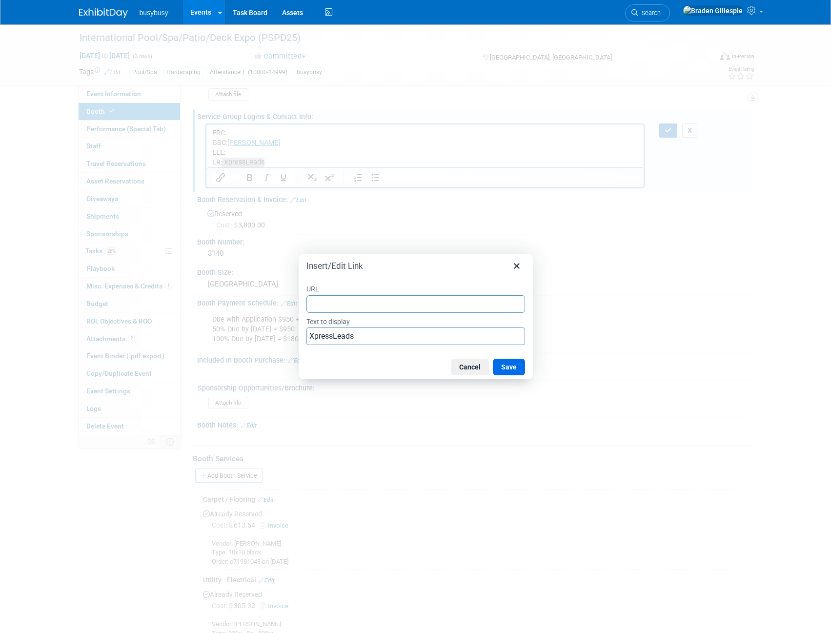
type input "https://www.xpressleadpro.com/fe2/"
click at [495, 363] on button "Save" at bounding box center [509, 367] width 32 height 17
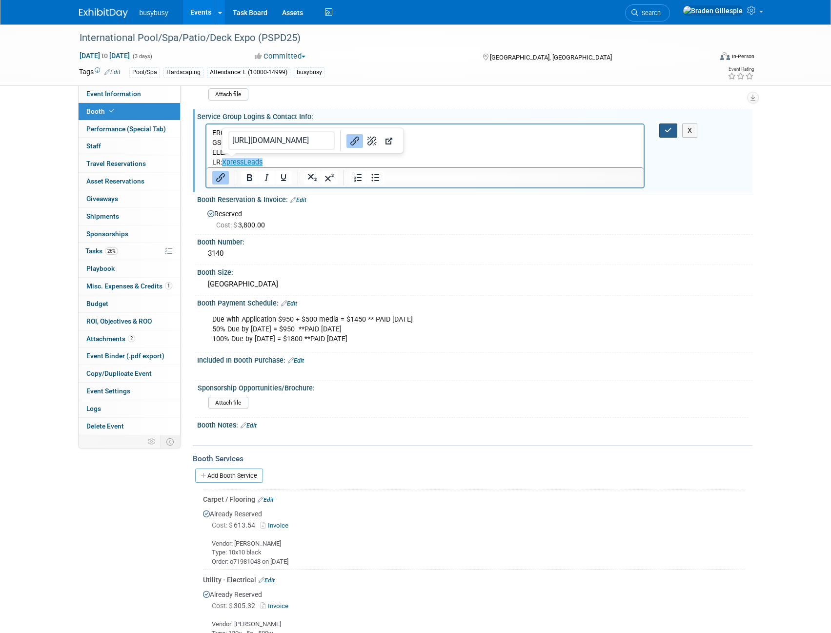
click at [677, 128] on button "button" at bounding box center [669, 131] width 18 height 14
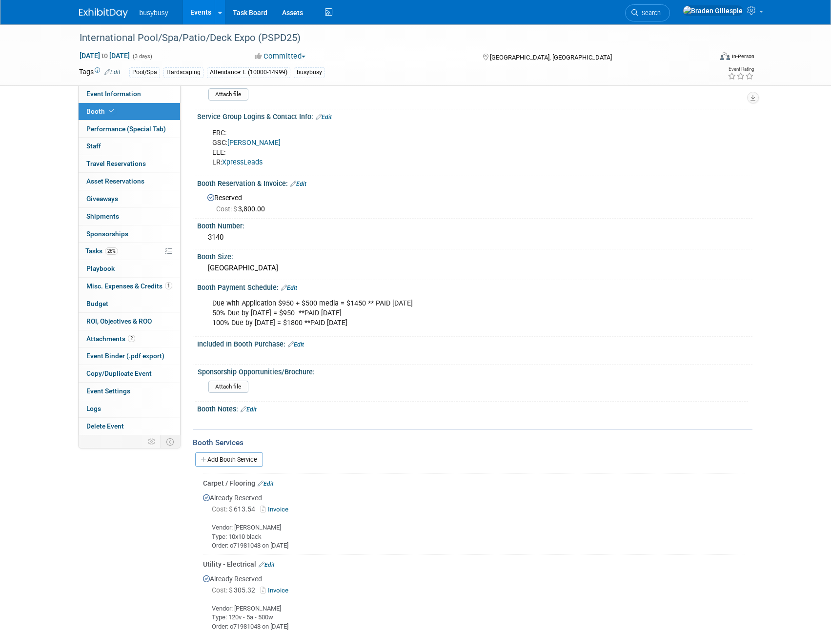
drag, startPoint x: 325, startPoint y: 117, endPoint x: 311, endPoint y: 121, distance: 14.6
click at [325, 117] on link "Edit" at bounding box center [324, 117] width 16 height 7
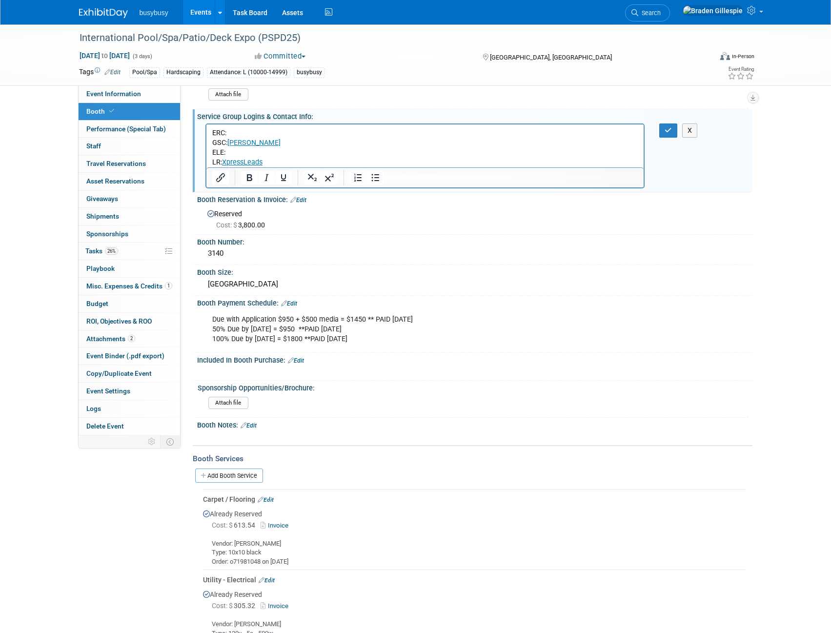
click at [269, 127] on html "ERC: GSC: Freeman ELE: LR: XpressLeads" at bounding box center [425, 145] width 438 height 43
drag, startPoint x: 283, startPoint y: 134, endPoint x: 228, endPoint y: 134, distance: 55.2
click at [228, 134] on p "ERC: MapYourShow GSC: Freeman ELE: LR: XpressLeads" at bounding box center [425, 147] width 427 height 39
click at [219, 177] on icon "Insert/edit link" at bounding box center [221, 178] width 12 height 12
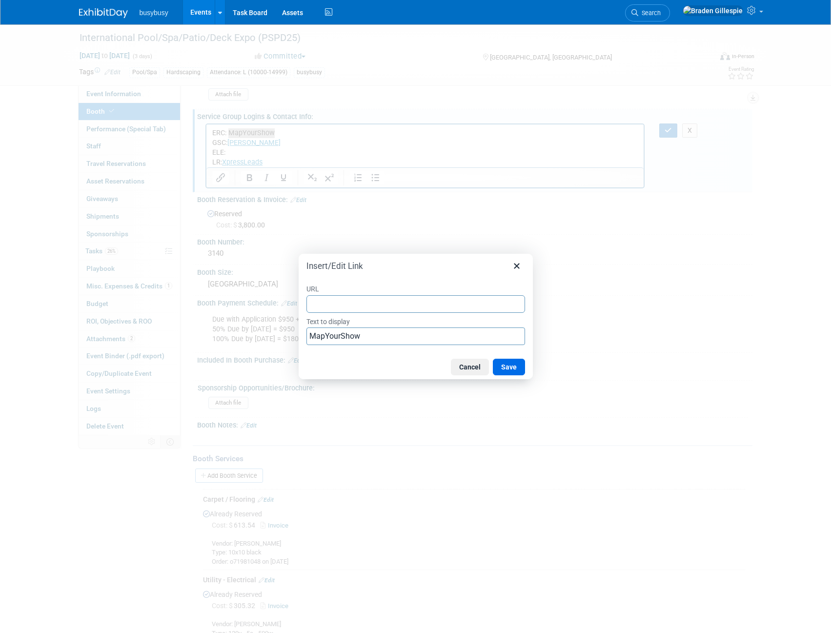
type input "https://ge25psp.exh.mapyourshow.com/7_0/resources:main/page?pageid=23"
click at [506, 367] on button "Save" at bounding box center [509, 367] width 32 height 17
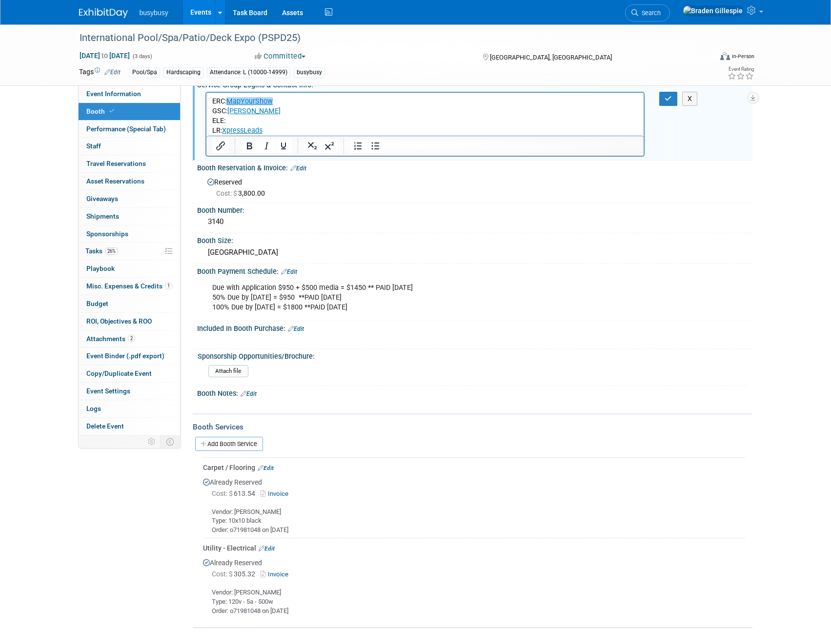
scroll to position [156, 0]
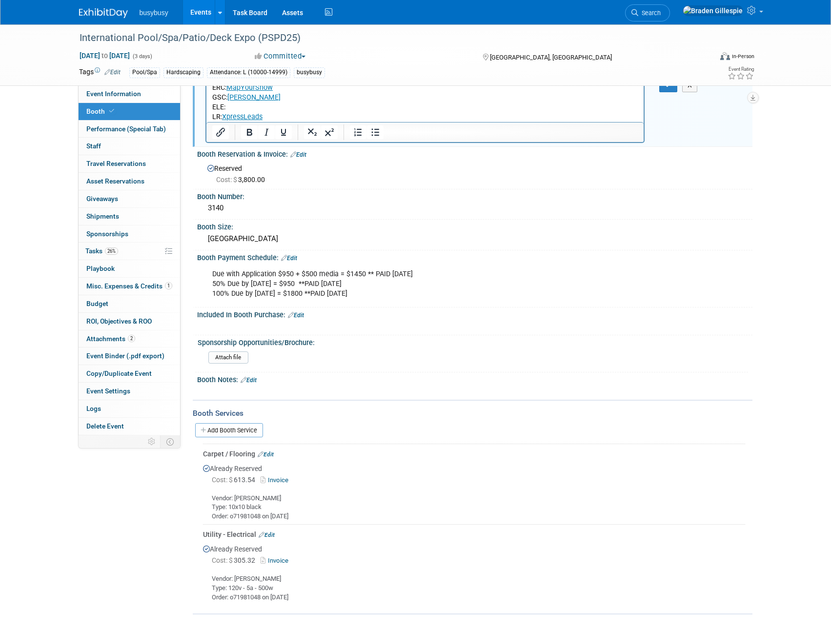
click at [242, 107] on p "ERC: MapYourShow GSC: Freeman ELE: LR: XpressLeads" at bounding box center [425, 102] width 427 height 39
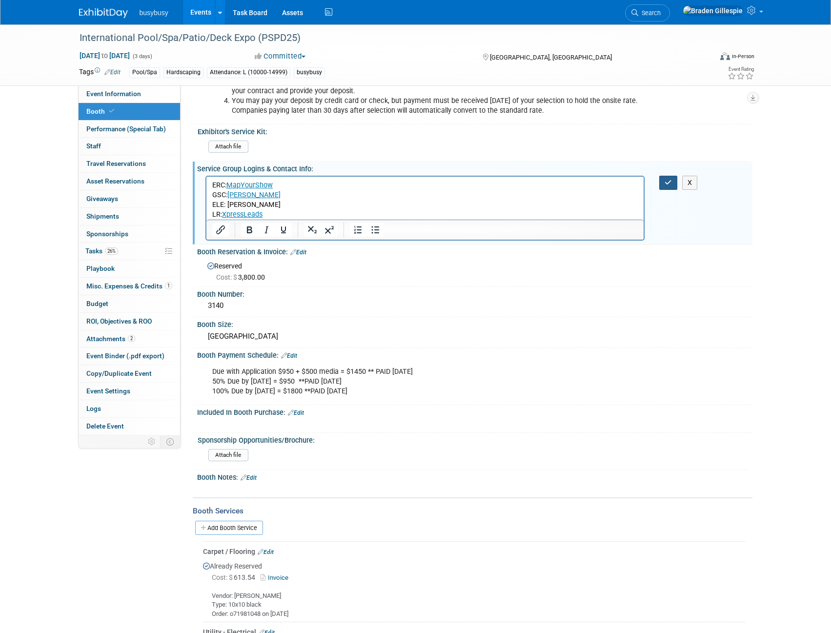
click at [671, 186] on icon "button" at bounding box center [668, 182] width 7 height 7
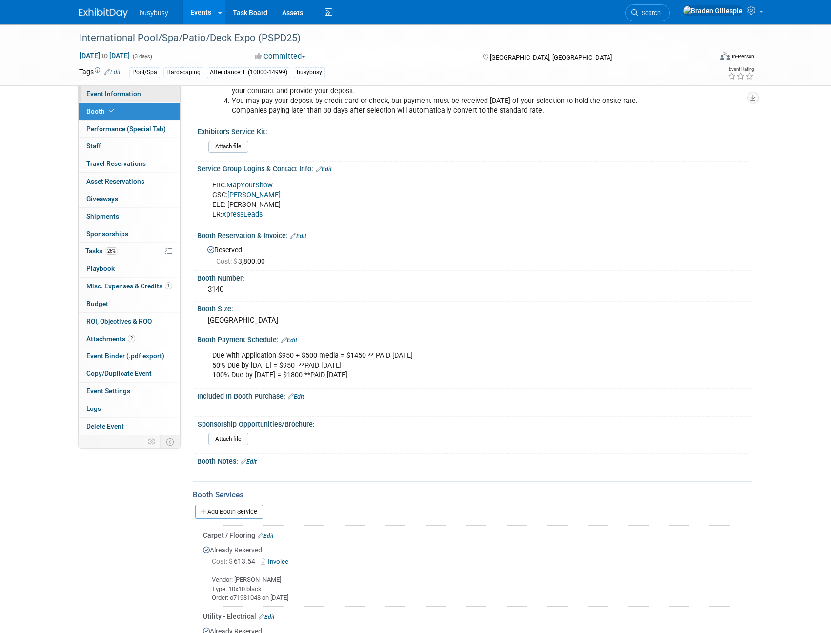
click at [135, 96] on span "Event Information" at bounding box center [113, 94] width 55 height 8
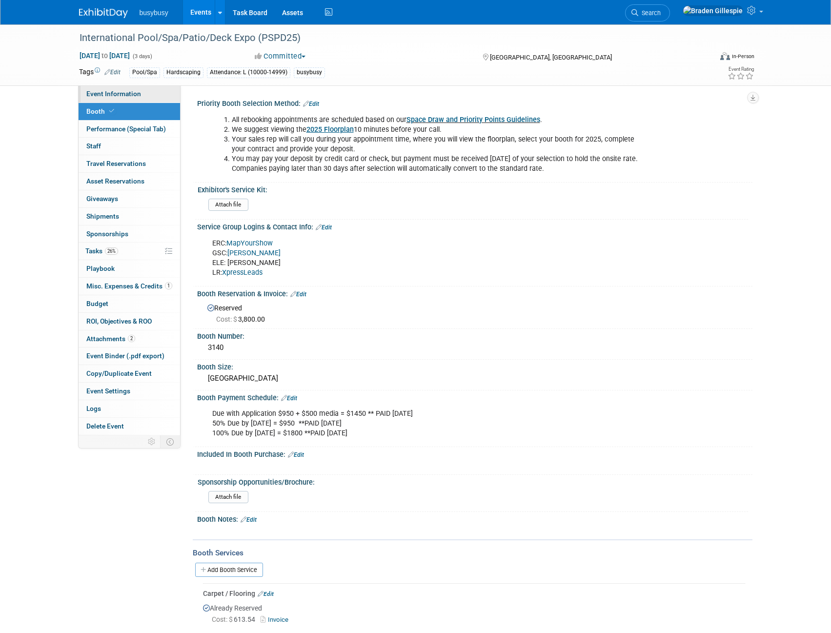
select select "BusyBusy"
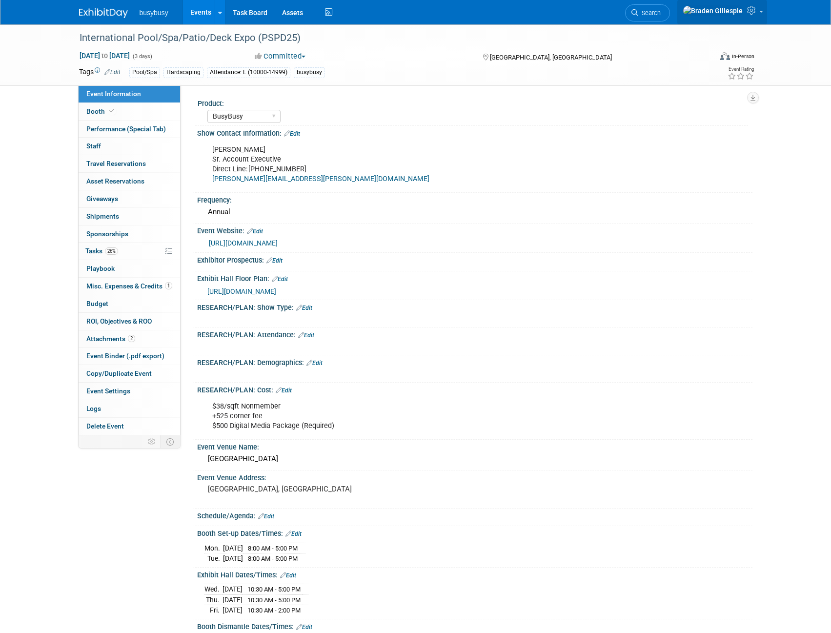
click at [746, 13] on link at bounding box center [723, 12] width 90 height 24
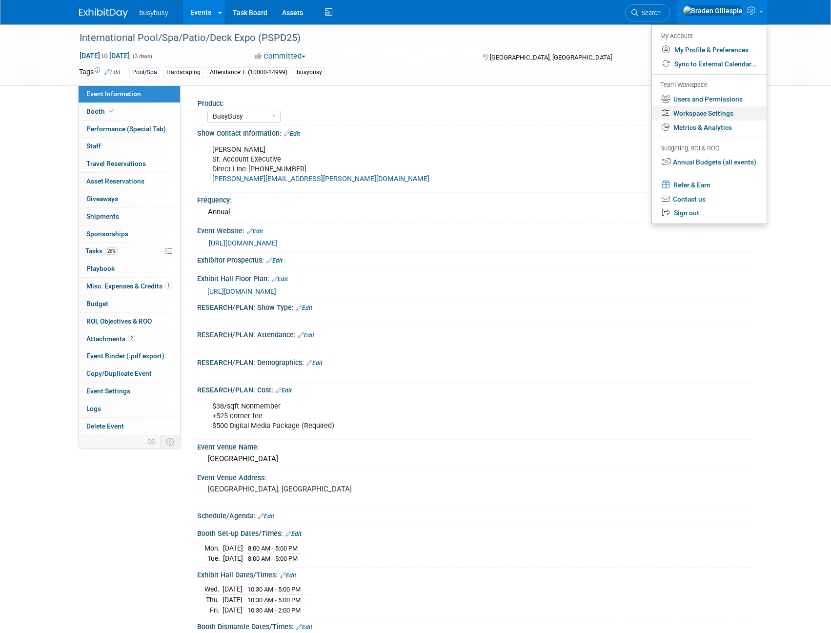
click at [723, 115] on link "Workspace Settings" at bounding box center [709, 113] width 115 height 14
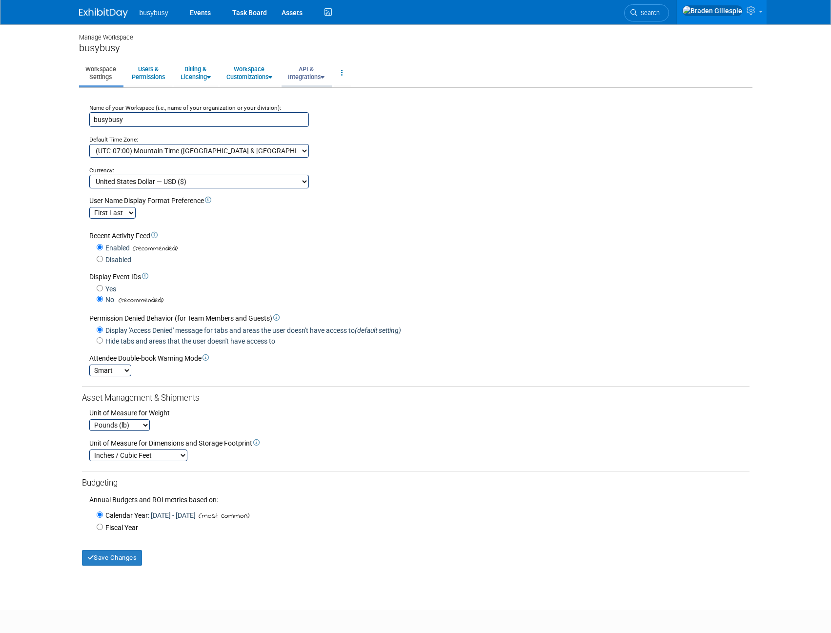
click at [322, 72] on link "API & Integrations" at bounding box center [306, 73] width 49 height 24
click at [322, 98] on link "API Access" at bounding box center [320, 95] width 77 height 15
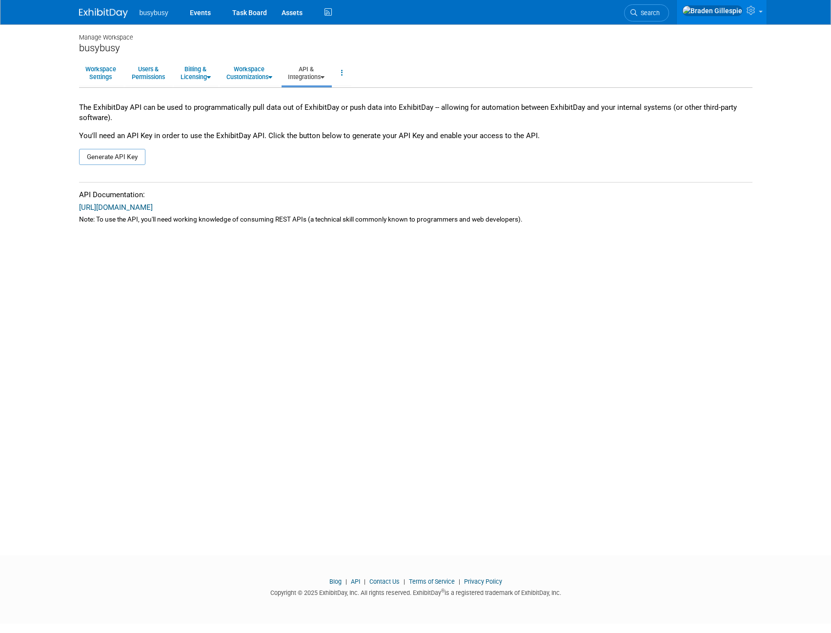
click at [126, 208] on link "[URL][DOMAIN_NAME]" at bounding box center [116, 207] width 74 height 9
click at [317, 76] on link "API & Integrations" at bounding box center [306, 73] width 49 height 24
click at [644, 49] on div "busybusy" at bounding box center [416, 48] width 674 height 12
